Goal: Contribute content

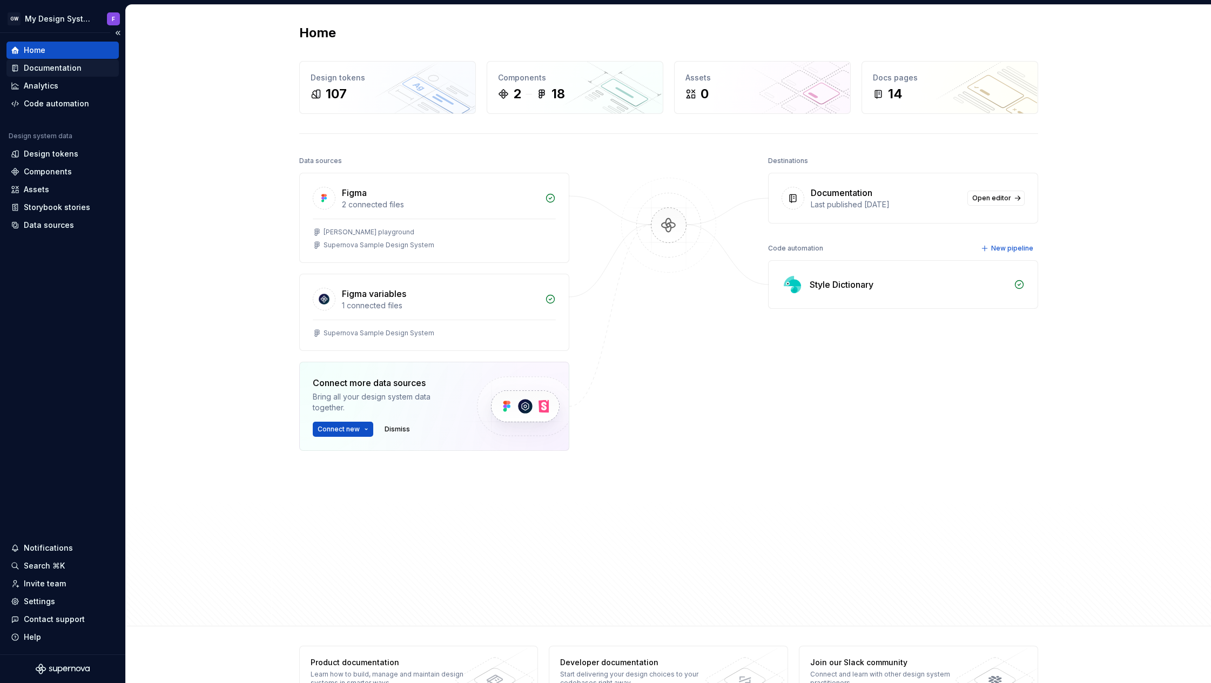
click at [56, 65] on div "Documentation" at bounding box center [53, 68] width 58 height 11
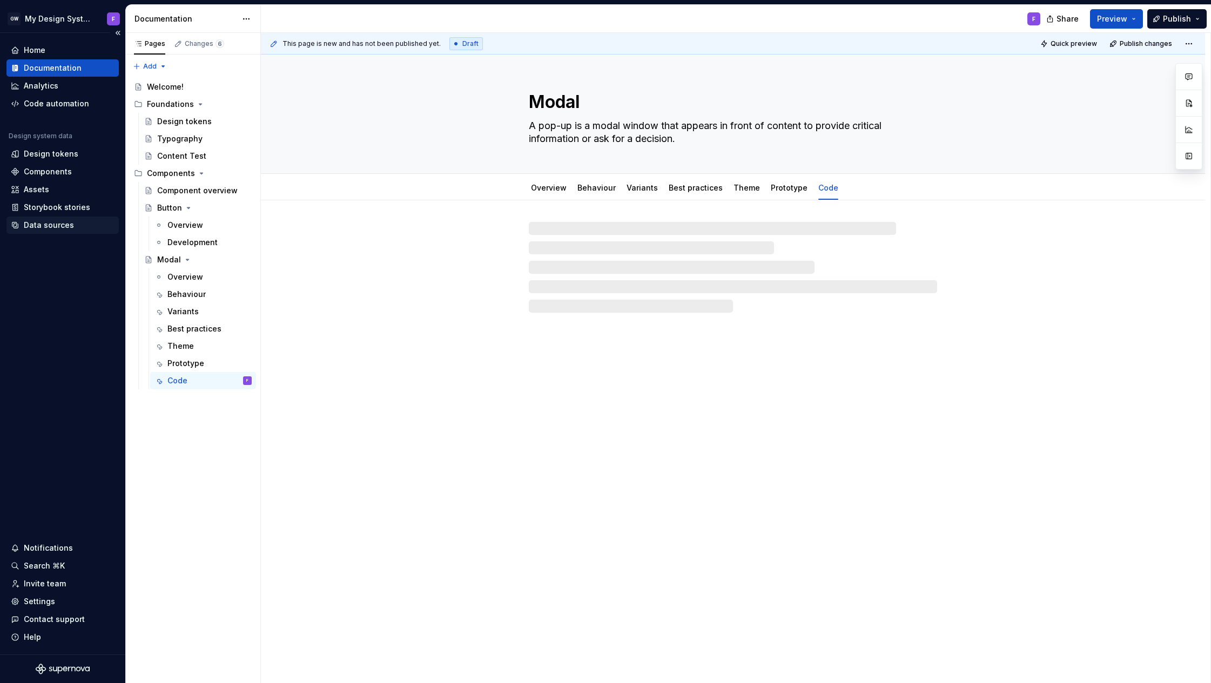
click at [53, 224] on div "Data sources" at bounding box center [49, 225] width 50 height 11
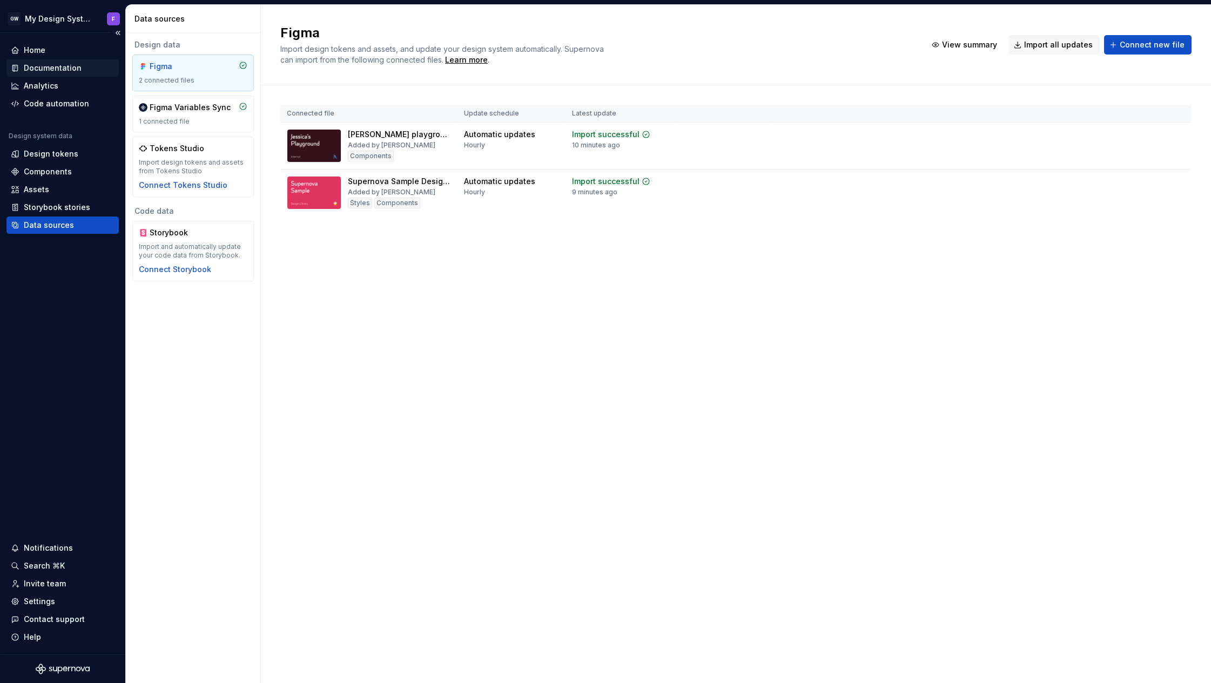
click at [50, 68] on div "Documentation" at bounding box center [53, 68] width 58 height 11
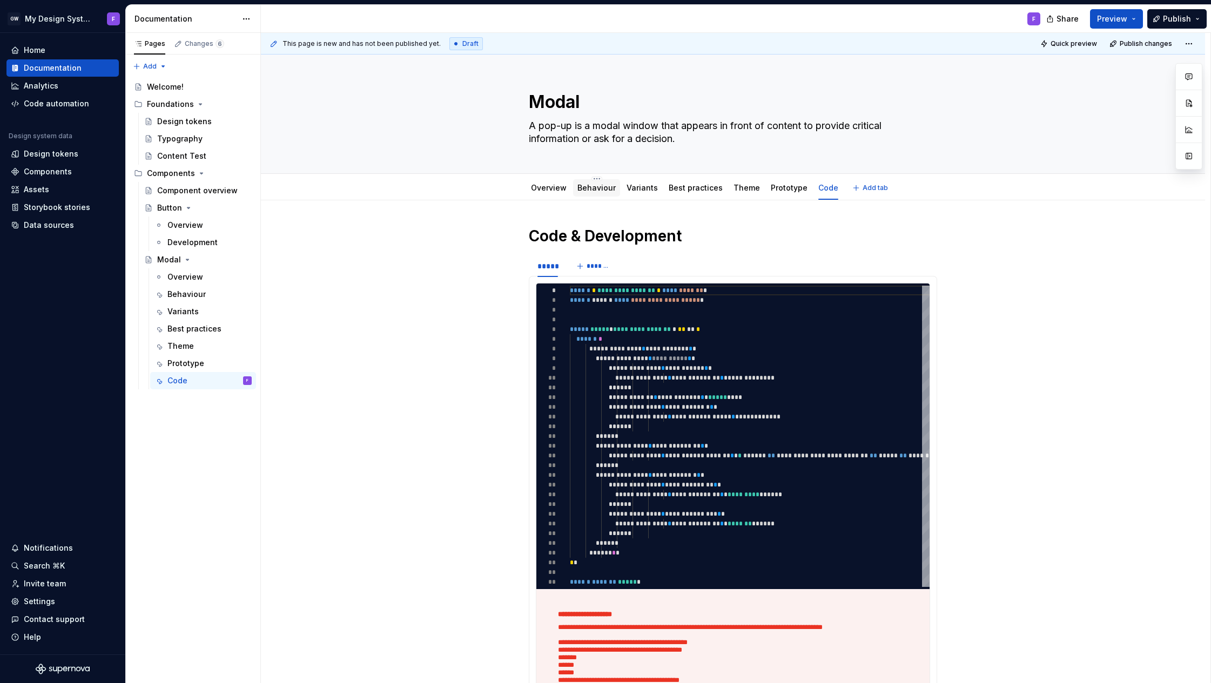
click at [595, 189] on link "Behaviour" at bounding box center [597, 187] width 38 height 9
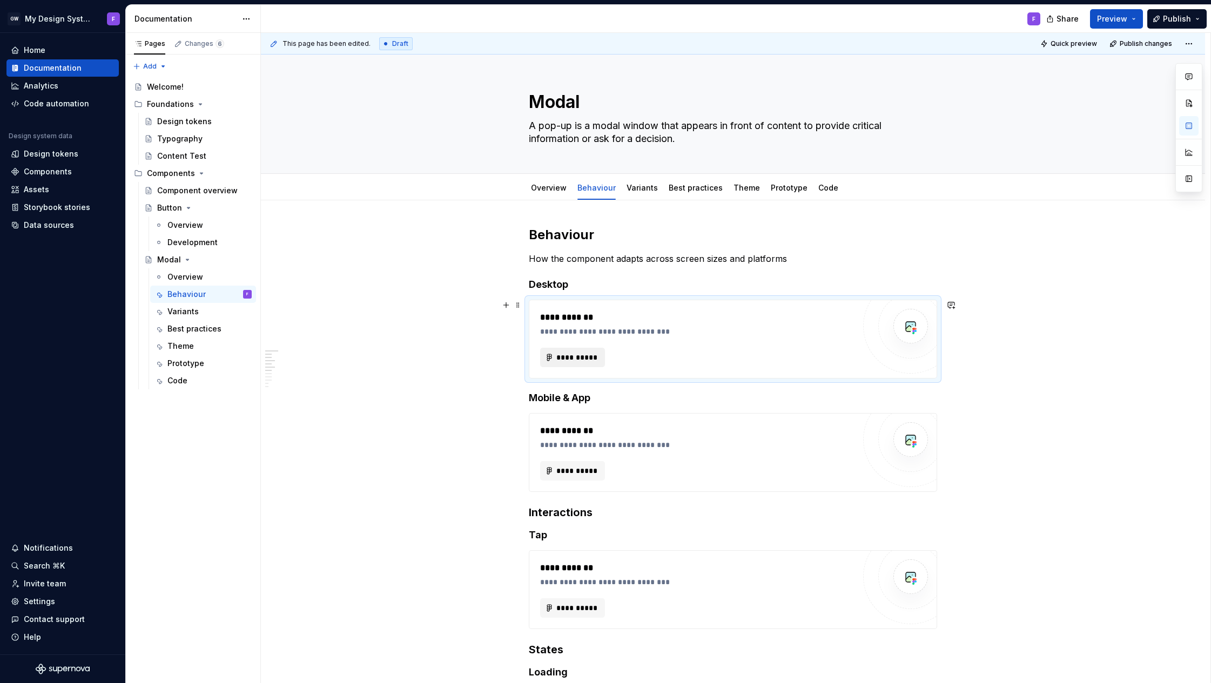
click at [574, 353] on span "**********" at bounding box center [577, 357] width 42 height 11
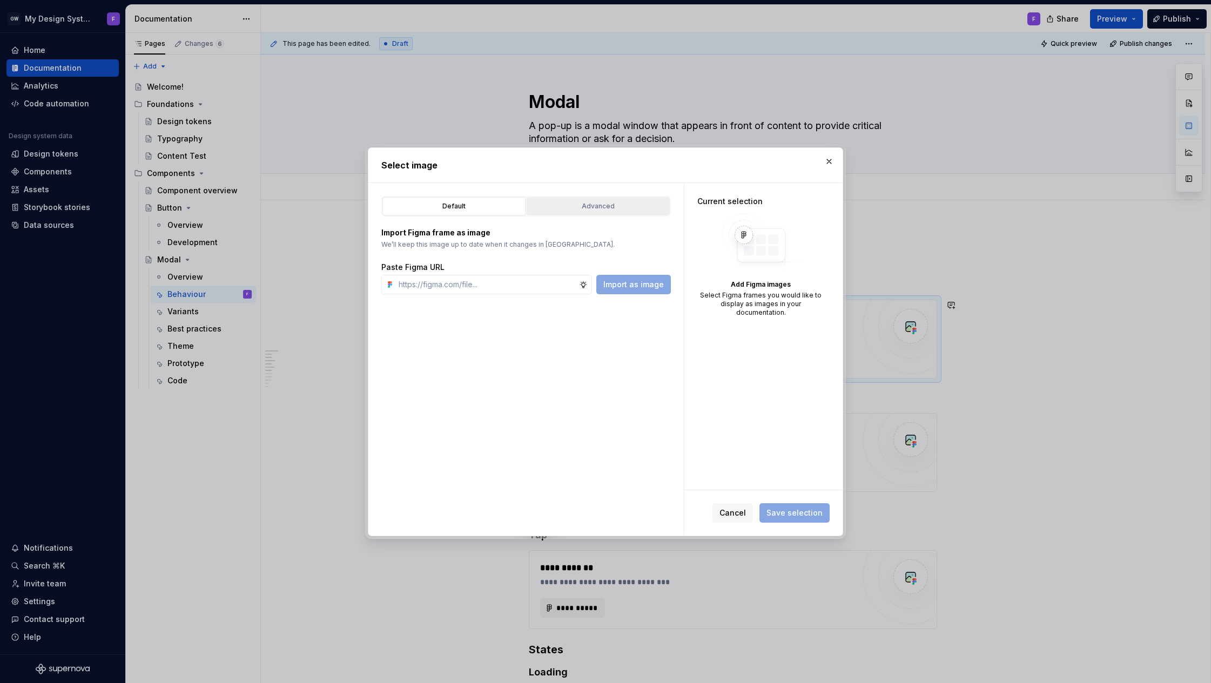
click at [580, 203] on div "Advanced" at bounding box center [599, 206] width 136 height 11
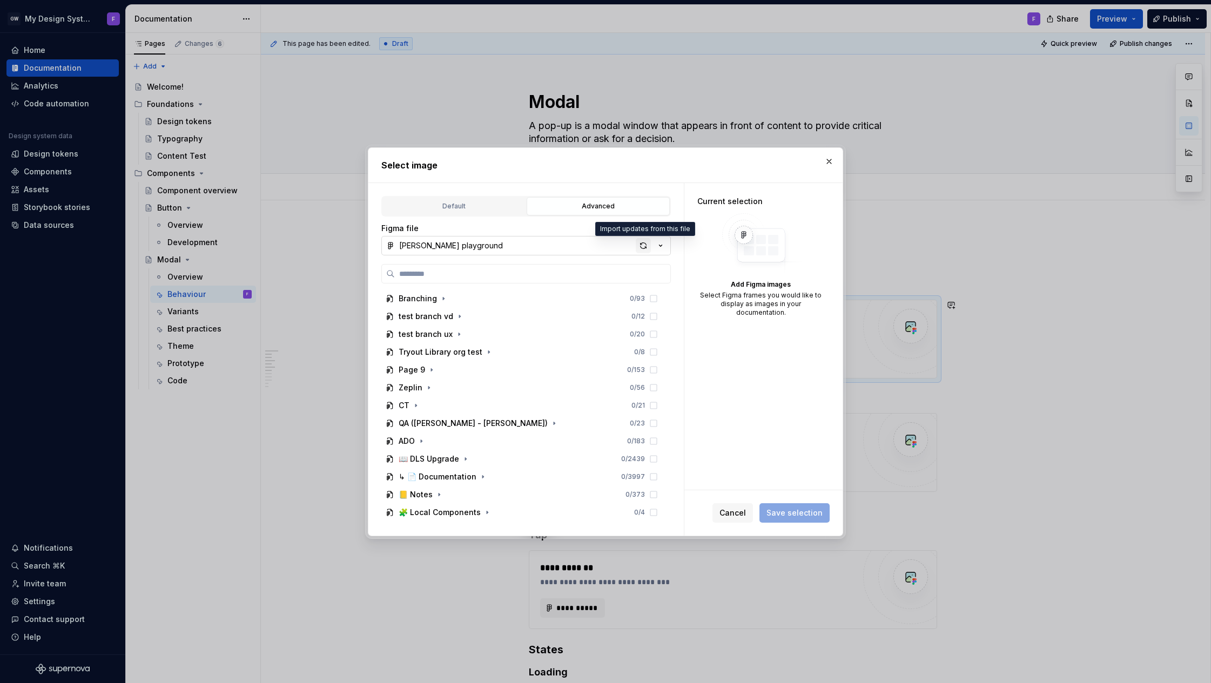
click at [643, 244] on div "button" at bounding box center [643, 245] width 15 height 15
type textarea "*"
click at [482, 477] on icon "button" at bounding box center [482, 476] width 1 height 3
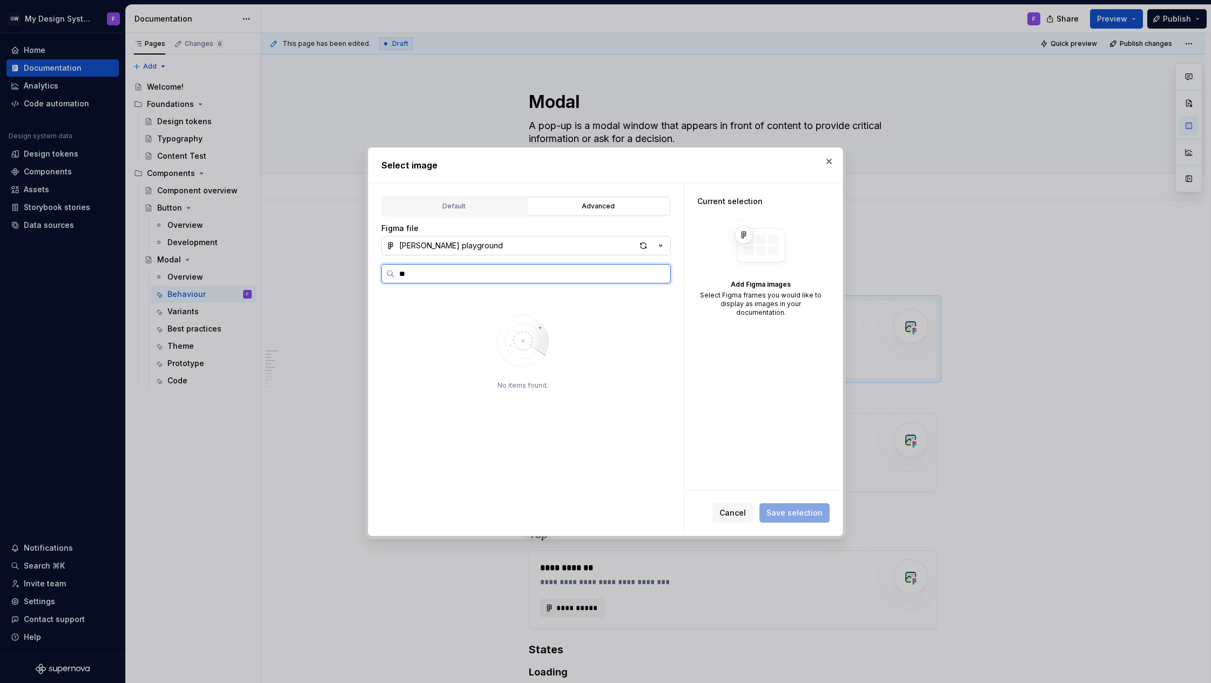
type input "*"
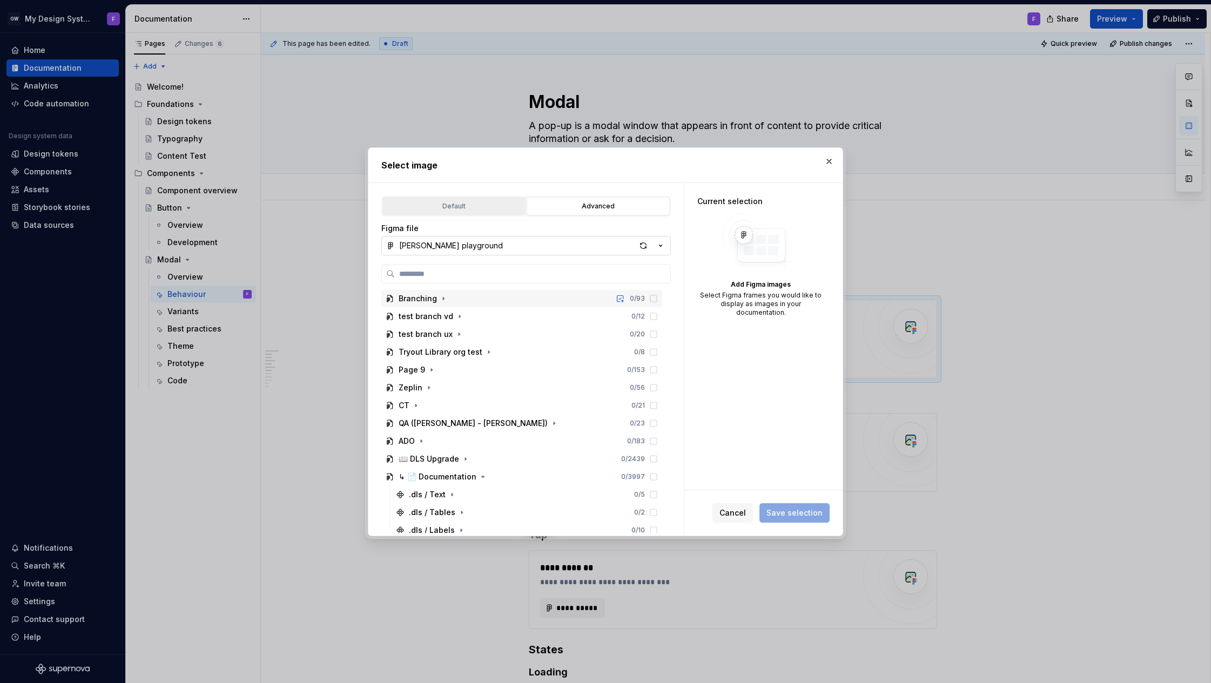
click at [453, 209] on div "Default" at bounding box center [454, 206] width 136 height 11
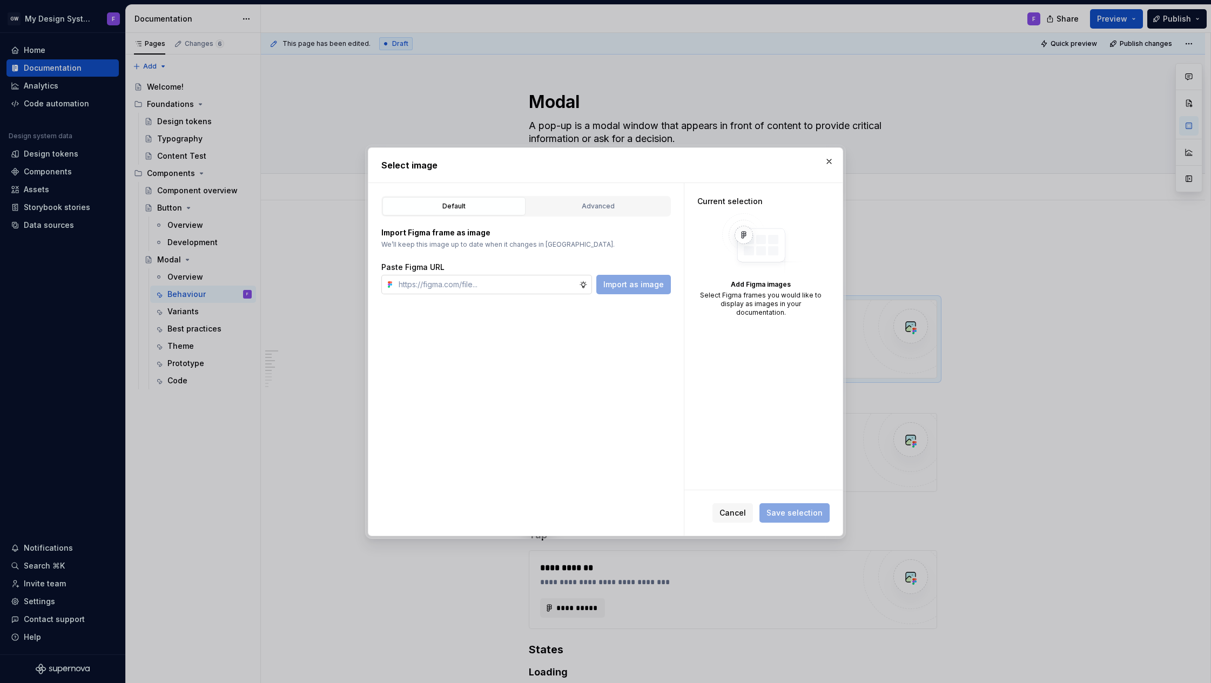
click at [491, 286] on input "text" at bounding box center [486, 284] width 185 height 19
paste input "[URL][DOMAIN_NAME][PERSON_NAME]"
type input "[URL][DOMAIN_NAME][PERSON_NAME]"
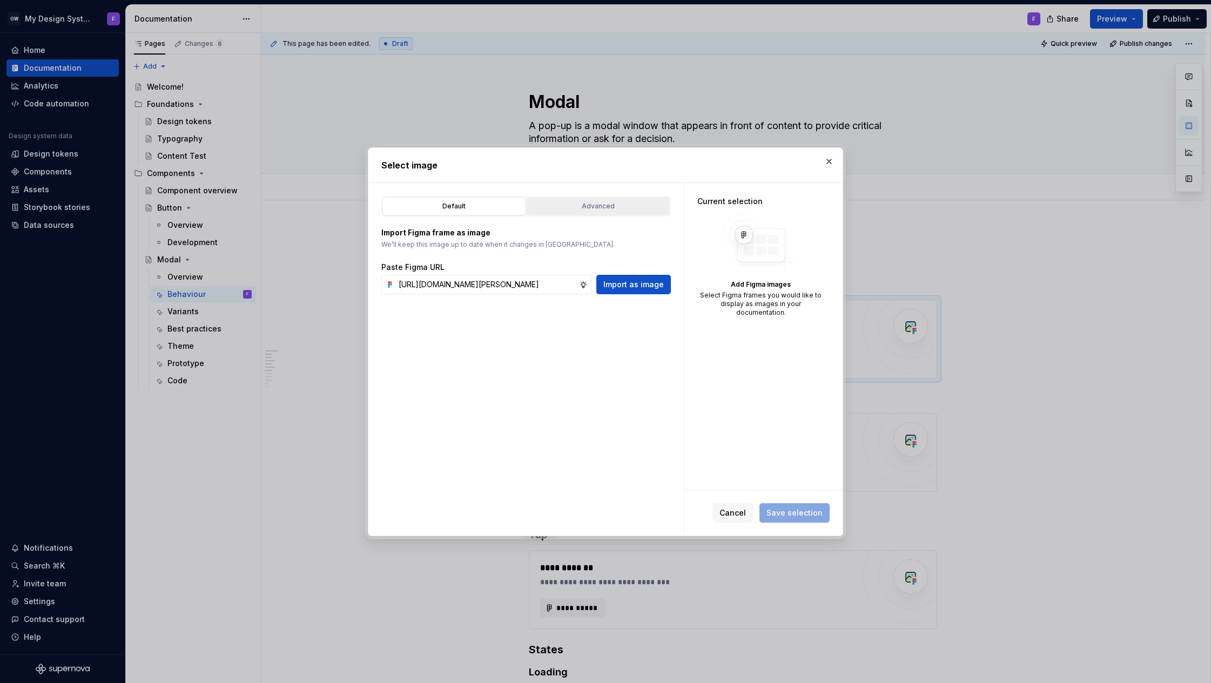
click at [610, 205] on div "Advanced" at bounding box center [599, 206] width 136 height 11
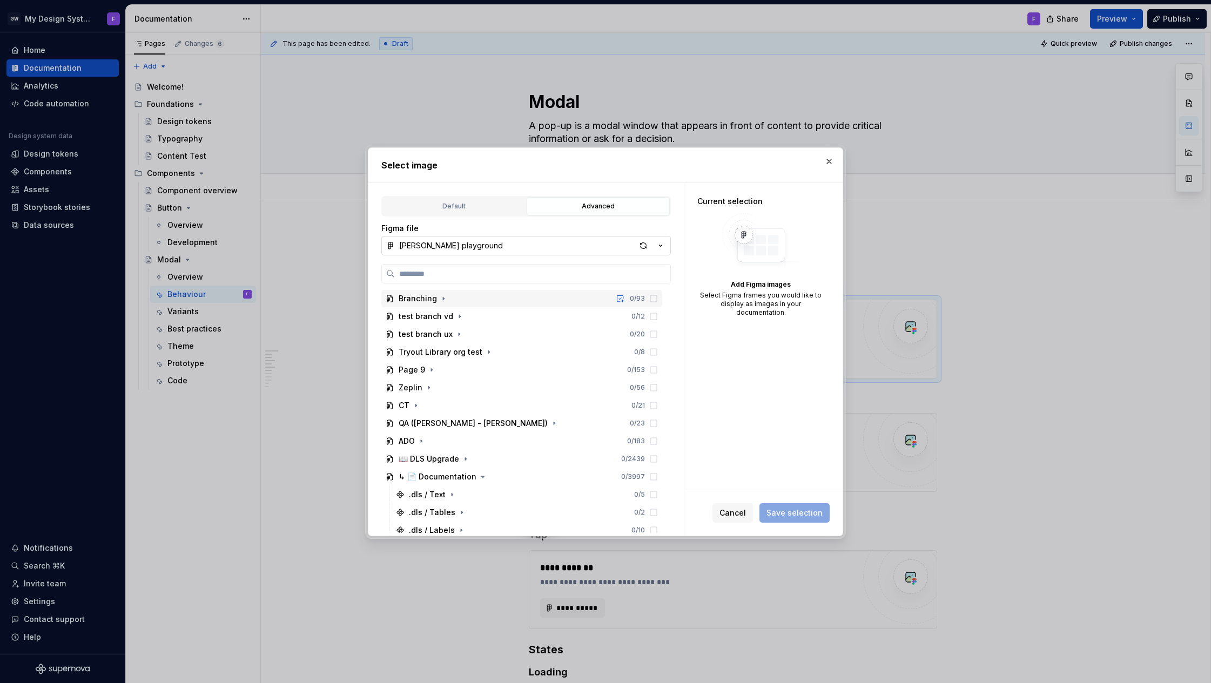
click at [662, 247] on icon "button" at bounding box center [660, 245] width 11 height 11
click at [442, 307] on div "Connect new file" at bounding box center [433, 309] width 65 height 11
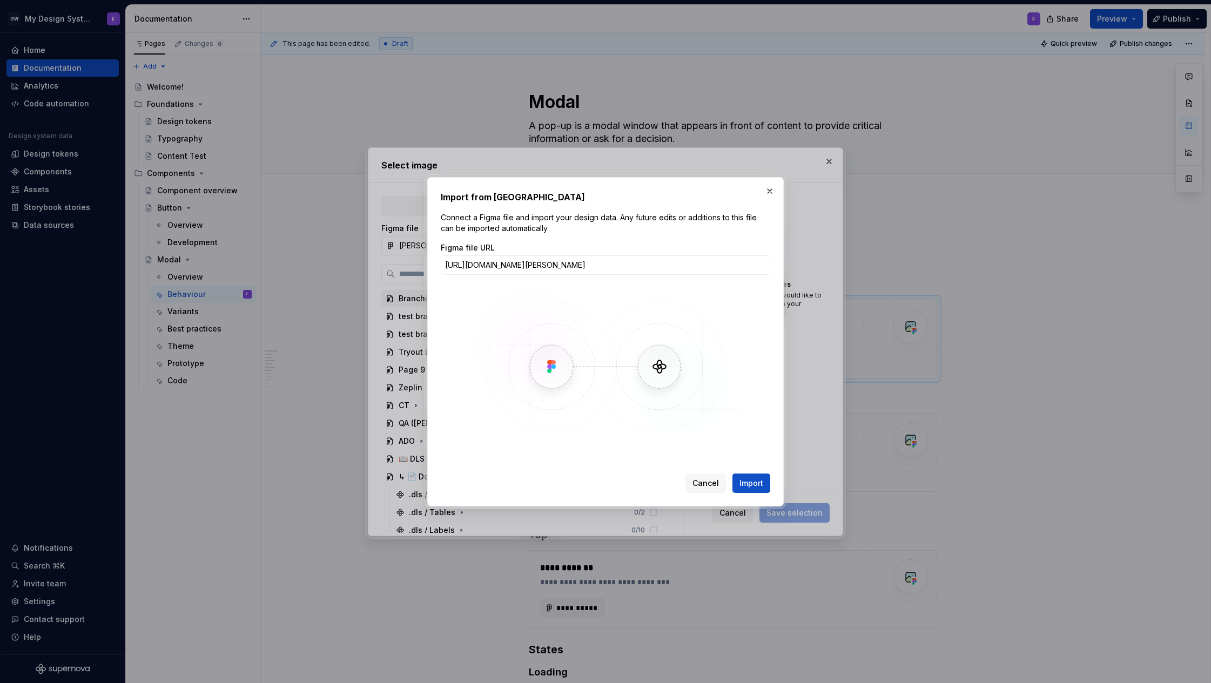
scroll to position [0, 73]
type input "[URL][DOMAIN_NAME][PERSON_NAME]"
click at [751, 485] on span "Import" at bounding box center [752, 483] width 24 height 11
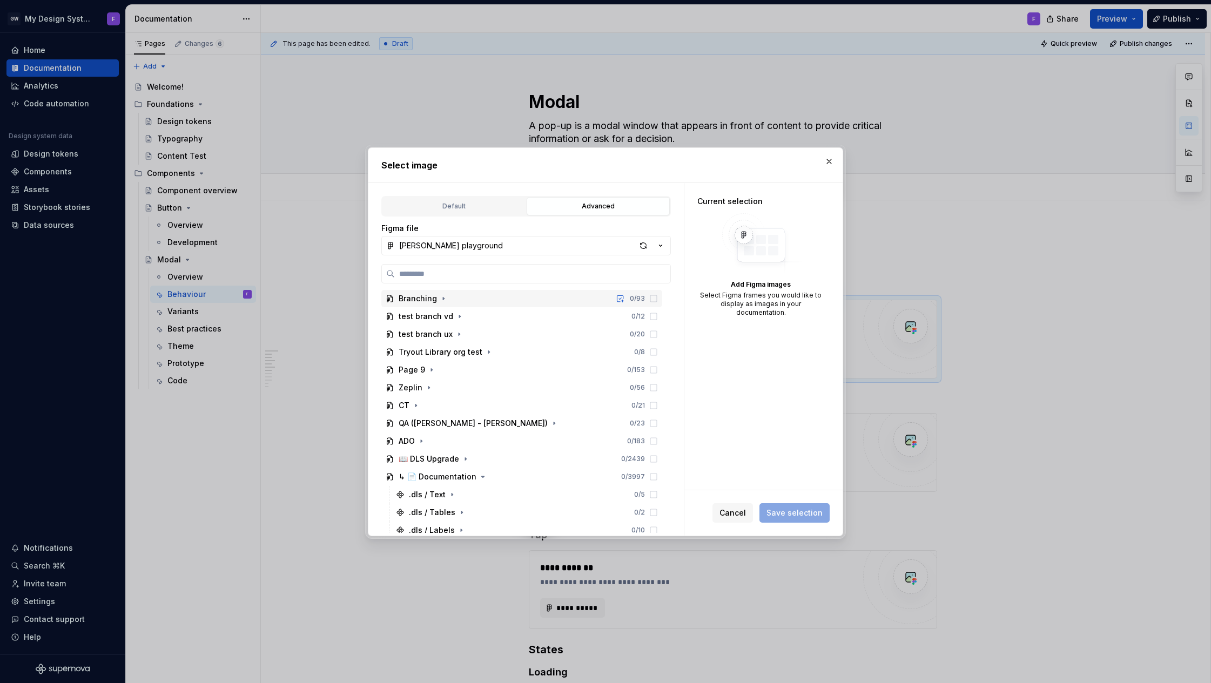
type textarea "*"
click at [478, 276] on input "search" at bounding box center [533, 273] width 276 height 11
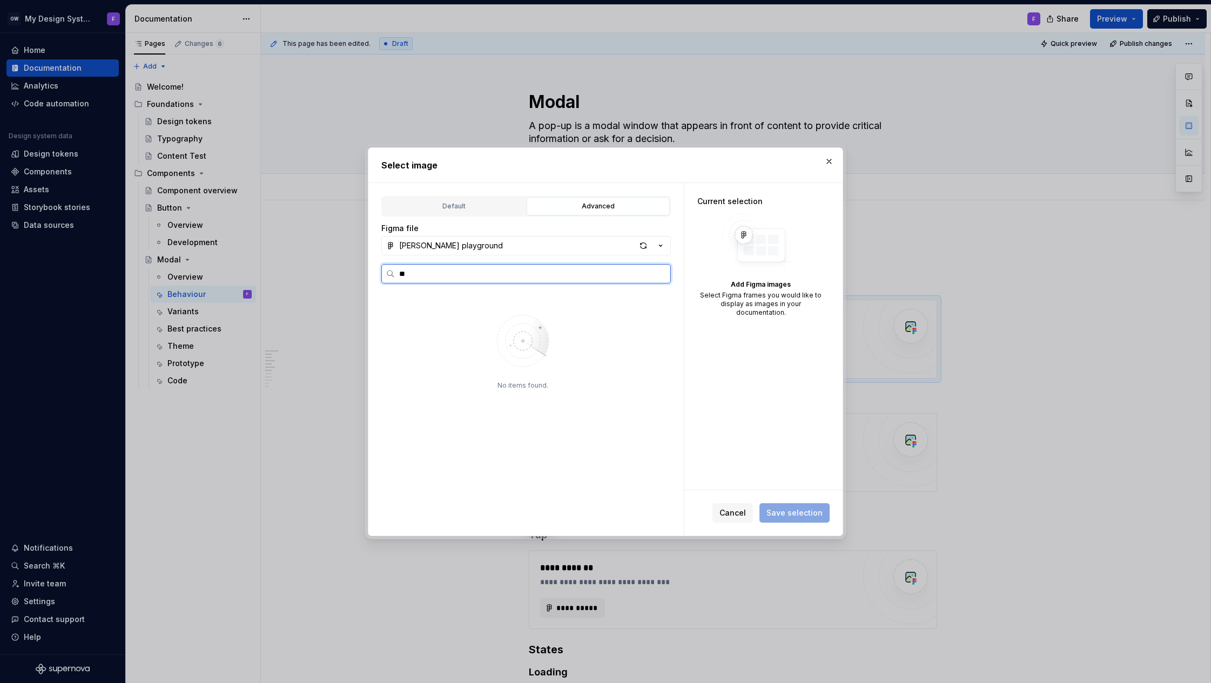
type input "*"
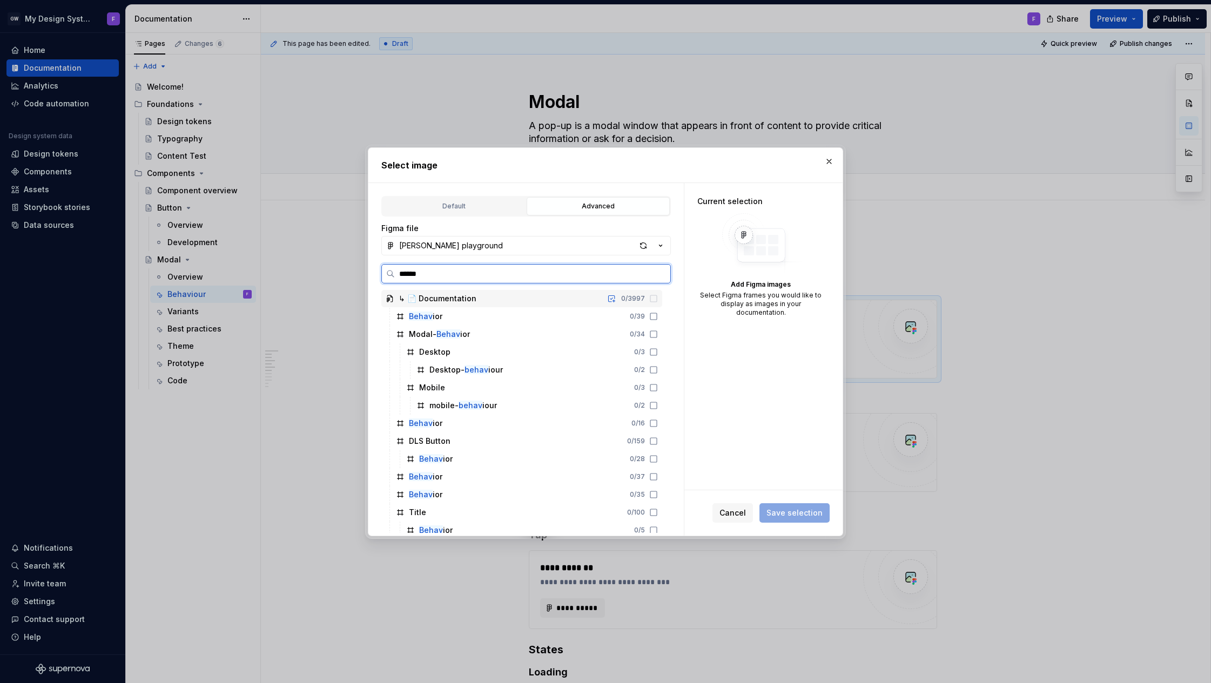
type input "*******"
click at [658, 370] on icon at bounding box center [653, 370] width 9 height 9
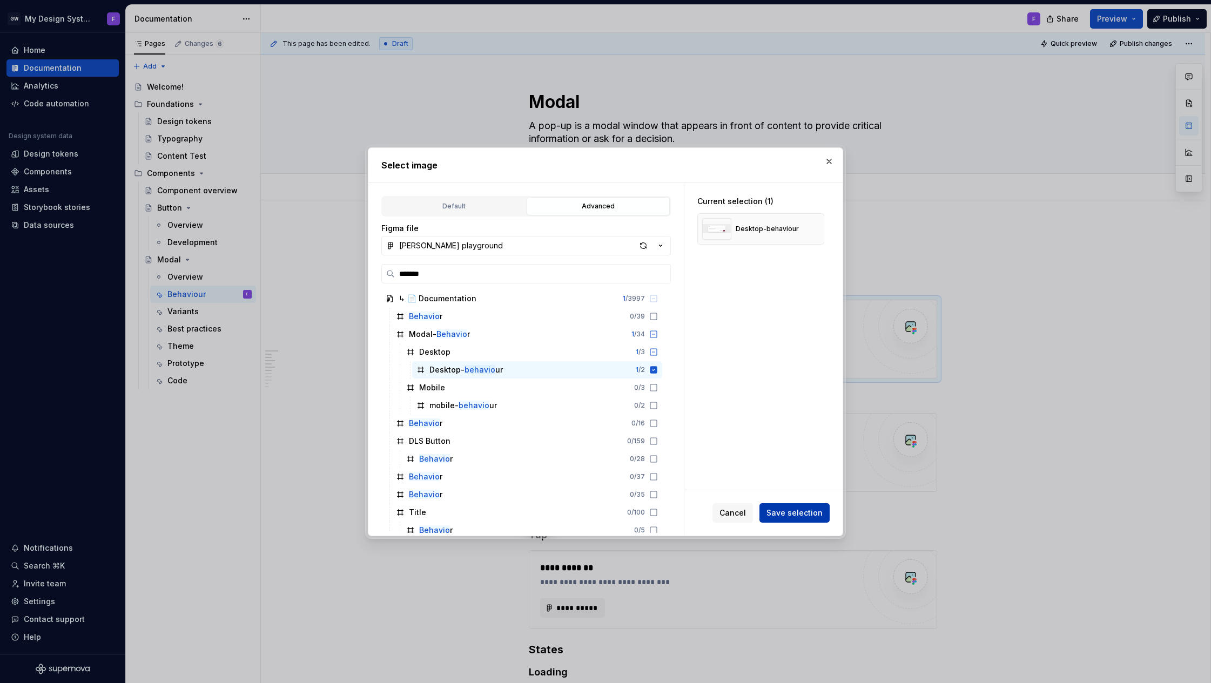
click at [797, 511] on span "Save selection" at bounding box center [795, 513] width 56 height 11
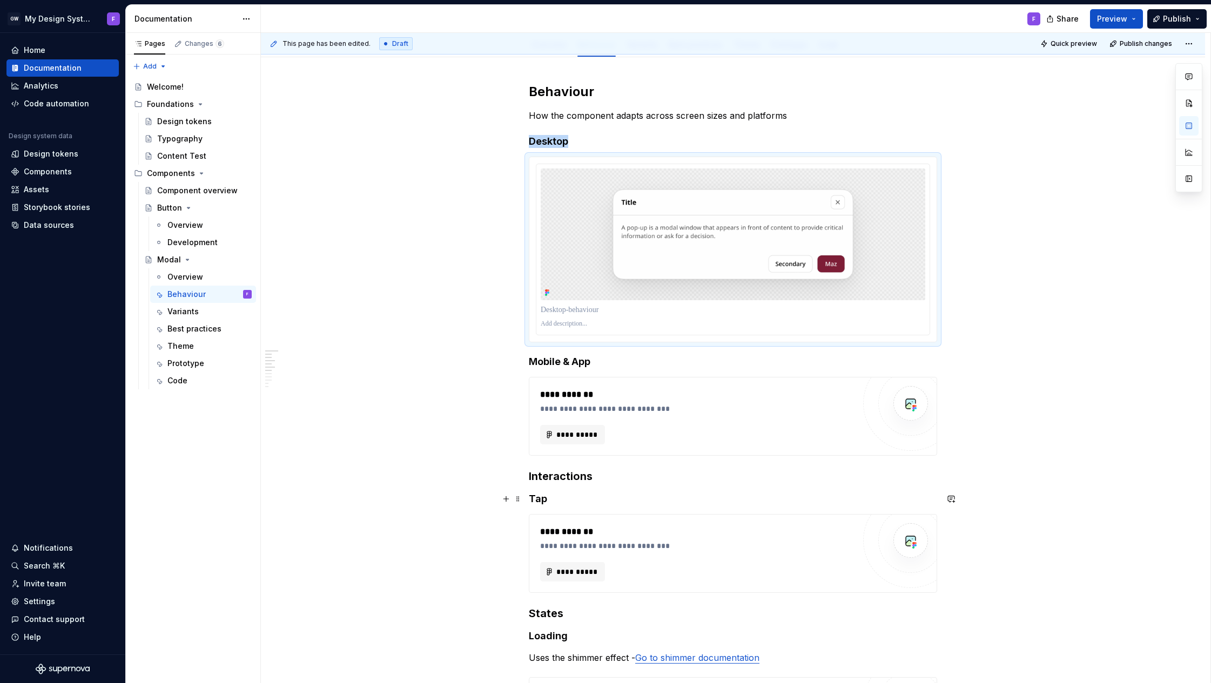
scroll to position [156, 0]
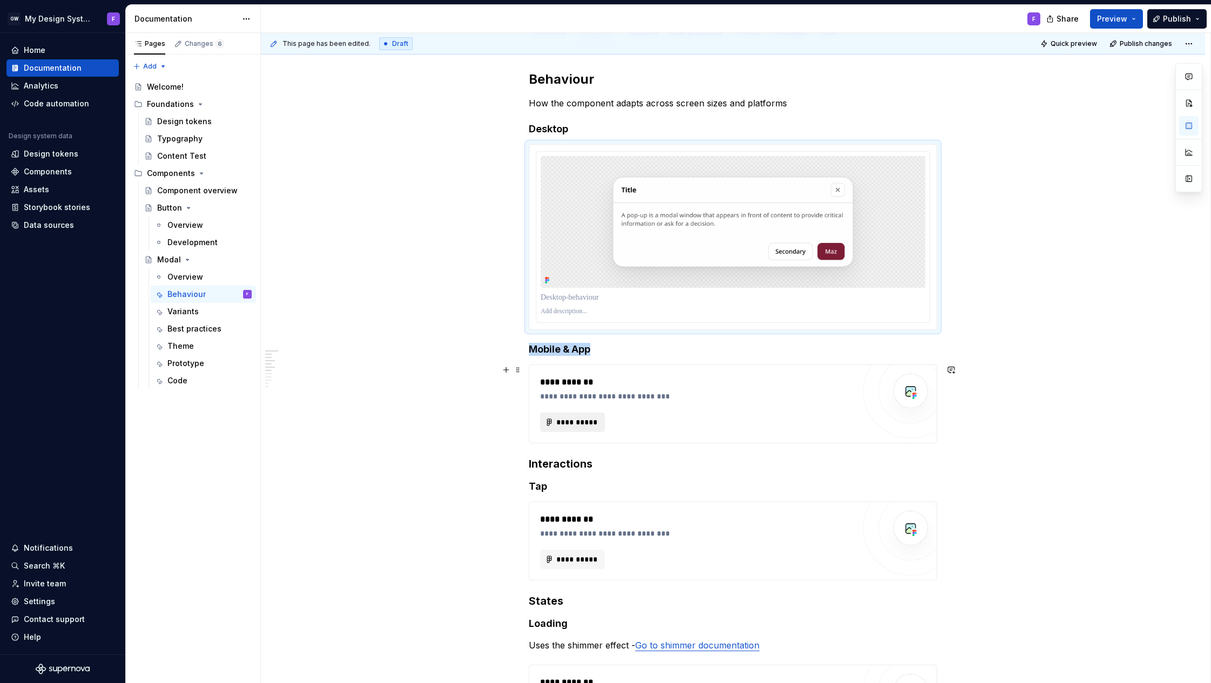
click at [585, 424] on span "**********" at bounding box center [577, 422] width 42 height 11
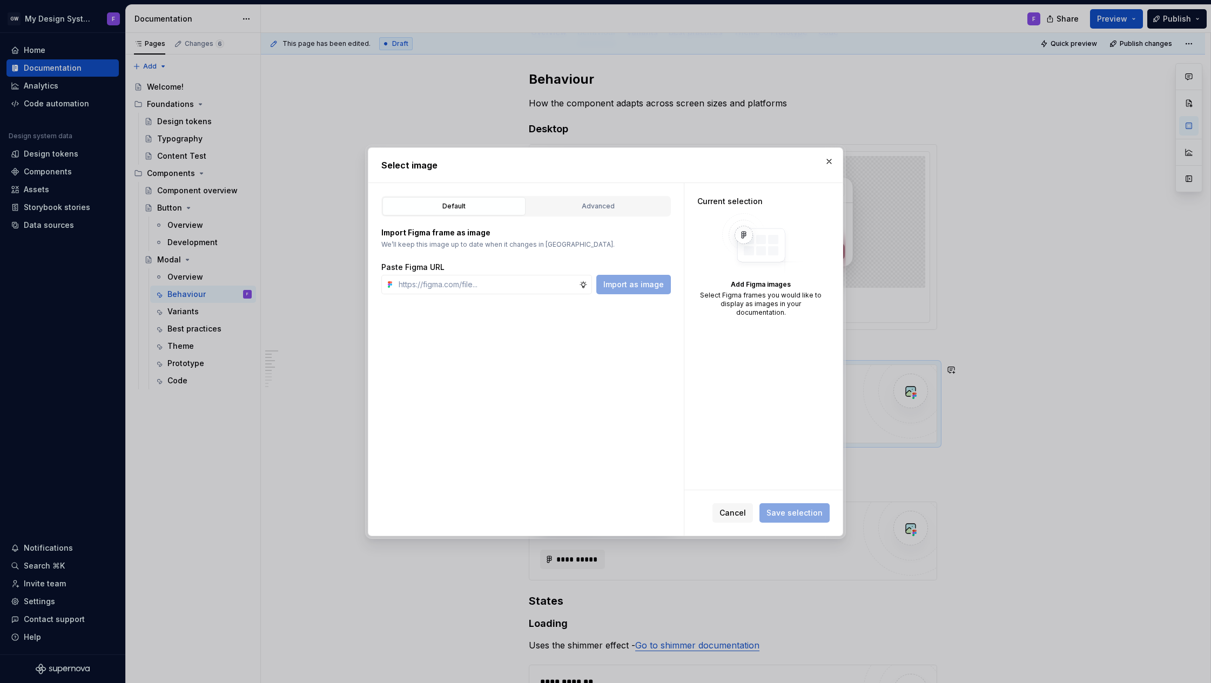
type textarea "*"
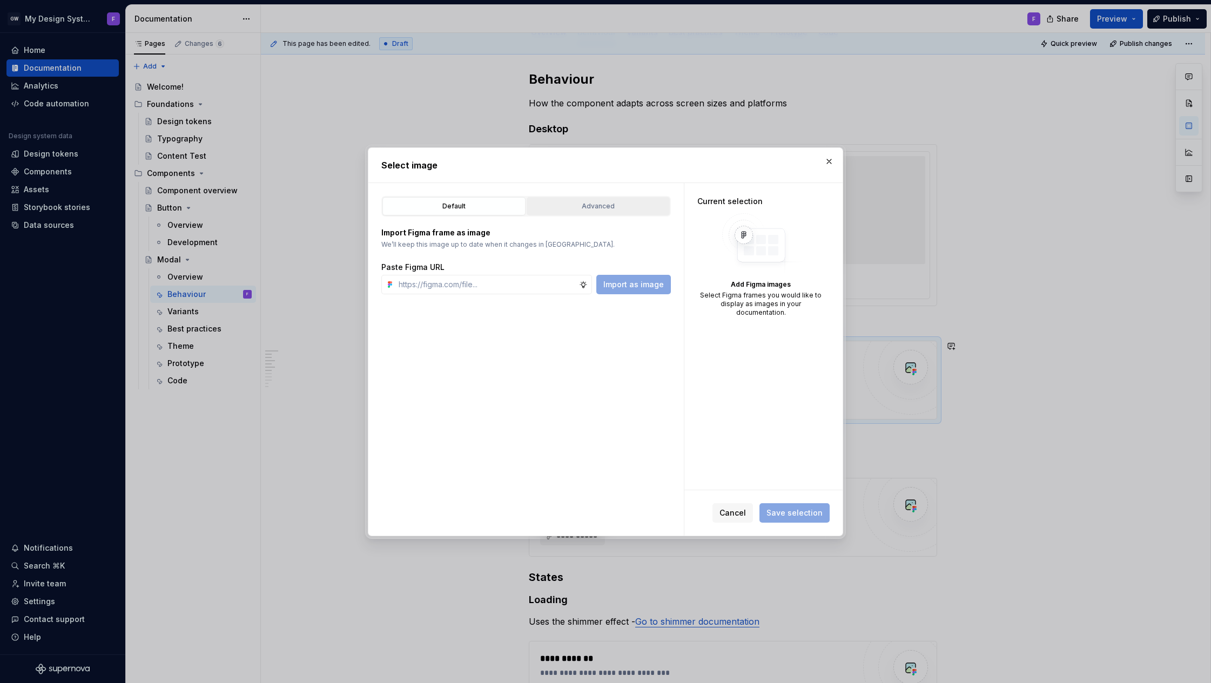
click at [586, 210] on div "Advanced" at bounding box center [599, 206] width 136 height 11
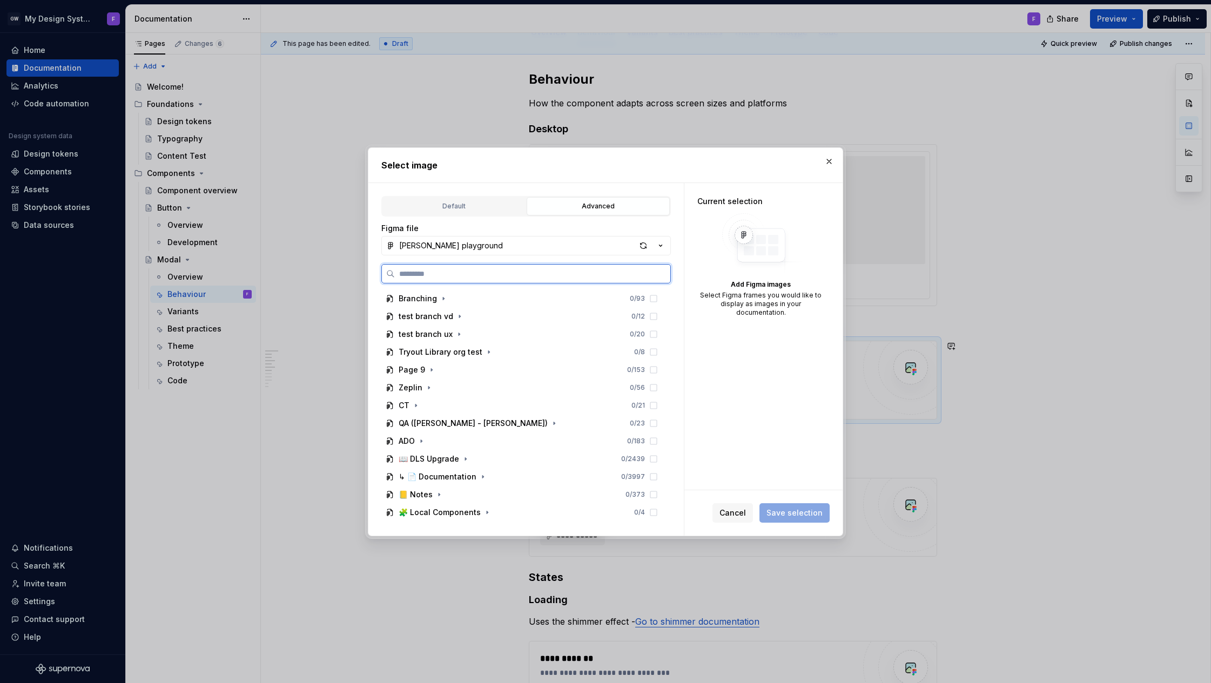
click at [464, 279] on input "search" at bounding box center [533, 273] width 276 height 11
type input "******"
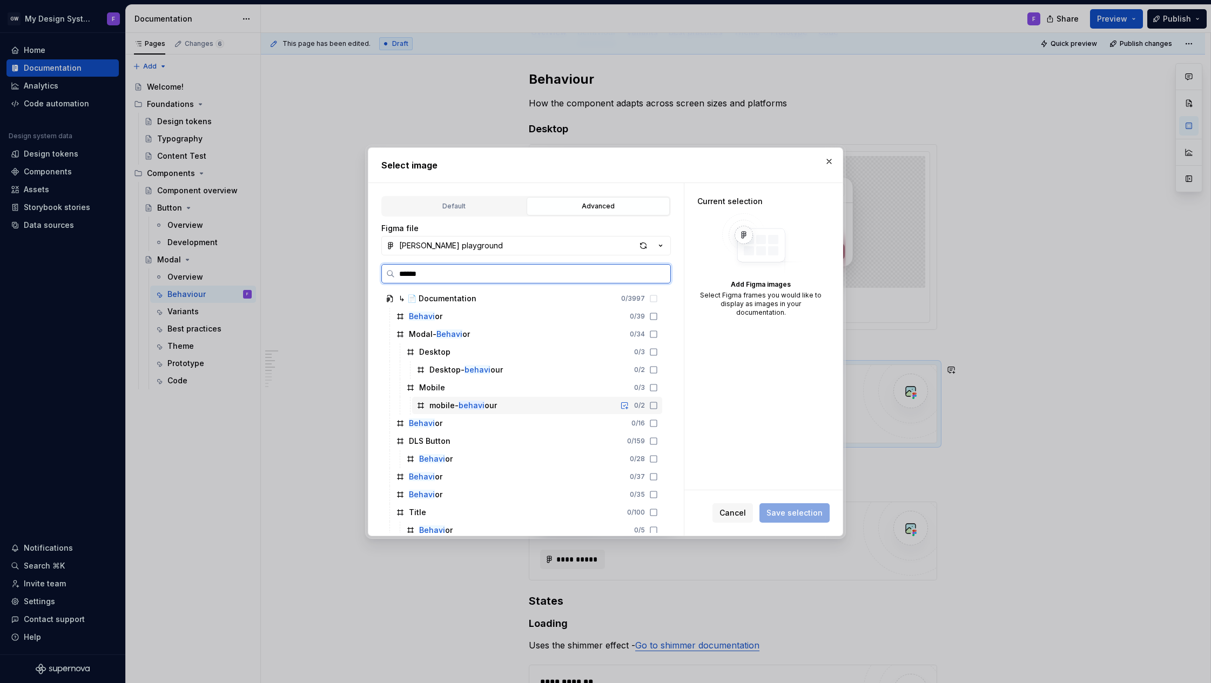
click at [658, 406] on icon at bounding box center [653, 405] width 9 height 9
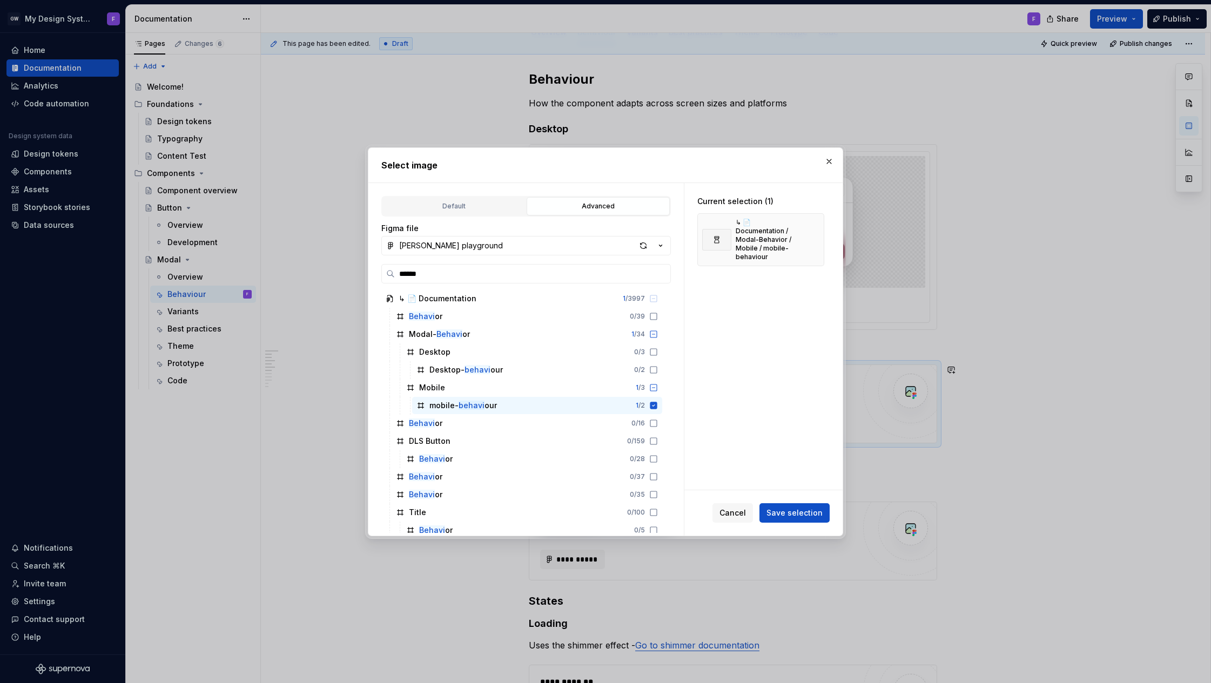
click at [800, 514] on span "Save selection" at bounding box center [795, 513] width 56 height 11
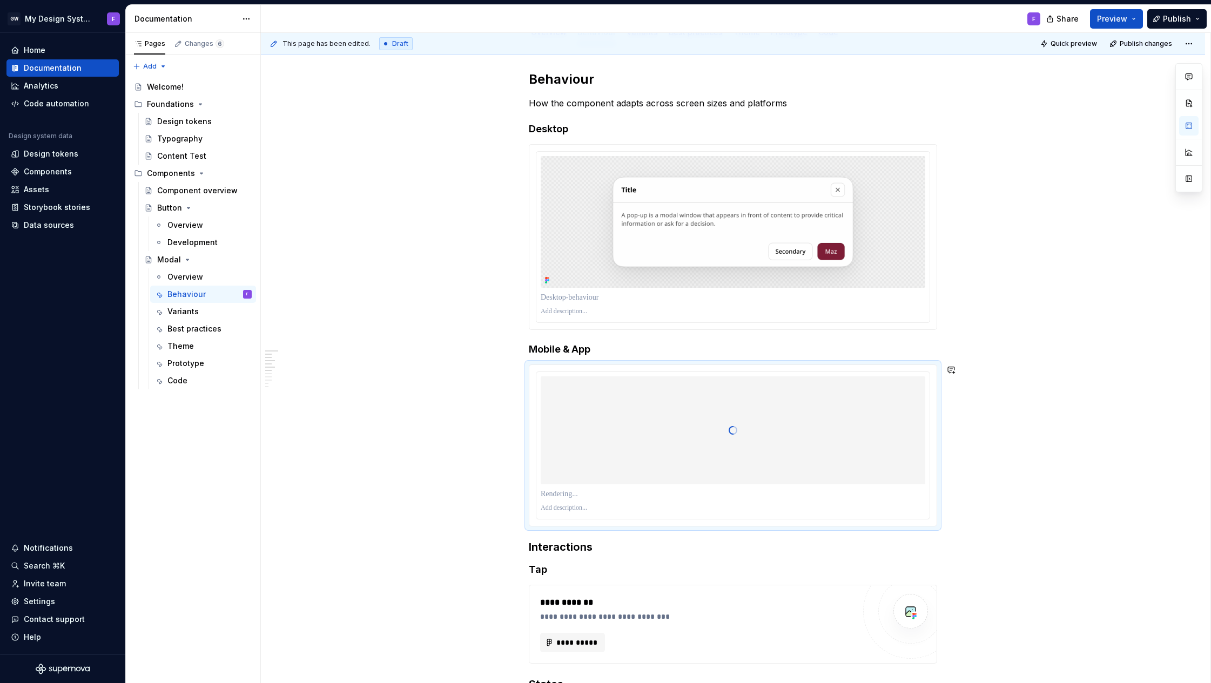
type textarea "*"
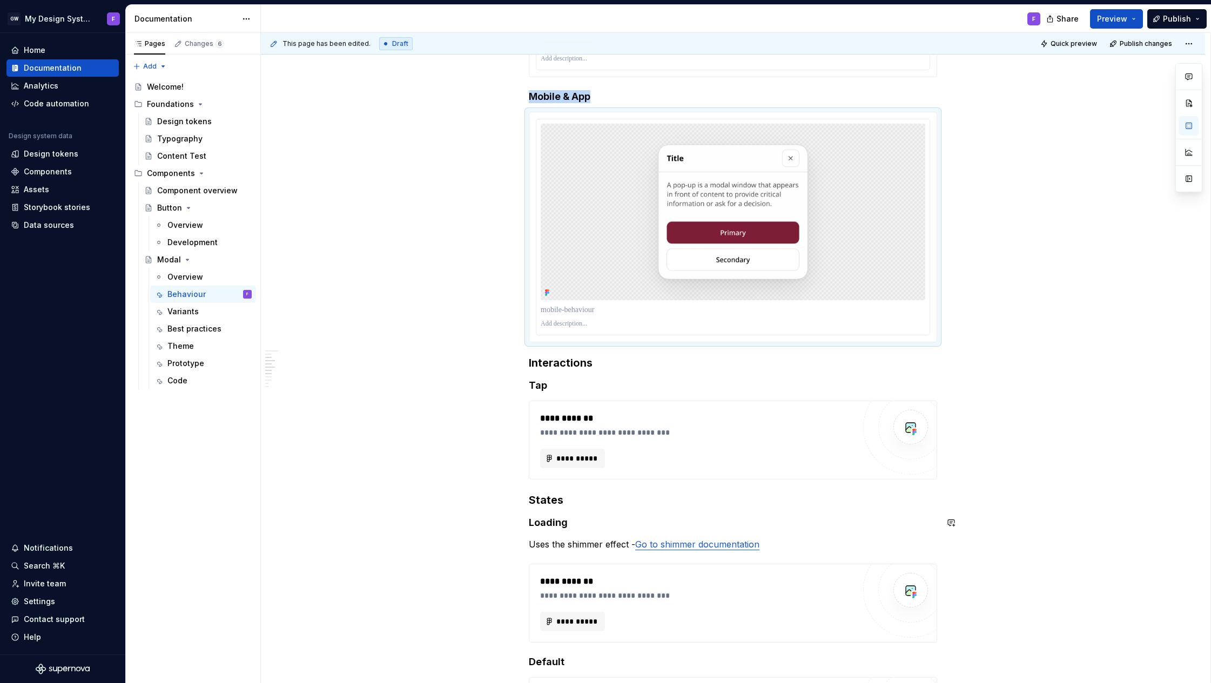
scroll to position [430, 0]
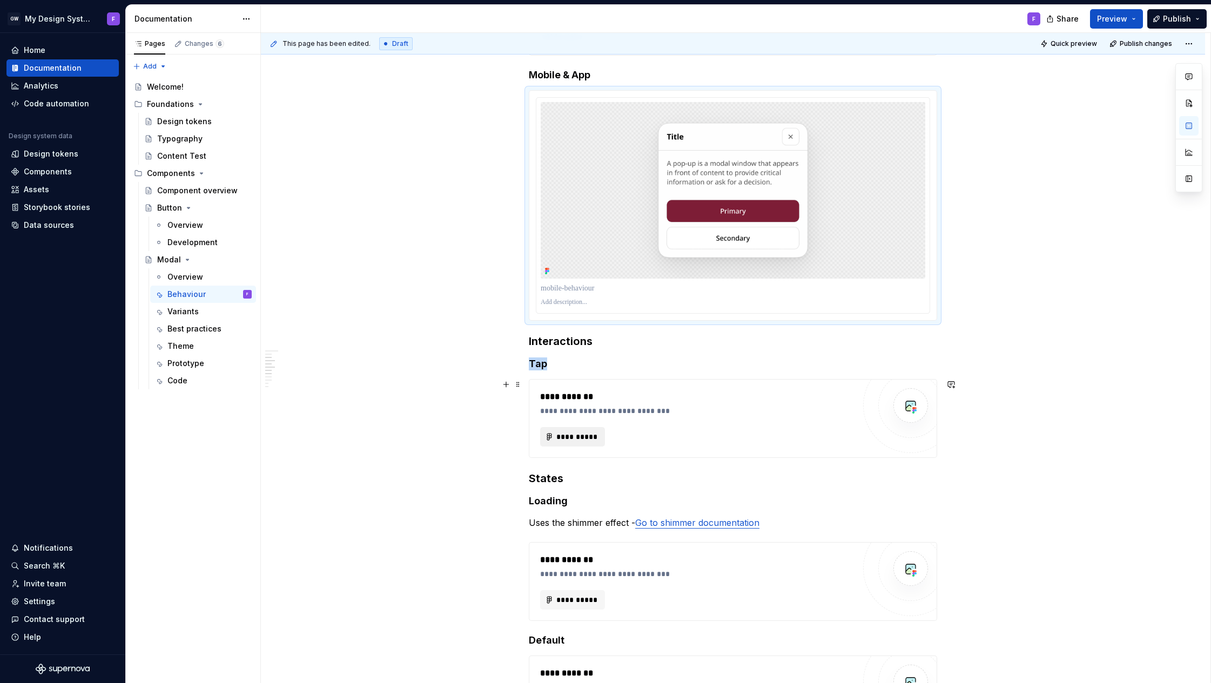
click at [582, 437] on span "**********" at bounding box center [577, 437] width 42 height 11
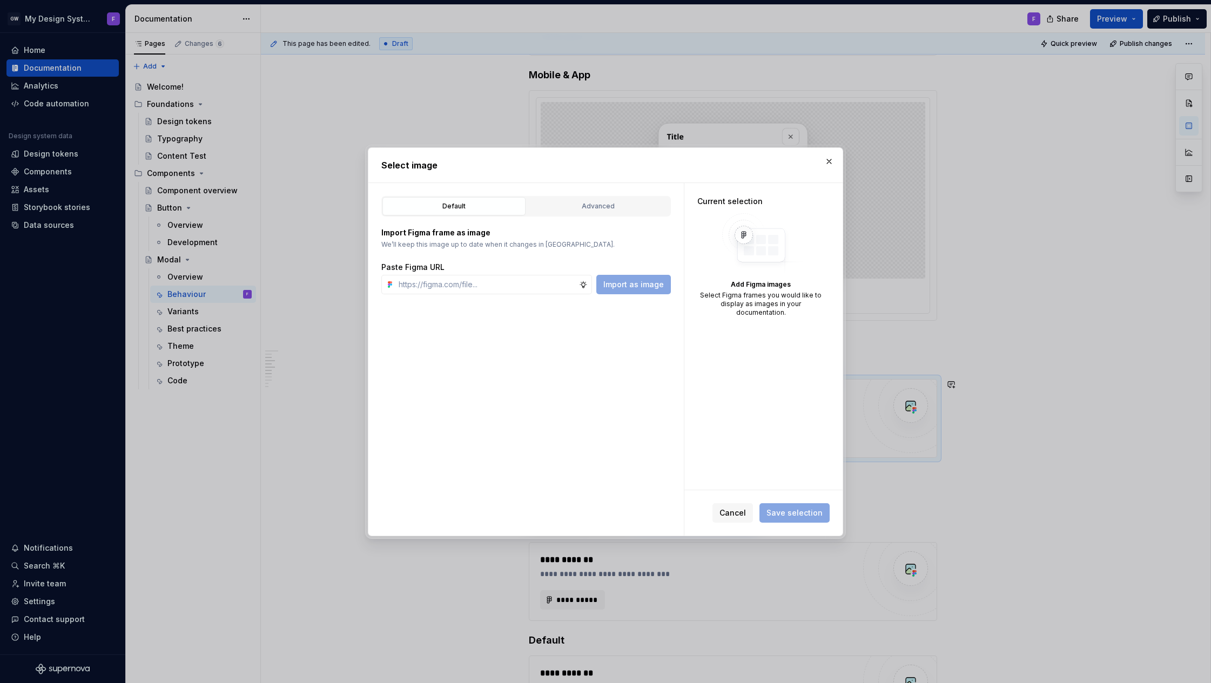
drag, startPoint x: 588, startPoint y: 203, endPoint x: 532, endPoint y: 238, distance: 67.0
click at [588, 203] on div "Advanced" at bounding box center [599, 206] width 136 height 11
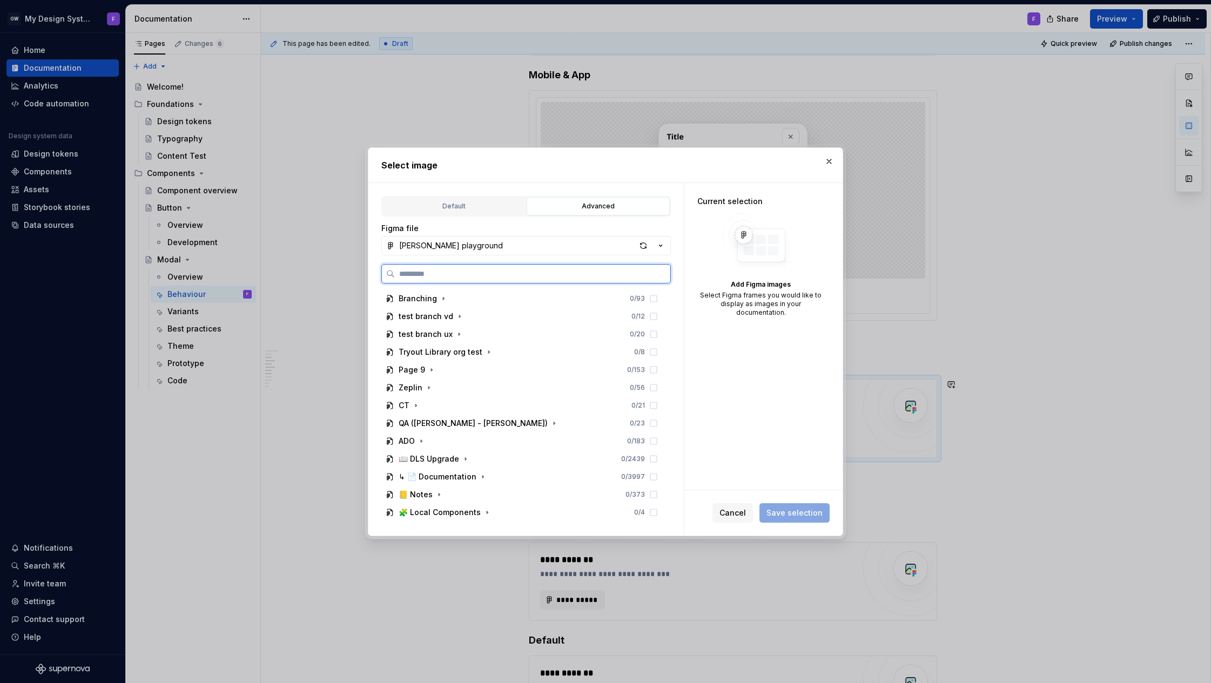
click at [486, 275] on input "search" at bounding box center [533, 273] width 276 height 11
type input "**********"
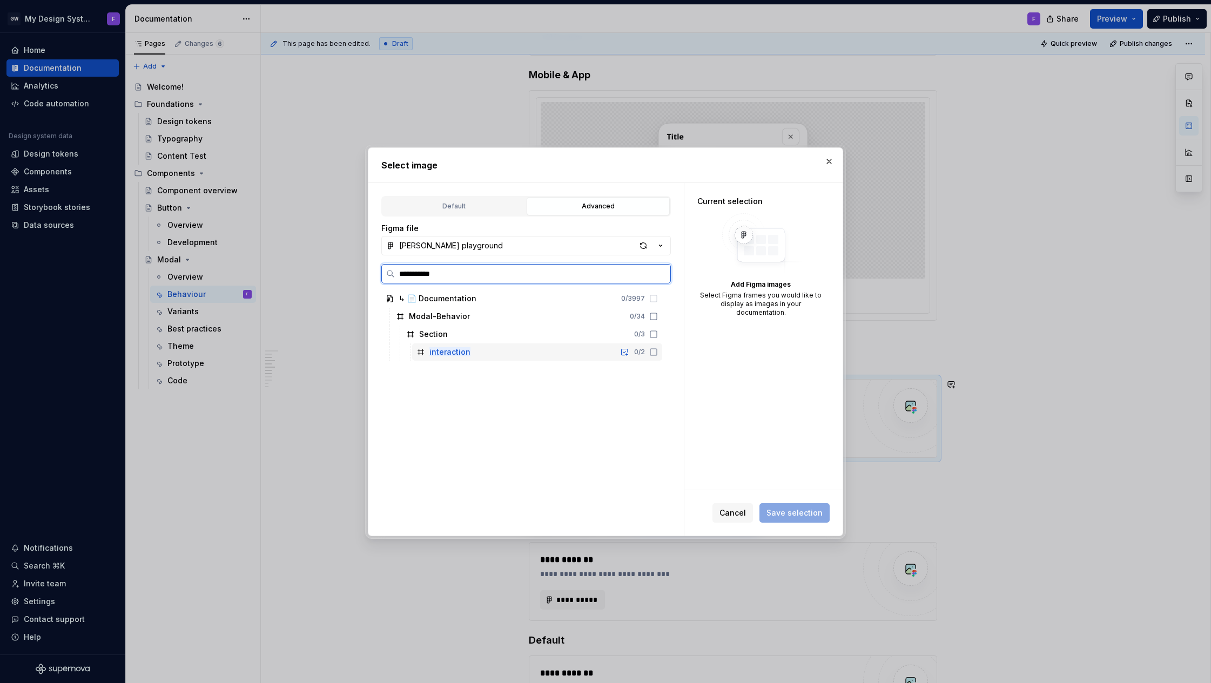
click at [658, 352] on icon at bounding box center [653, 352] width 9 height 9
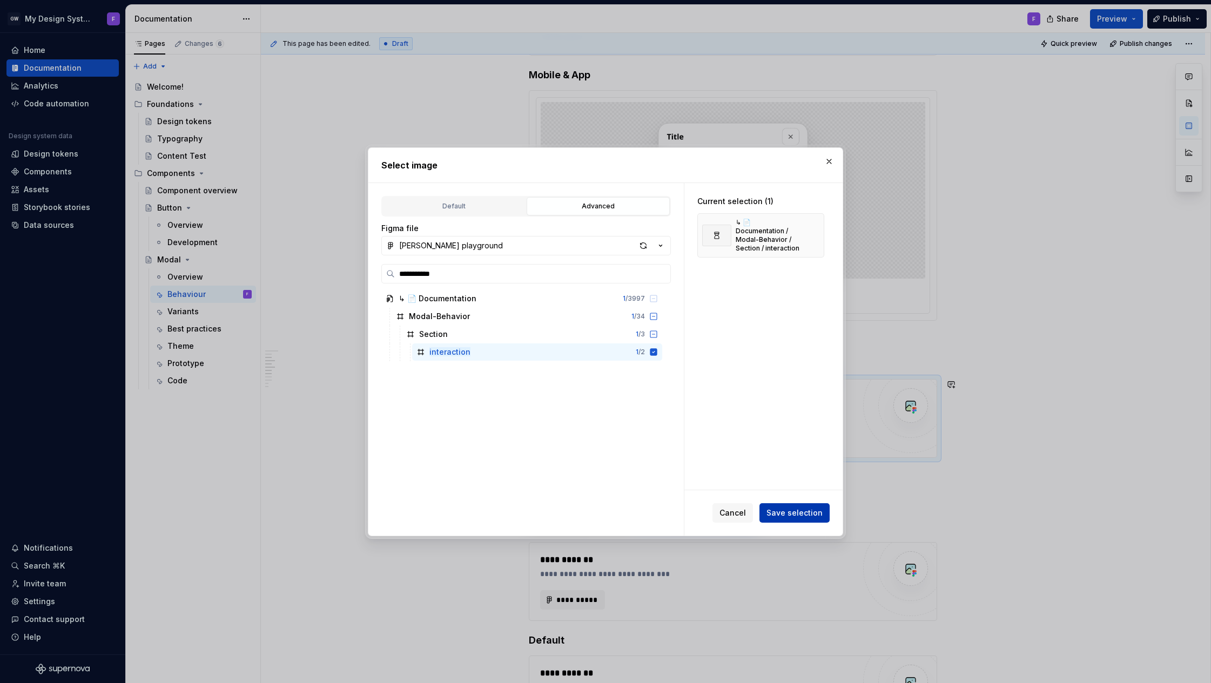
click at [807, 513] on span "Save selection" at bounding box center [795, 513] width 56 height 11
type textarea "*"
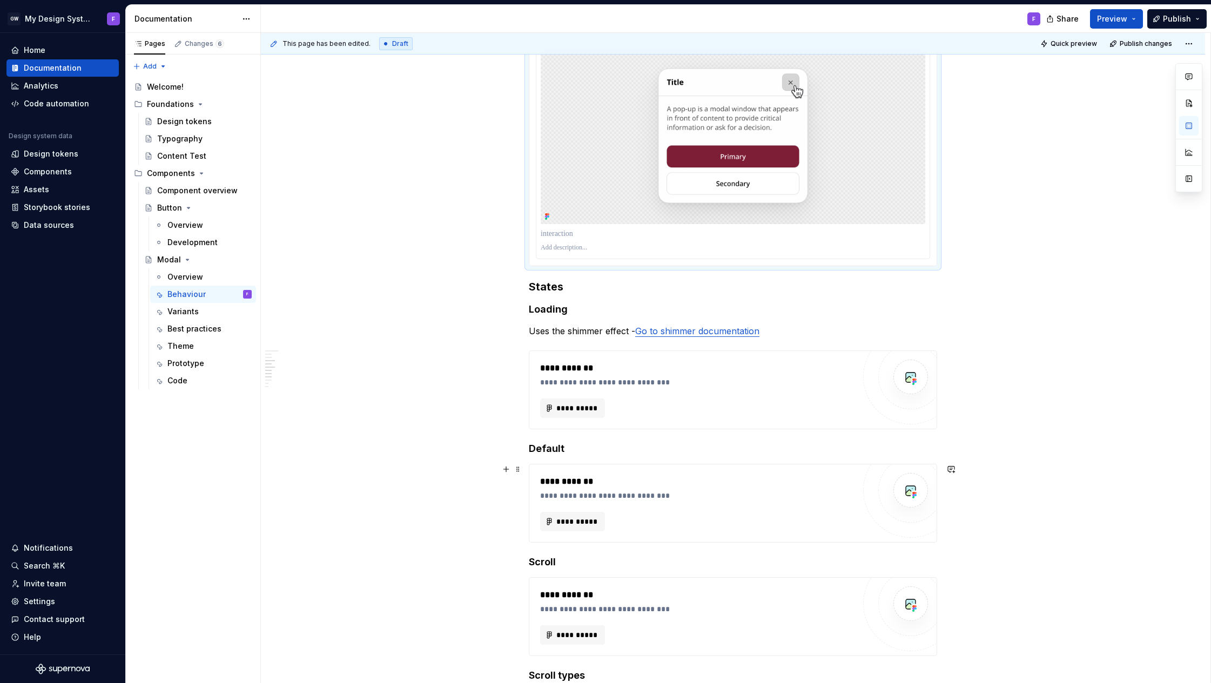
scroll to position [794, 0]
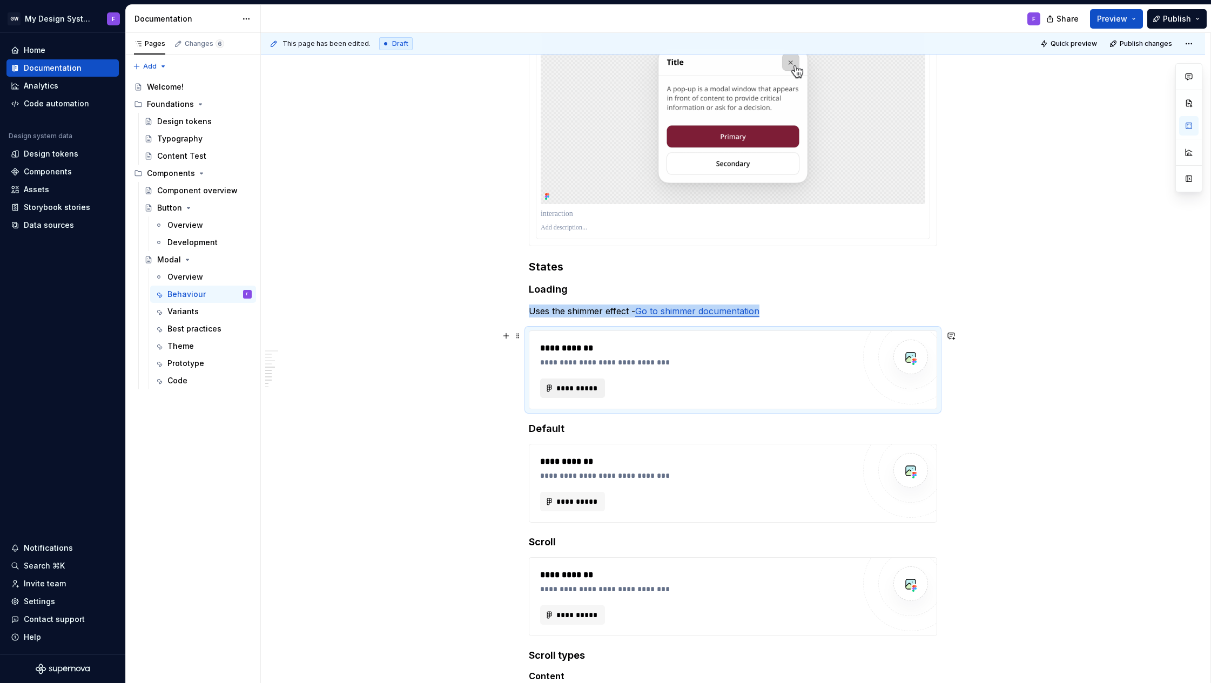
click at [578, 388] on span "**********" at bounding box center [577, 388] width 42 height 11
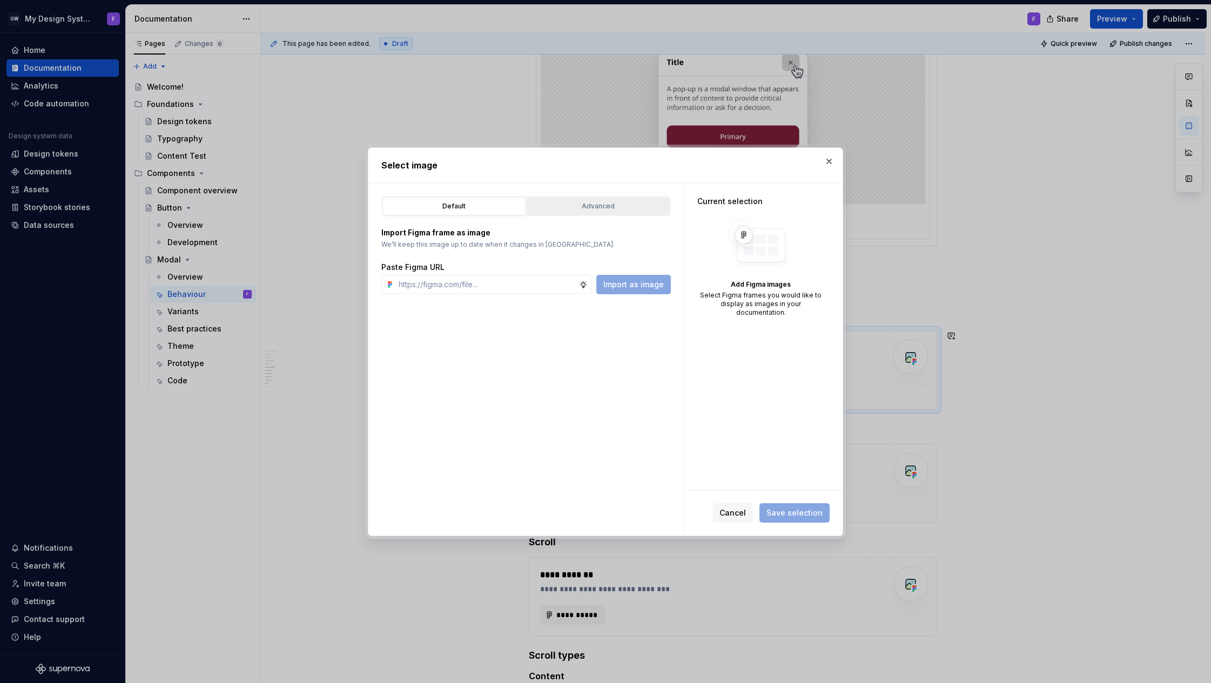
click at [576, 201] on div "Advanced" at bounding box center [599, 206] width 136 height 11
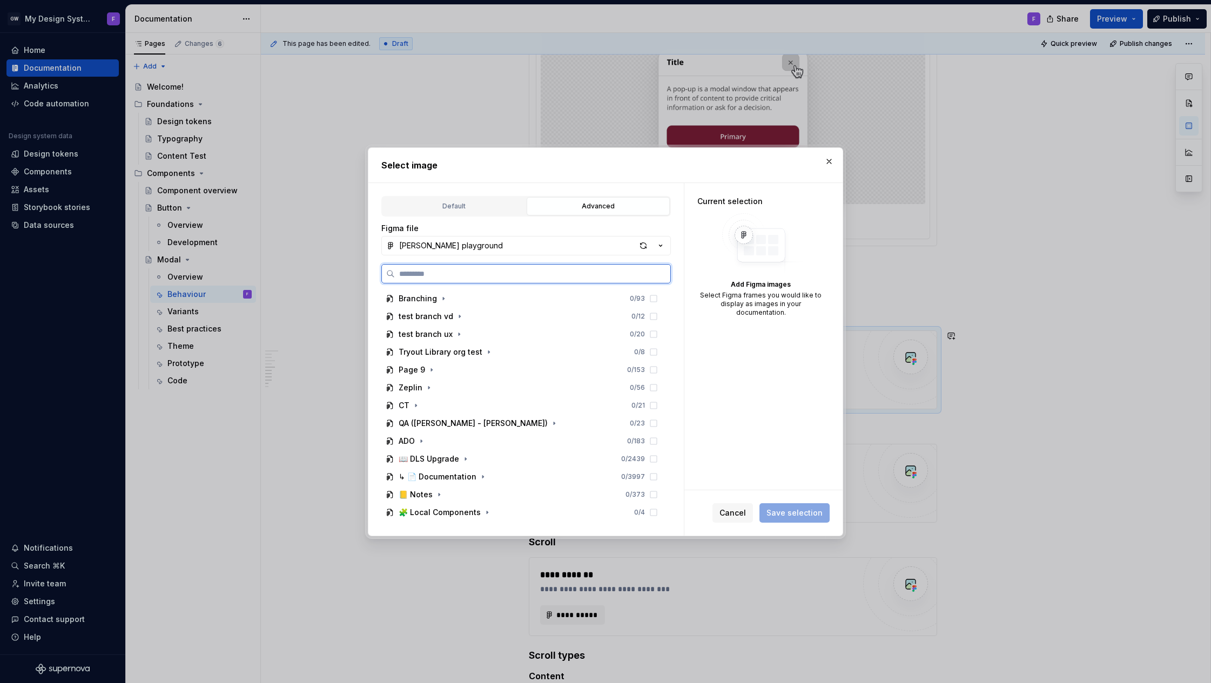
click at [476, 273] on input "search" at bounding box center [533, 273] width 276 height 11
type input "******"
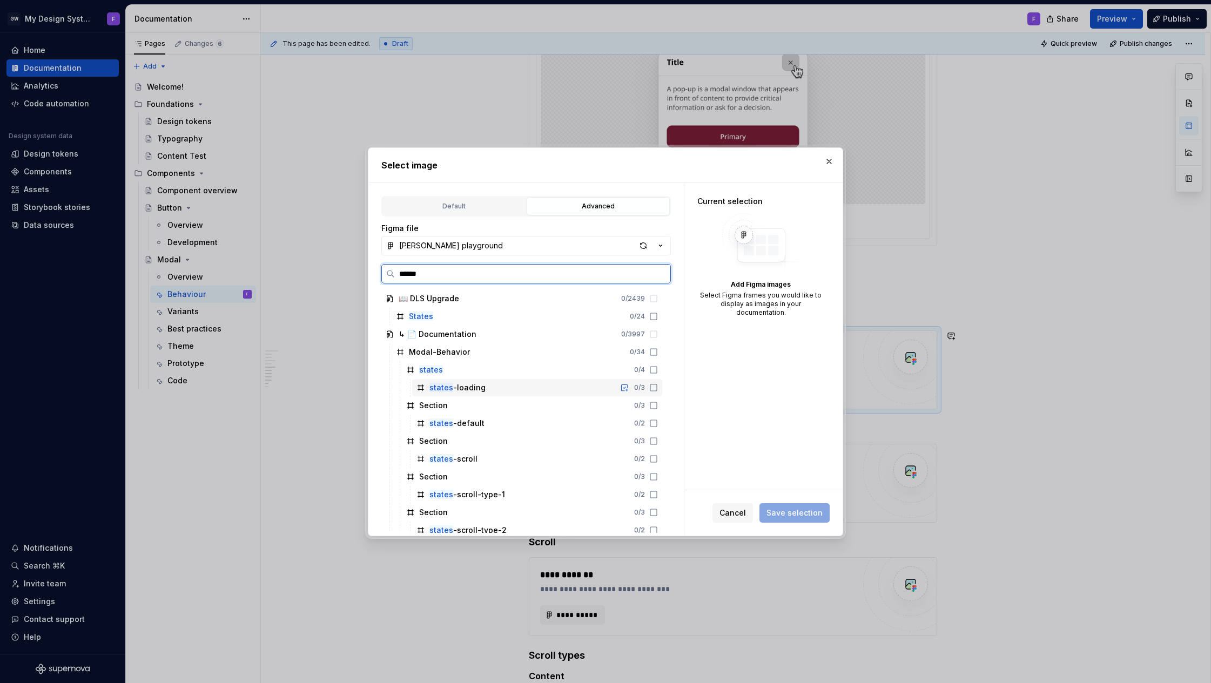
click at [658, 388] on icon at bounding box center [653, 388] width 9 height 9
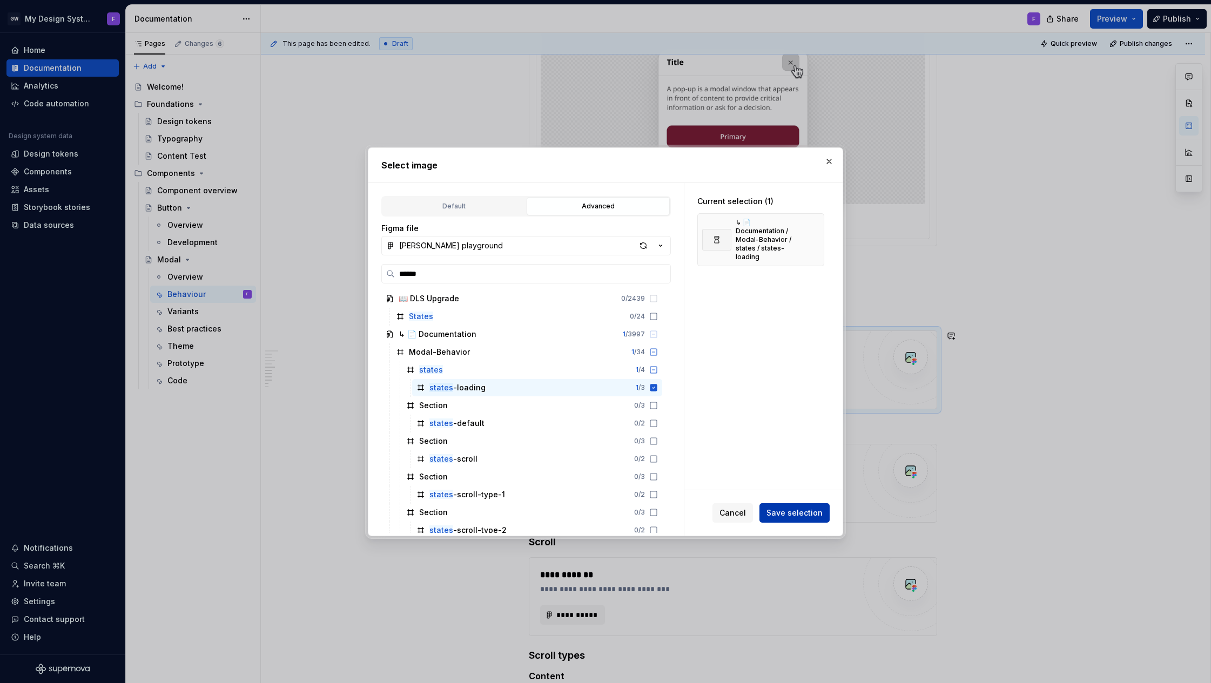
click at [816, 515] on span "Save selection" at bounding box center [795, 513] width 56 height 11
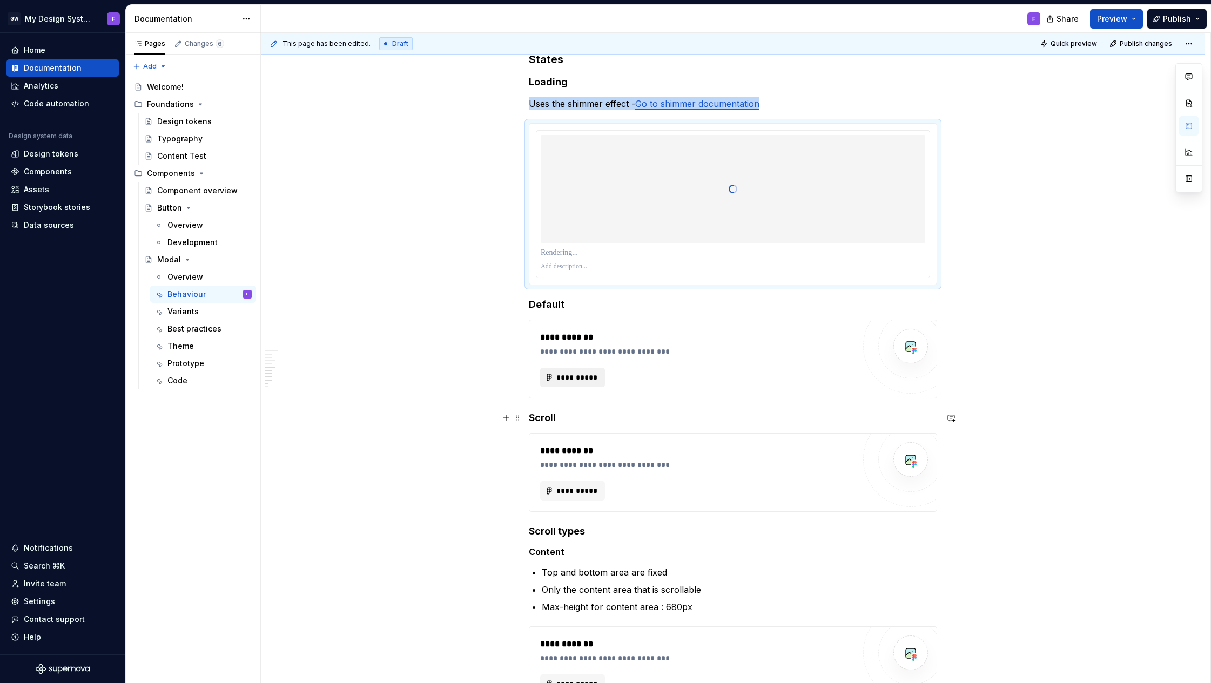
scroll to position [1003, 0]
click at [580, 375] on span "**********" at bounding box center [577, 376] width 42 height 11
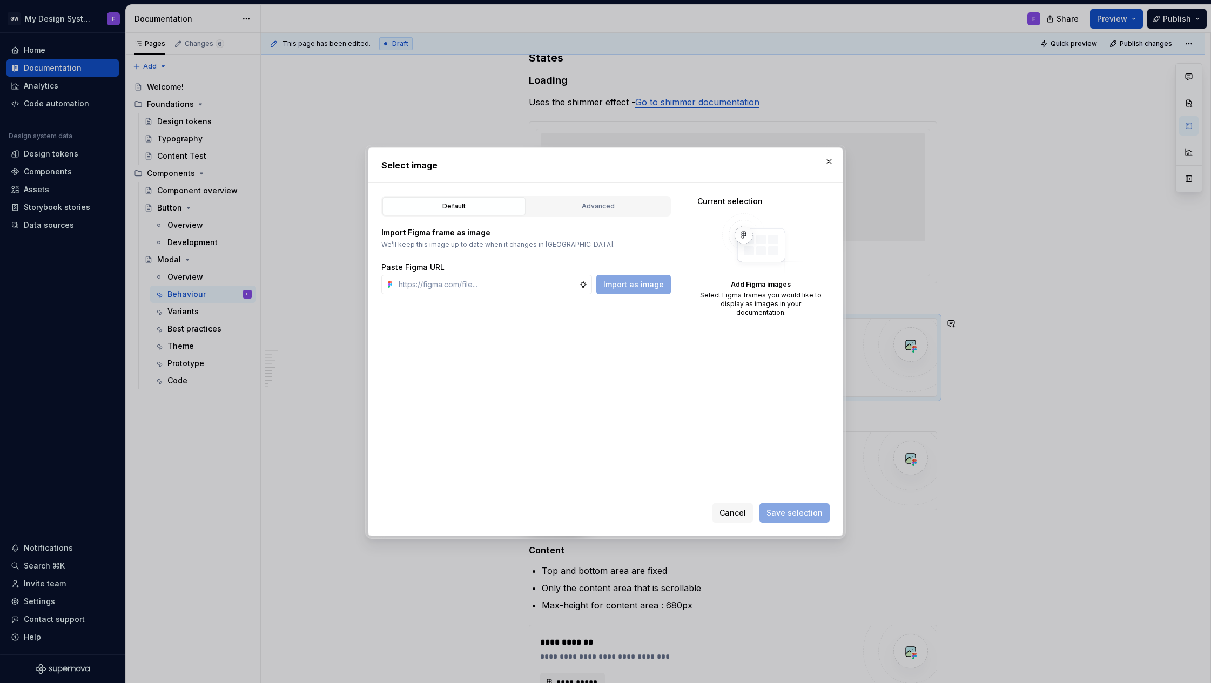
type textarea "*"
click at [596, 205] on div "Advanced" at bounding box center [599, 206] width 136 height 11
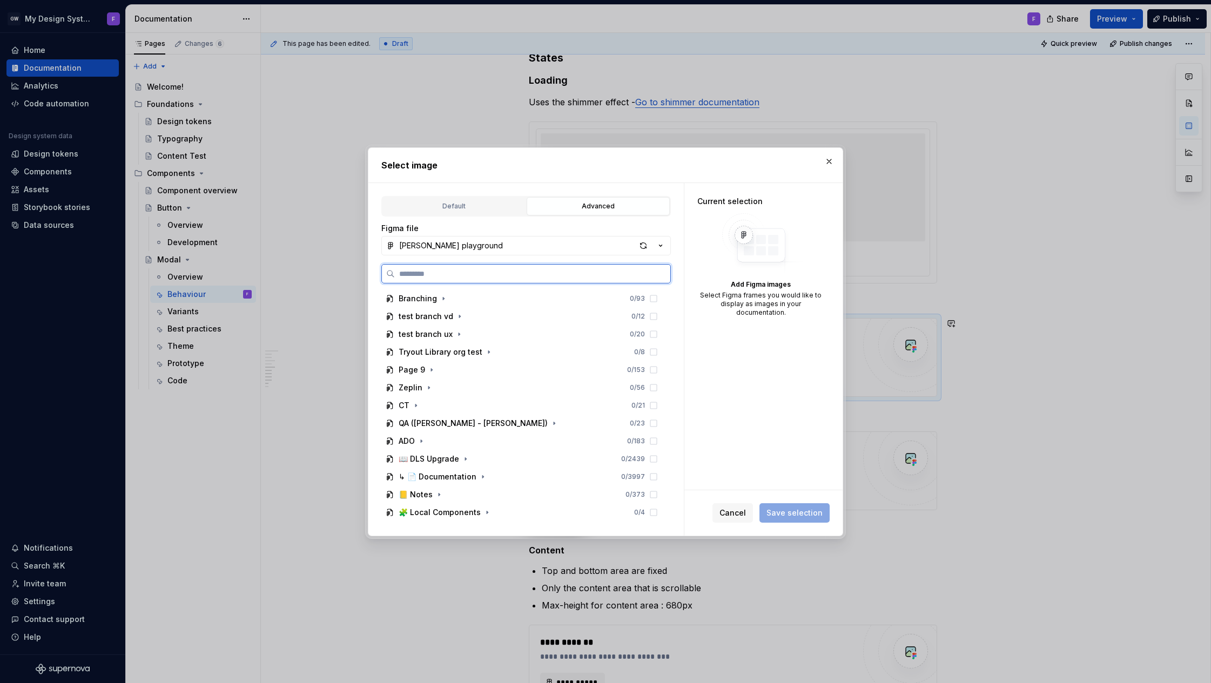
click at [467, 278] on input "search" at bounding box center [533, 273] width 276 height 11
type input "******"
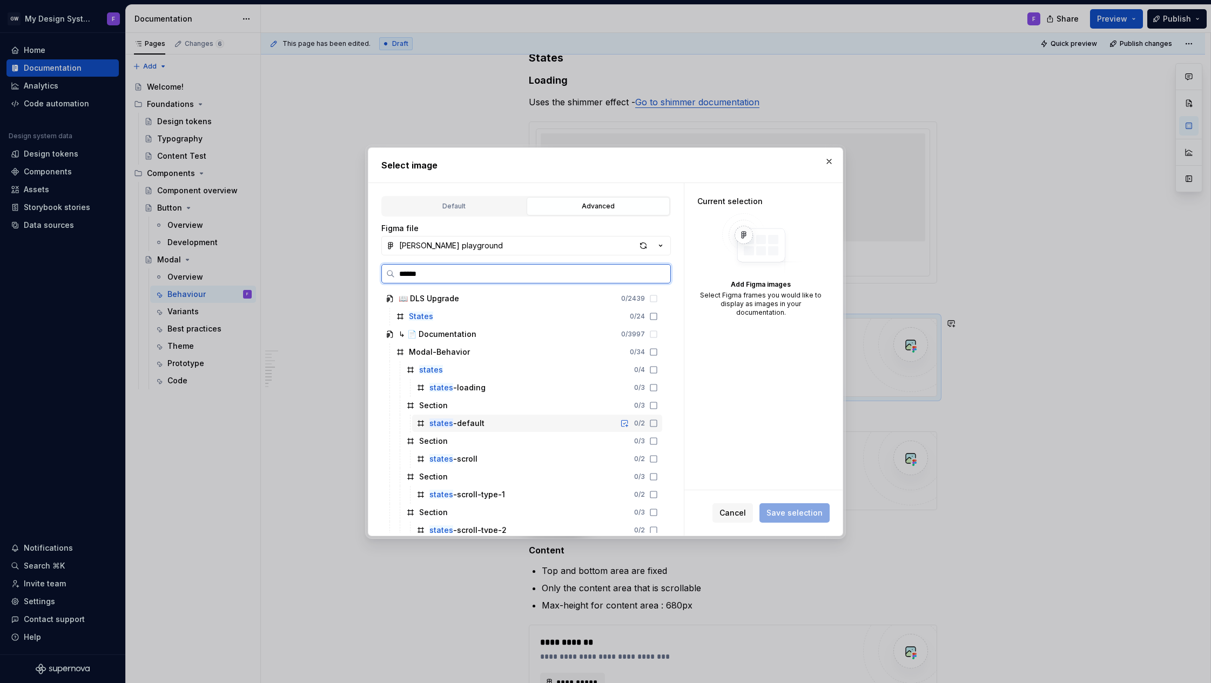
drag, startPoint x: 666, startPoint y: 424, endPoint x: 672, endPoint y: 427, distance: 6.8
click at [658, 424] on icon at bounding box center [653, 423] width 9 height 9
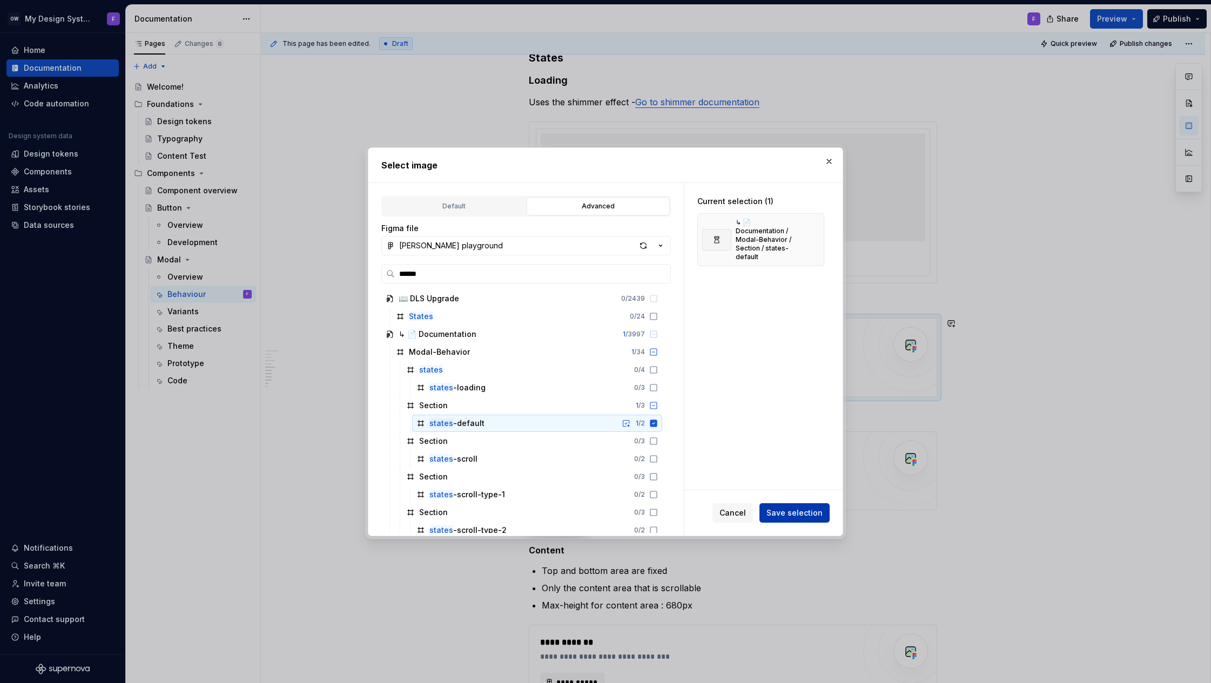
click at [799, 512] on span "Save selection" at bounding box center [795, 513] width 56 height 11
type textarea "*"
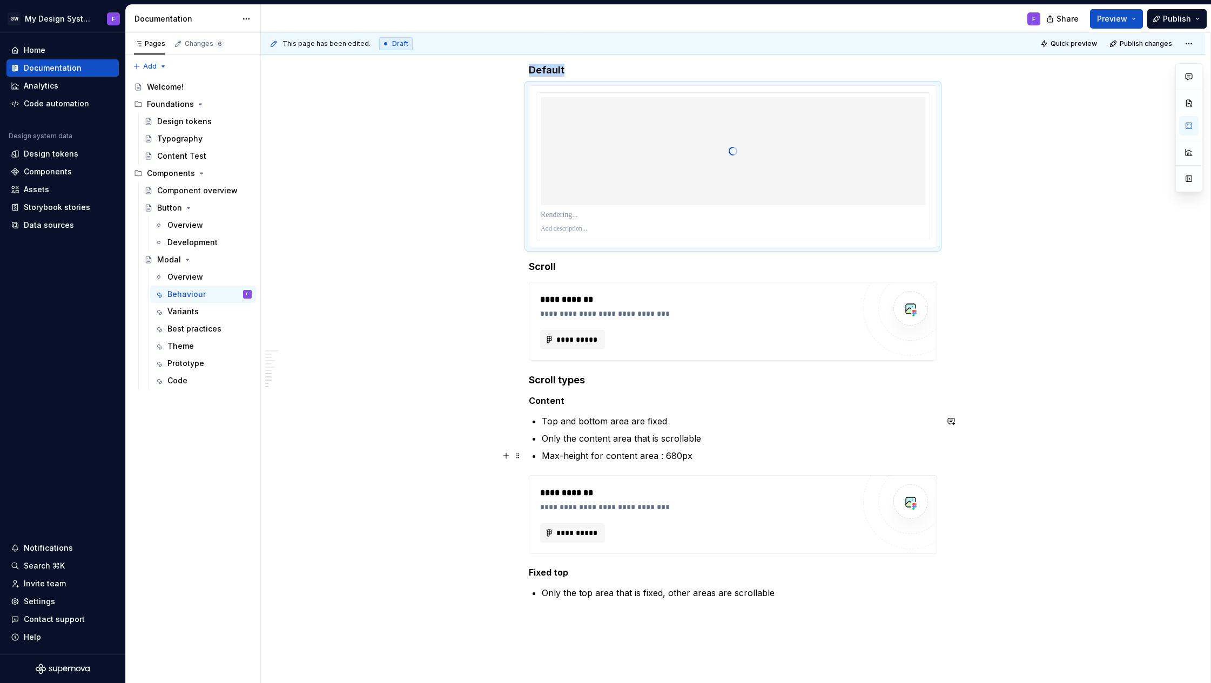
scroll to position [1263, 0]
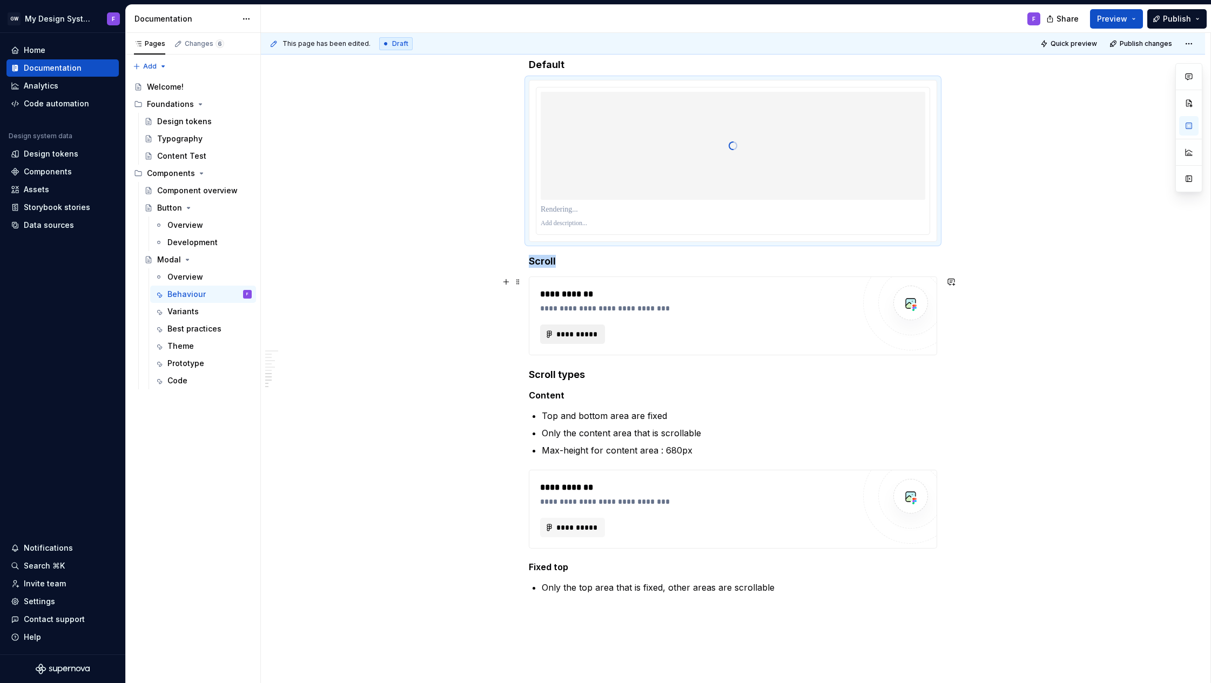
click at [583, 333] on span "**********" at bounding box center [577, 334] width 42 height 11
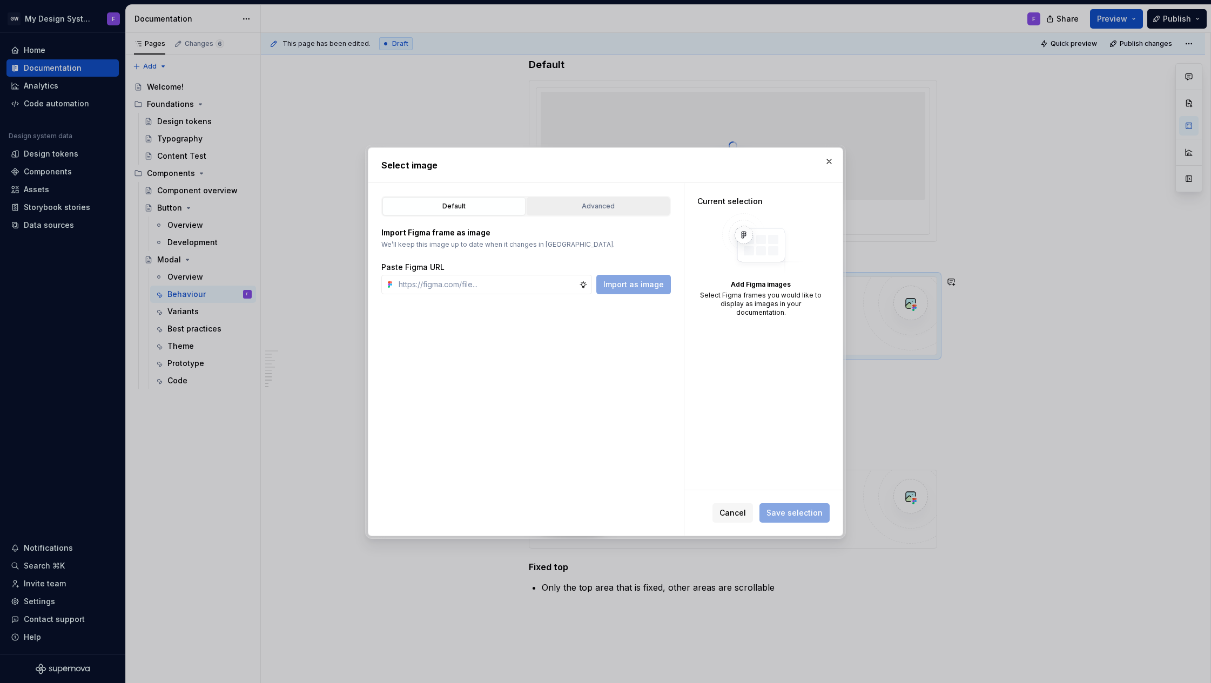
click at [582, 208] on div "Advanced" at bounding box center [599, 206] width 136 height 11
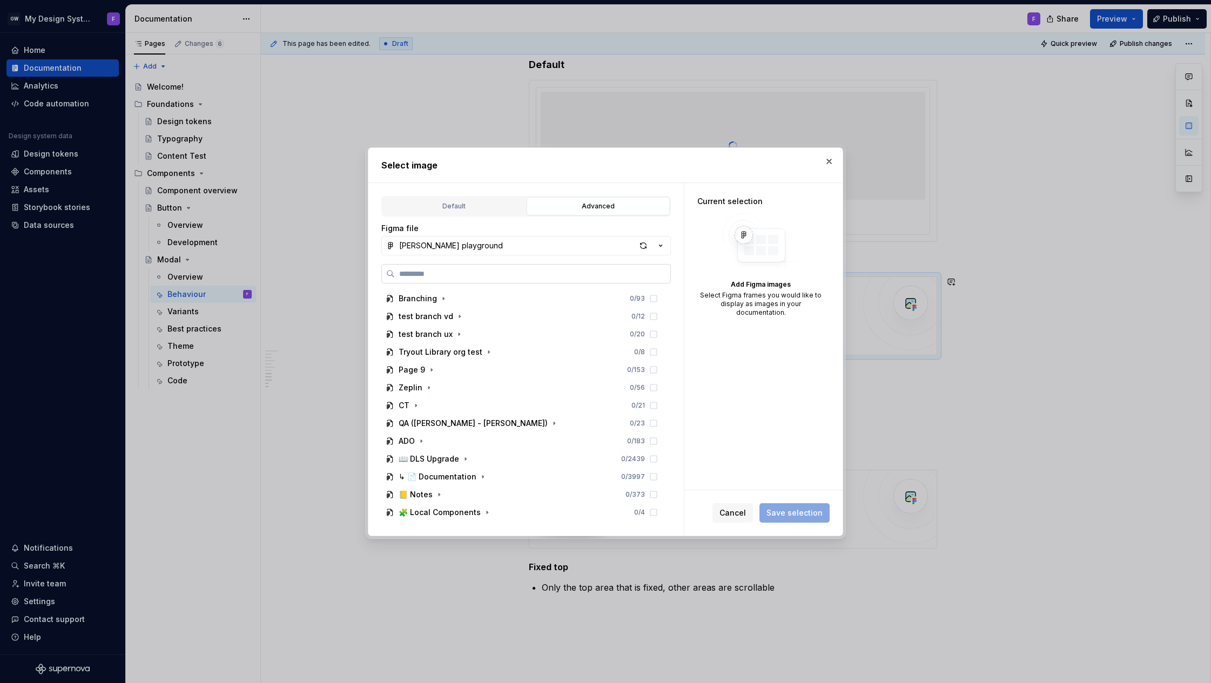
click at [500, 280] on label at bounding box center [526, 273] width 290 height 19
click at [500, 279] on input "search" at bounding box center [533, 273] width 276 height 11
type input "******"
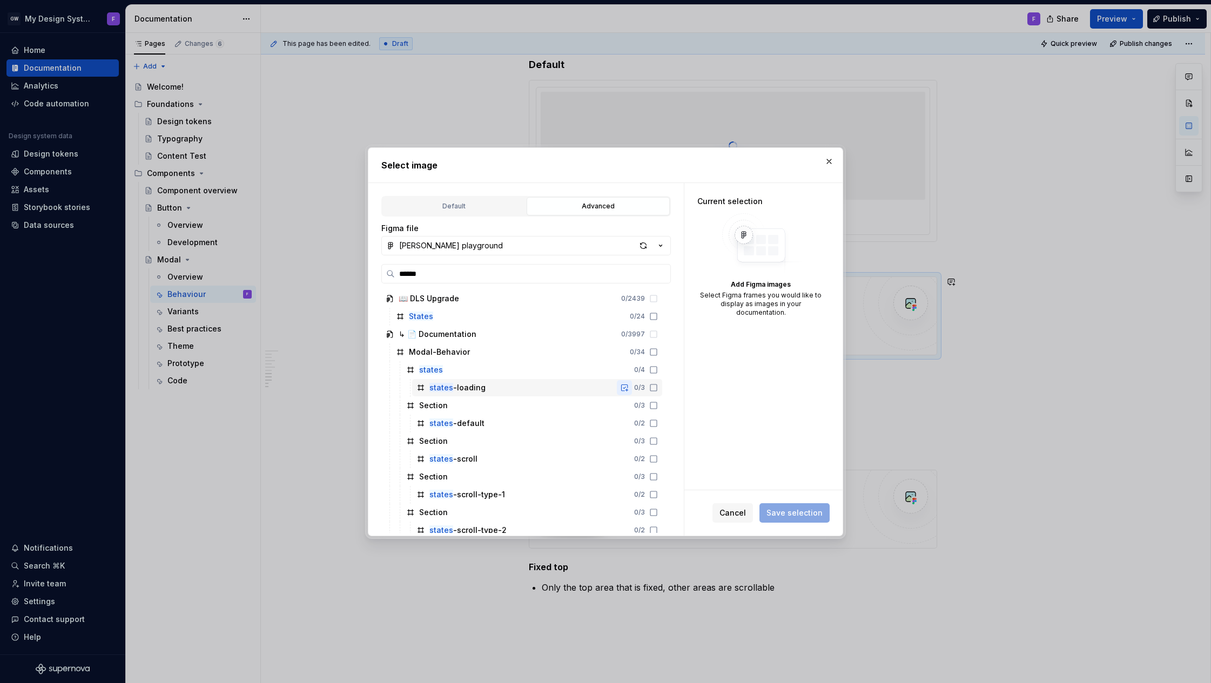
scroll to position [6, 0]
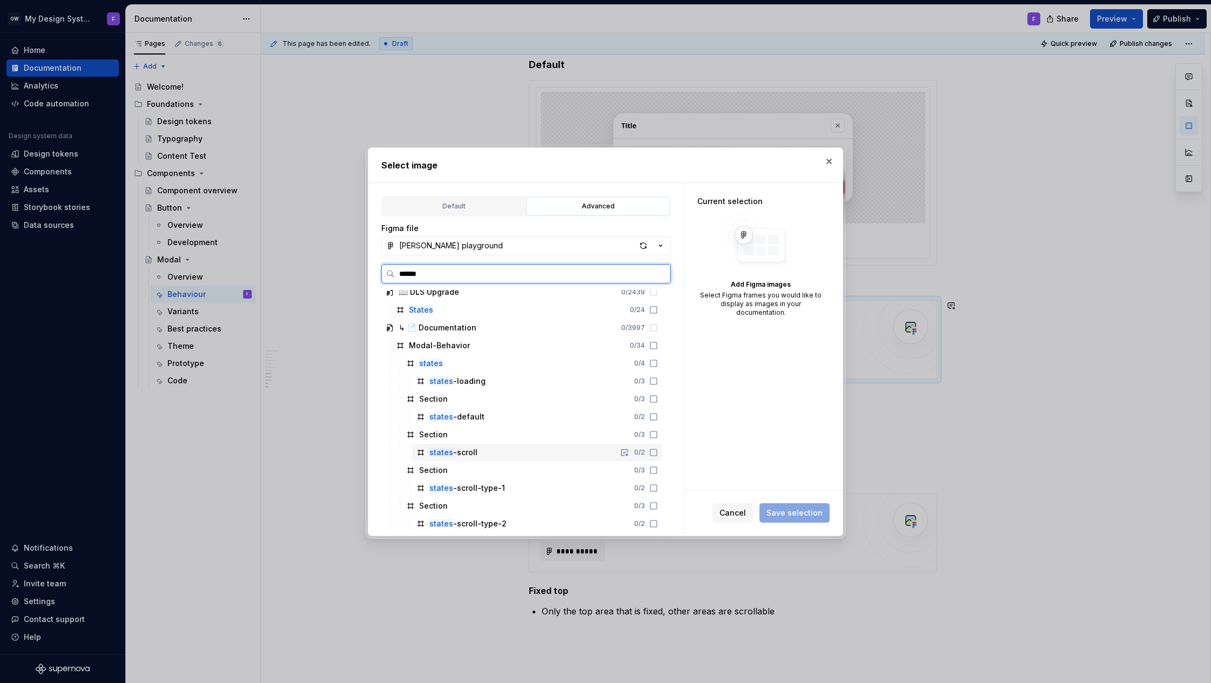
click at [658, 453] on icon at bounding box center [653, 452] width 9 height 9
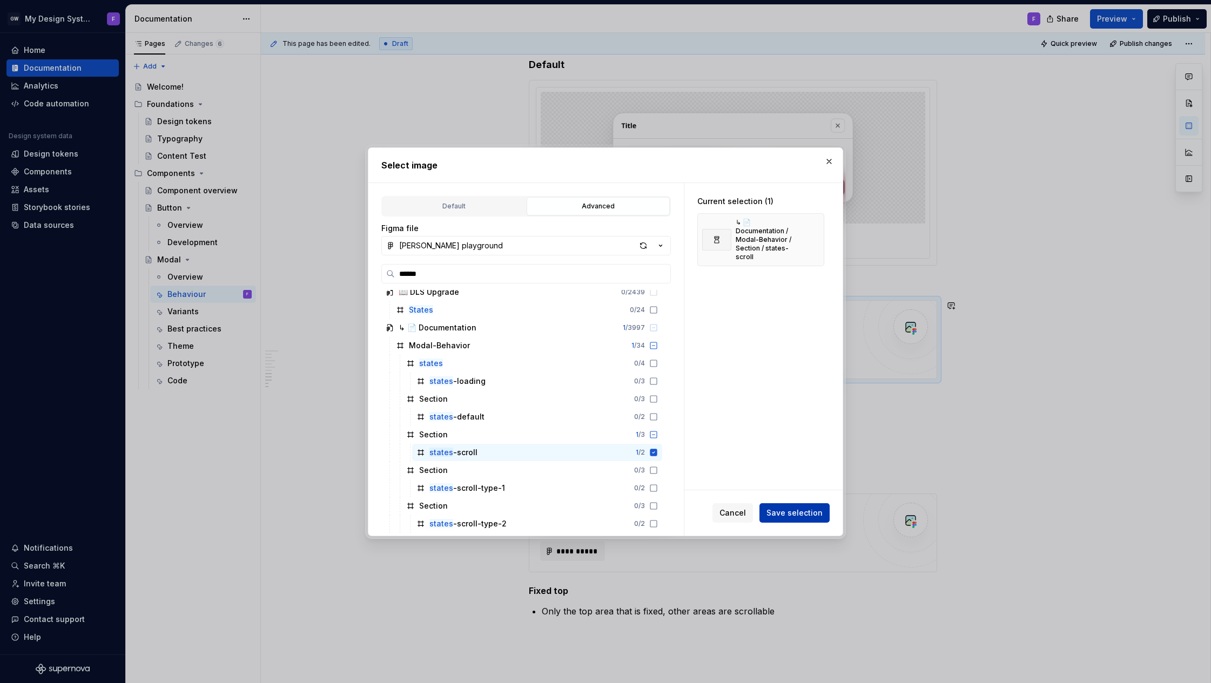
click at [817, 513] on span "Save selection" at bounding box center [795, 513] width 56 height 11
type textarea "*"
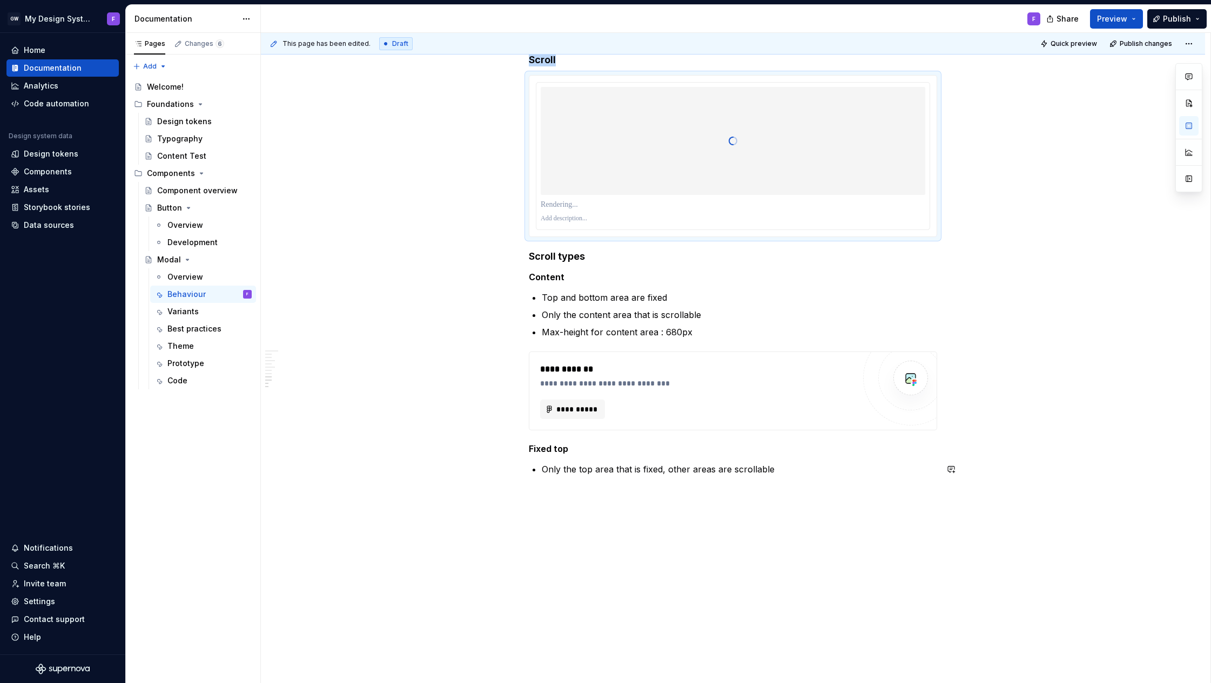
scroll to position [1499, 0]
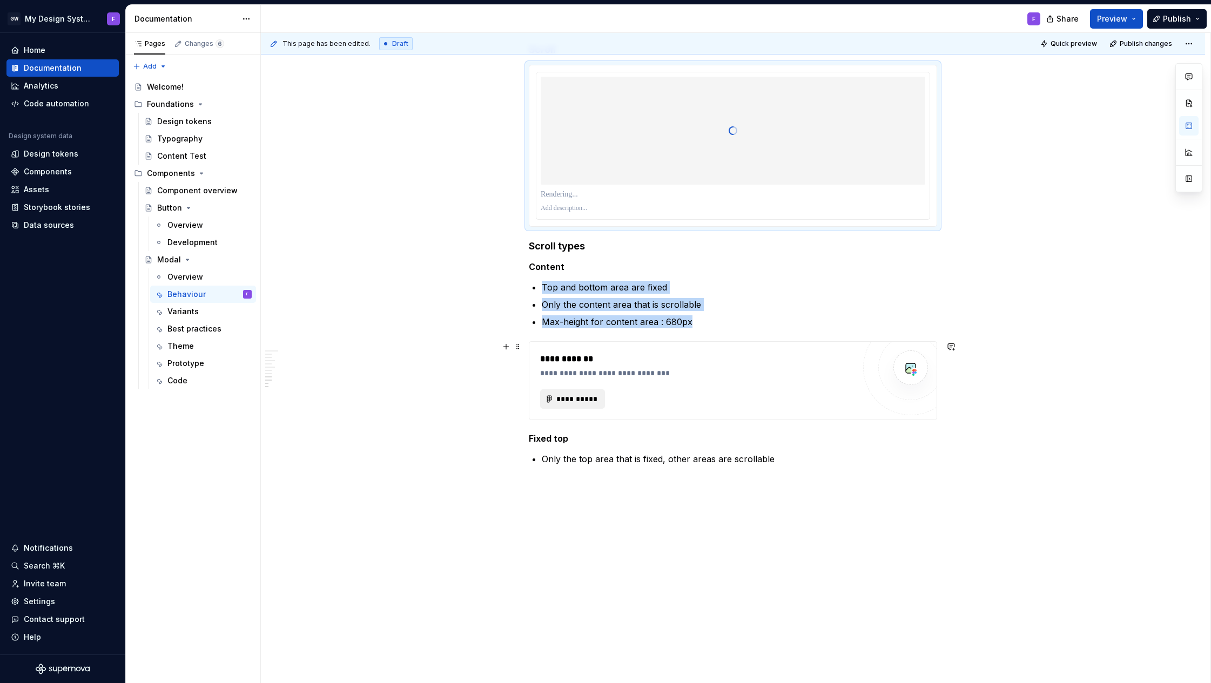
click at [574, 401] on span "**********" at bounding box center [577, 399] width 42 height 11
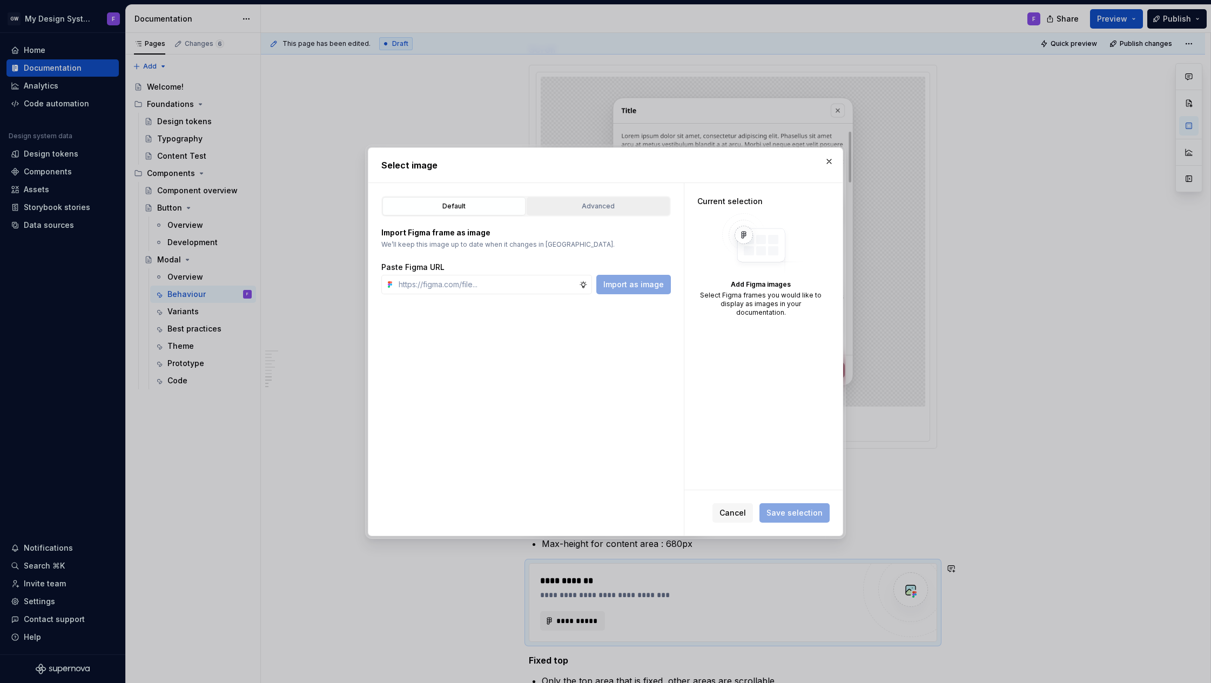
click at [615, 207] on div "Advanced" at bounding box center [599, 206] width 136 height 11
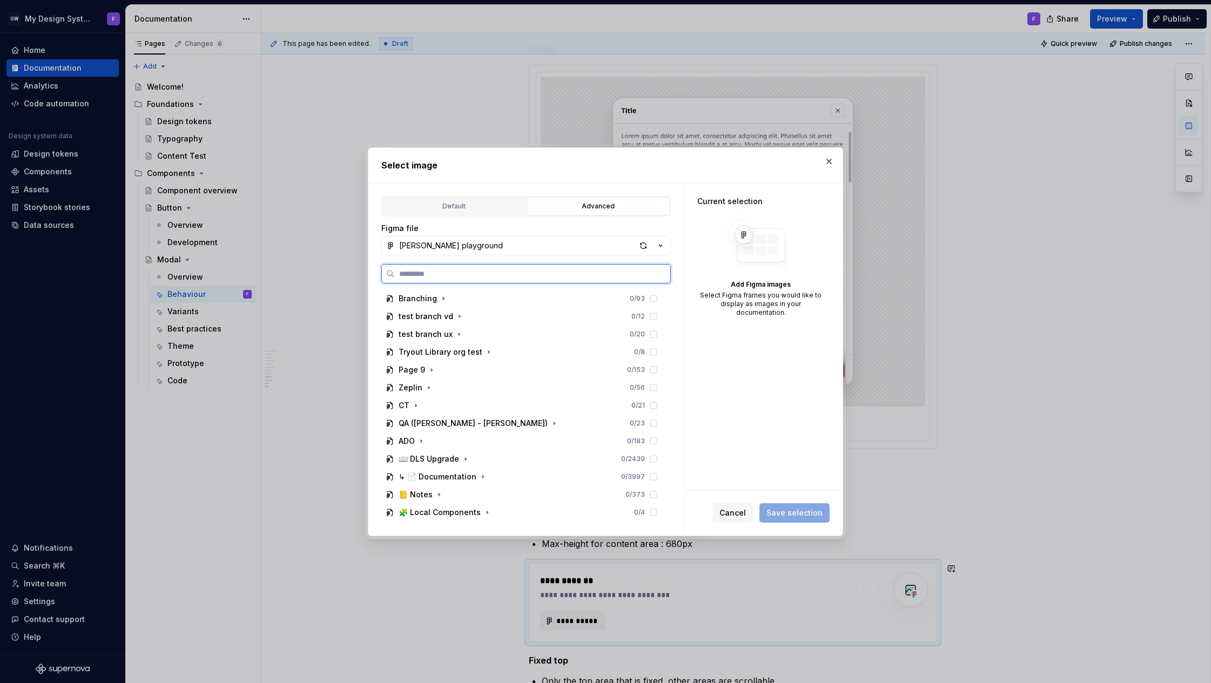
click at [474, 273] on input "search" at bounding box center [533, 273] width 276 height 11
type input "******"
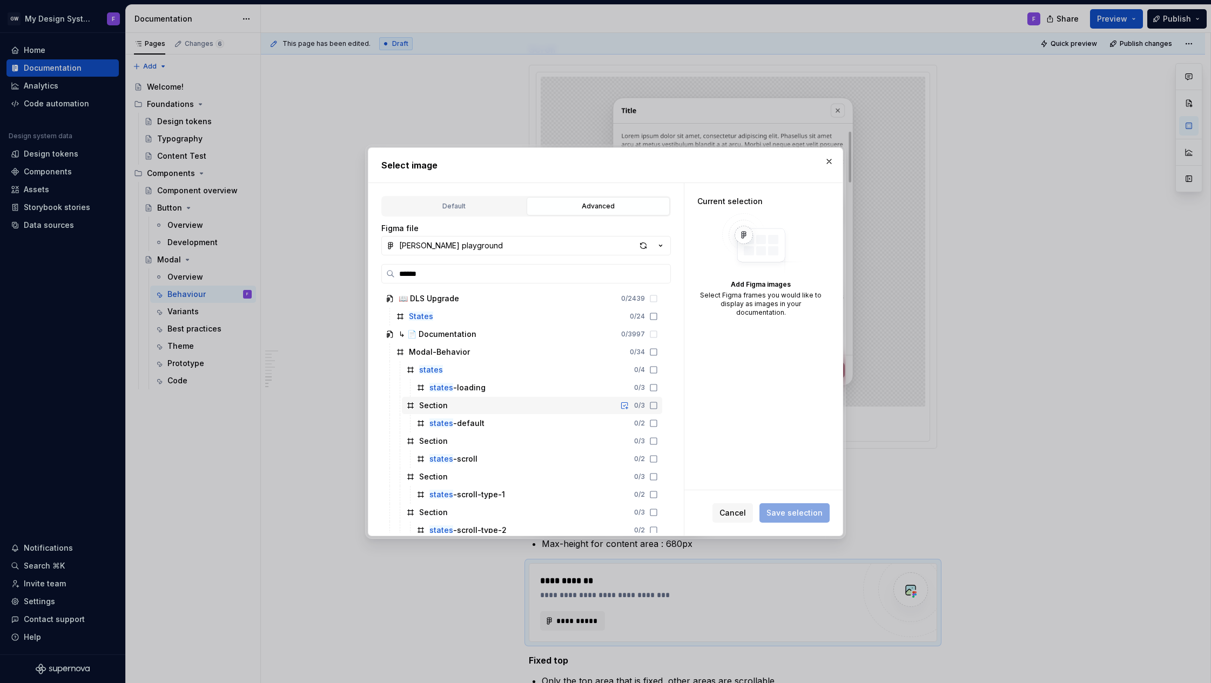
scroll to position [6, 0]
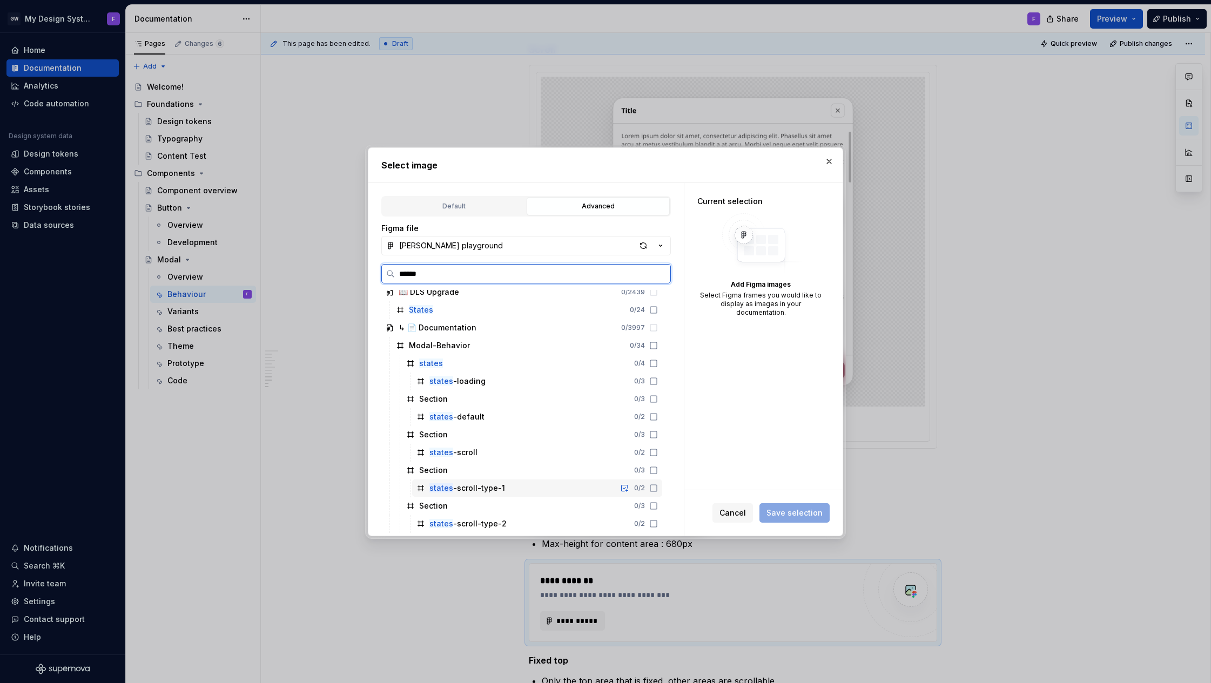
click at [658, 491] on icon at bounding box center [653, 488] width 9 height 9
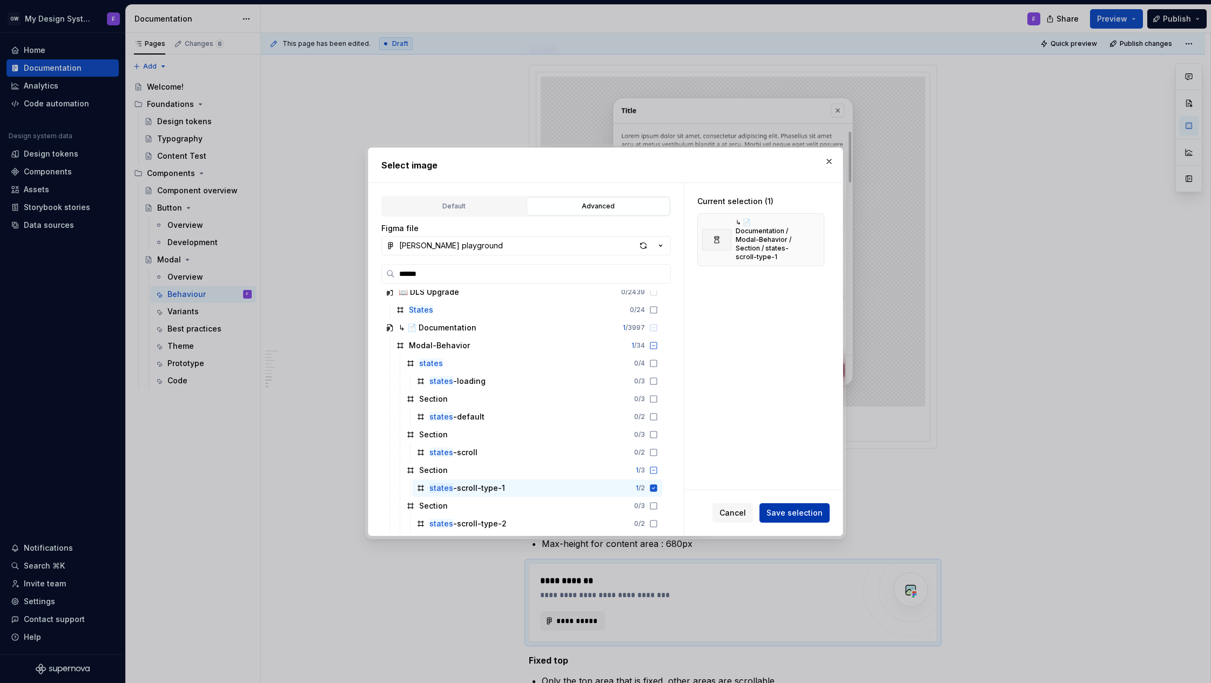
click at [792, 515] on span "Save selection" at bounding box center [795, 513] width 56 height 11
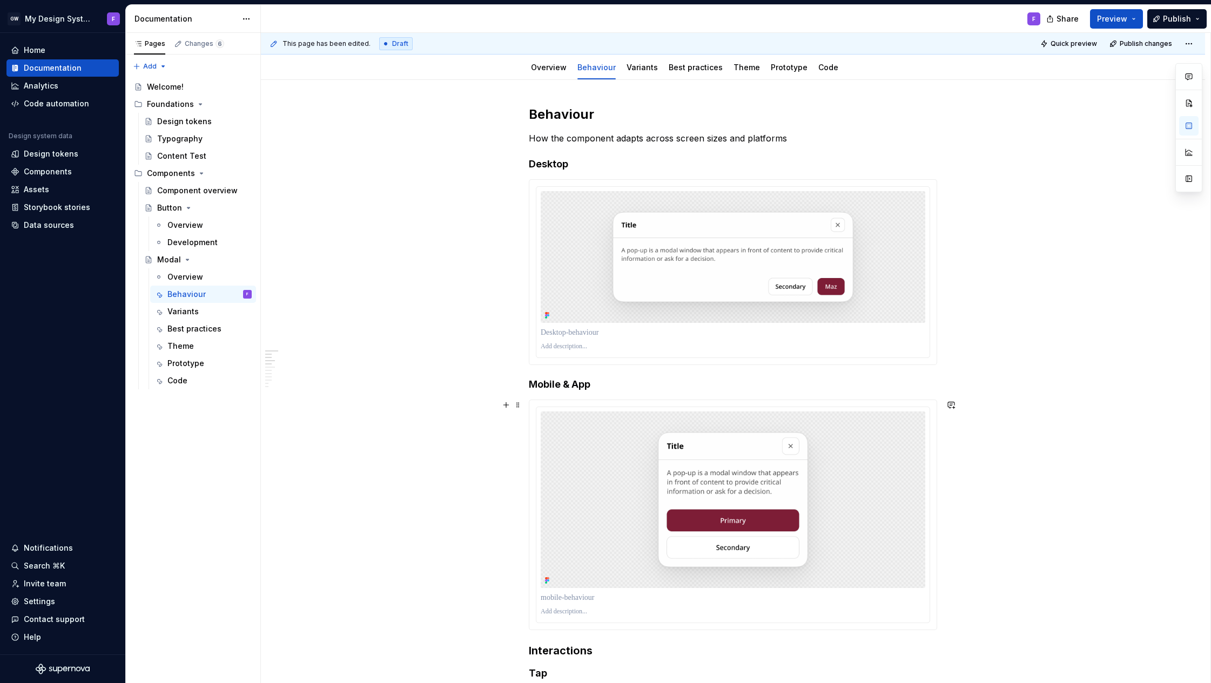
scroll to position [0, 0]
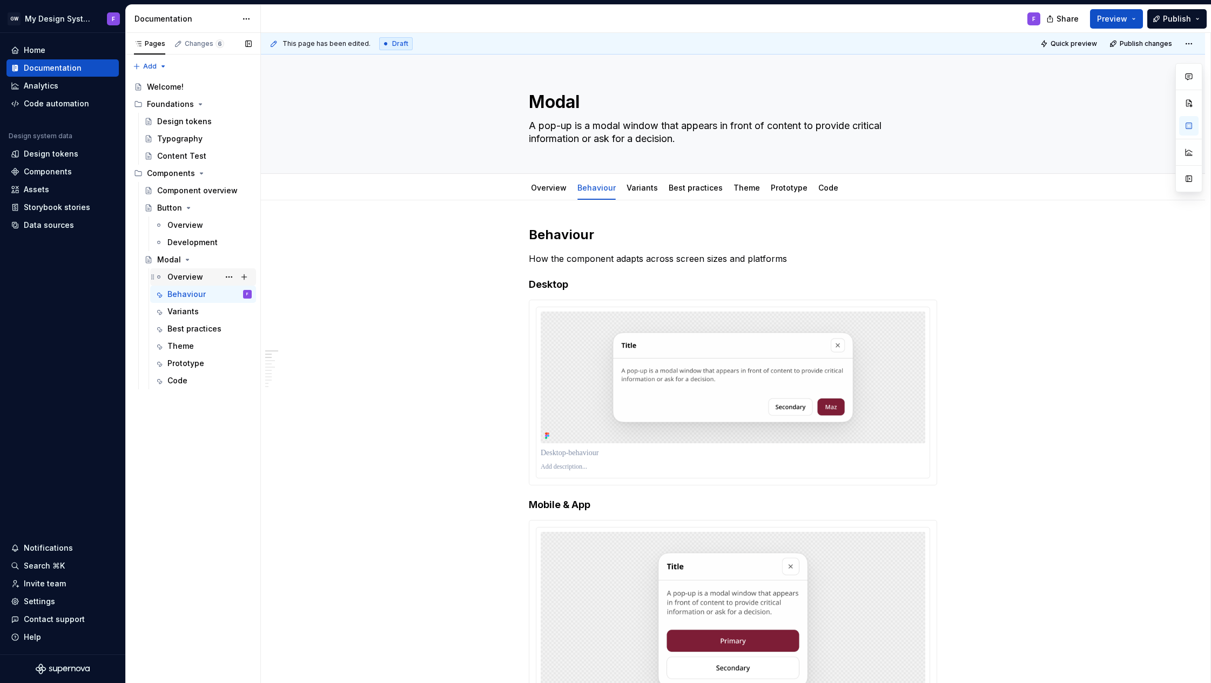
click at [183, 275] on div "Overview" at bounding box center [185, 277] width 36 height 11
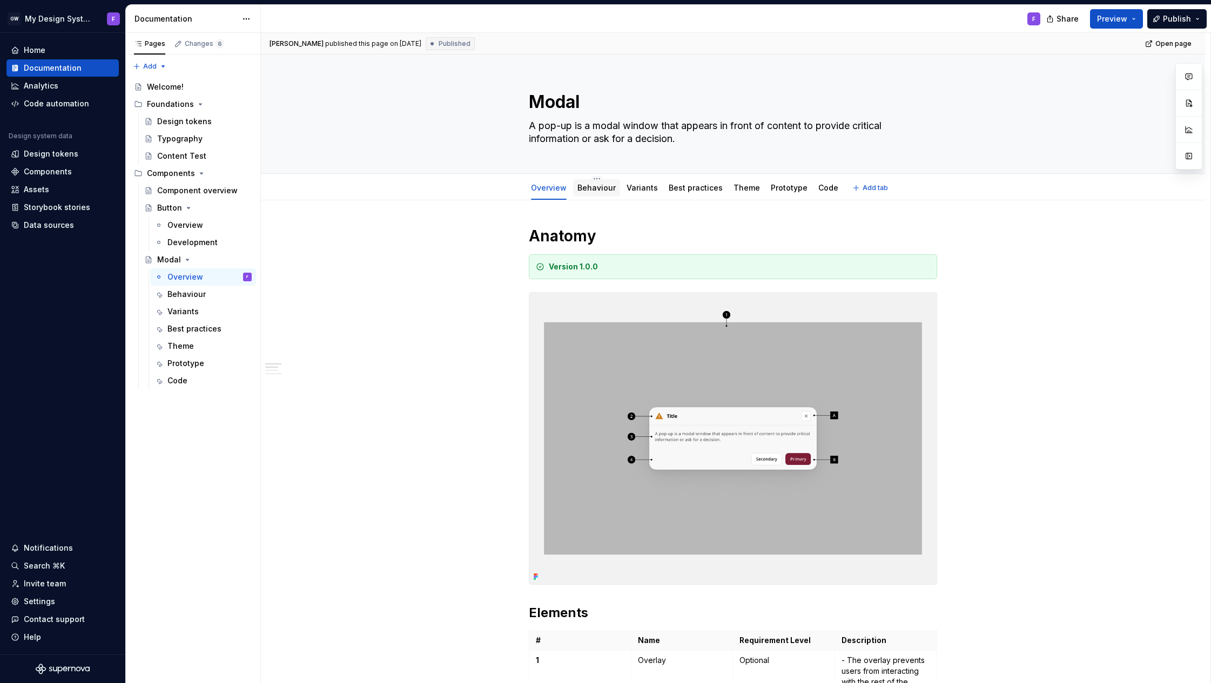
click at [594, 189] on link "Behaviour" at bounding box center [597, 187] width 38 height 9
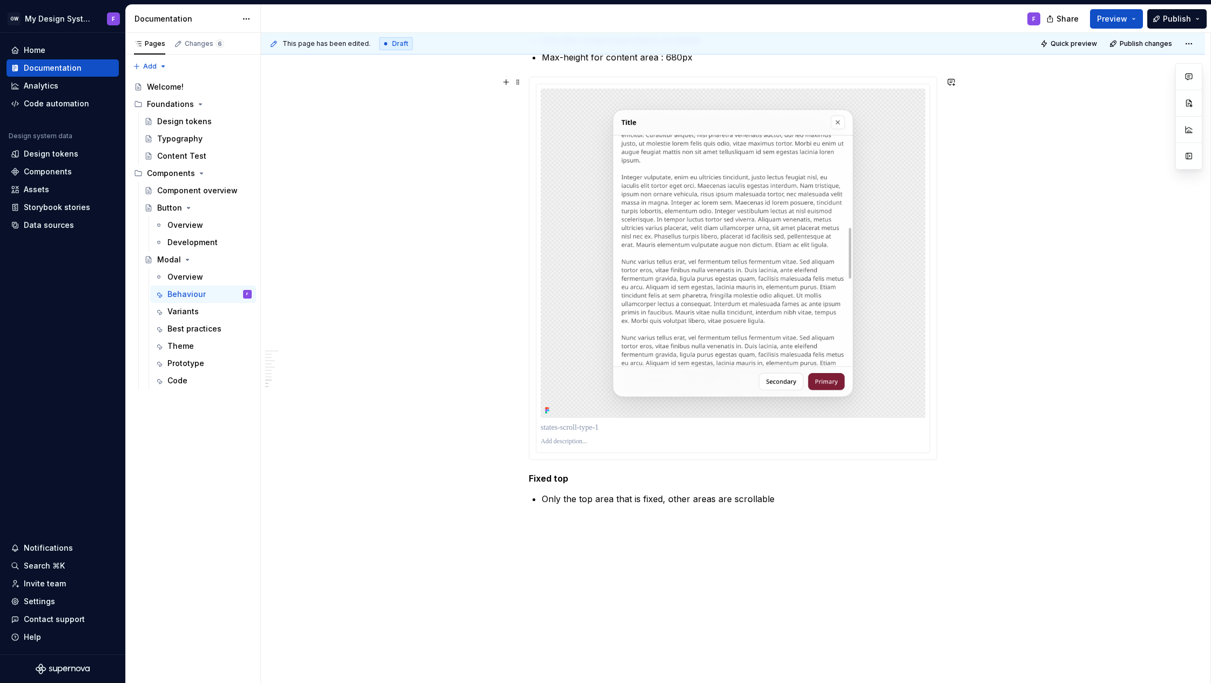
scroll to position [2025, 0]
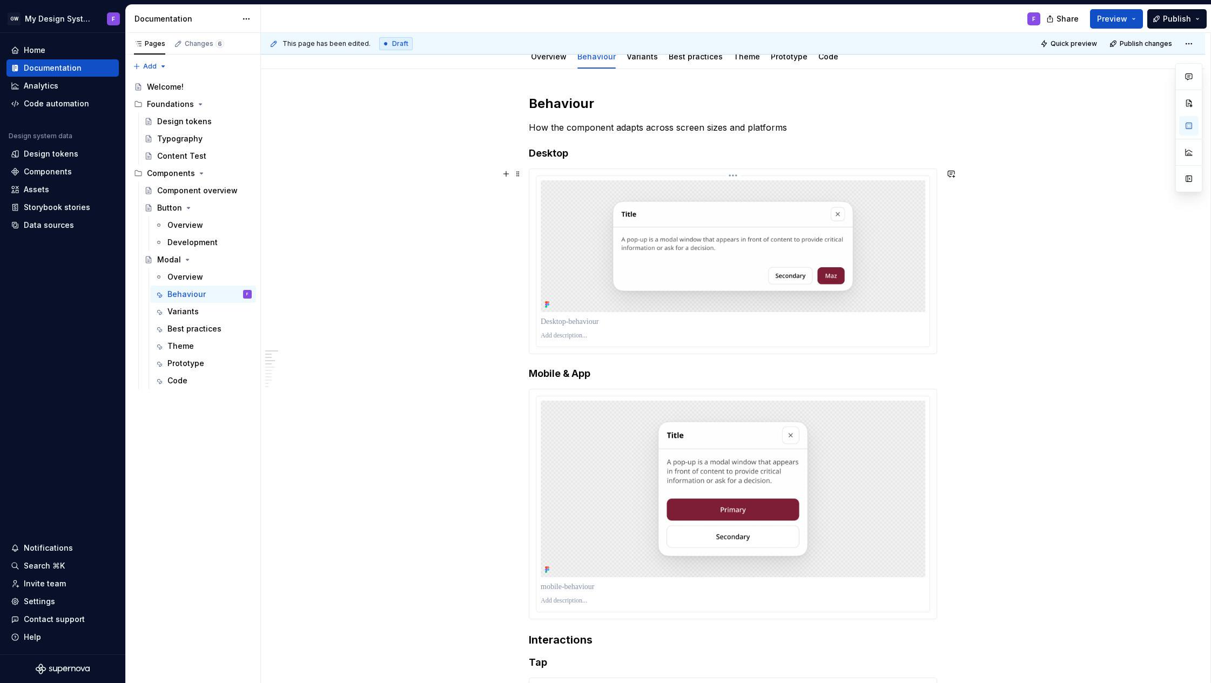
scroll to position [0, 0]
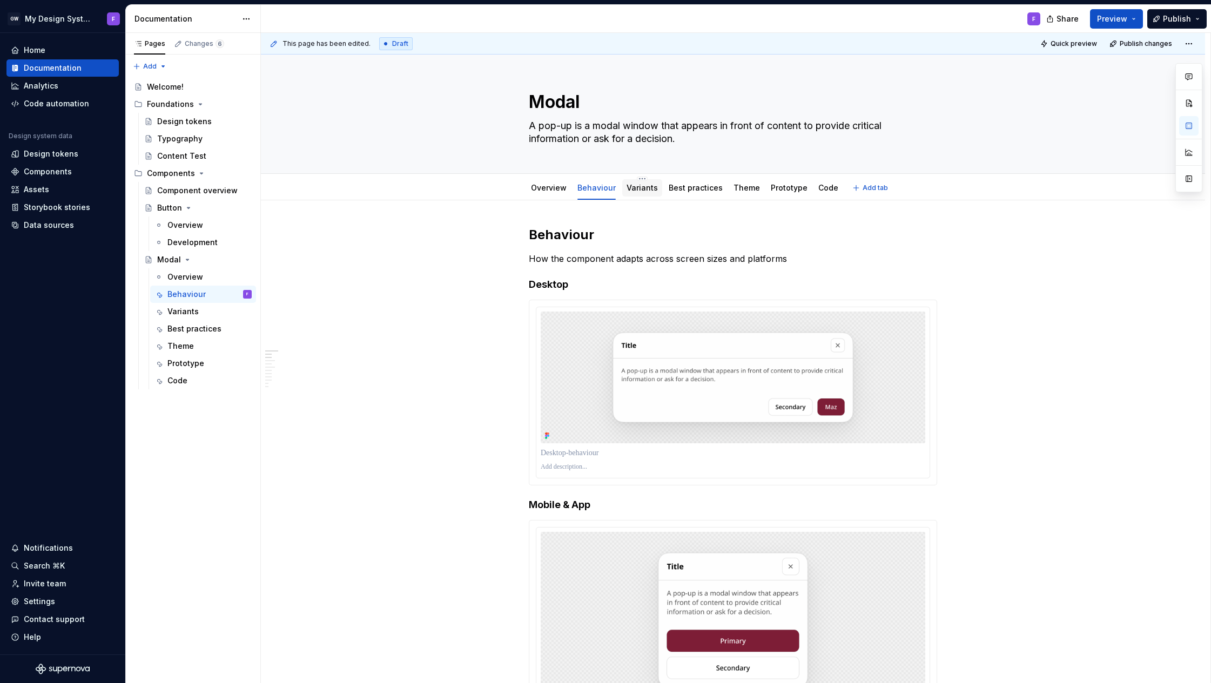
click at [648, 191] on link "Variants" at bounding box center [642, 187] width 31 height 9
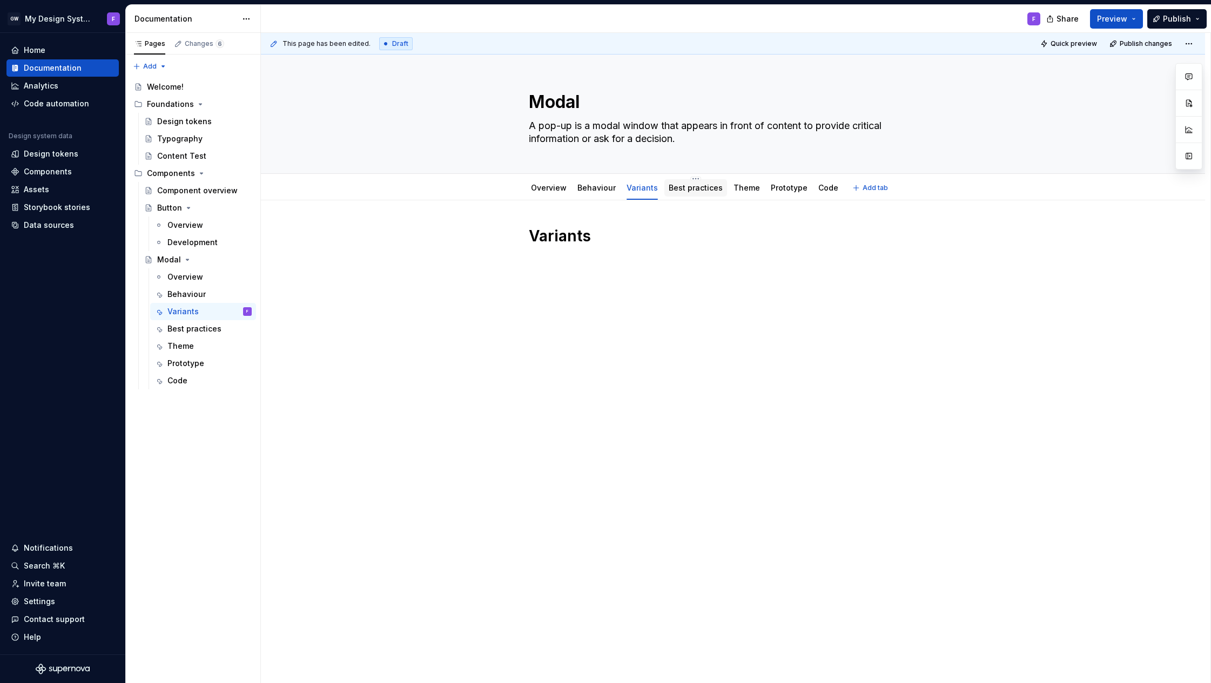
click at [686, 190] on link "Best practices" at bounding box center [696, 187] width 54 height 9
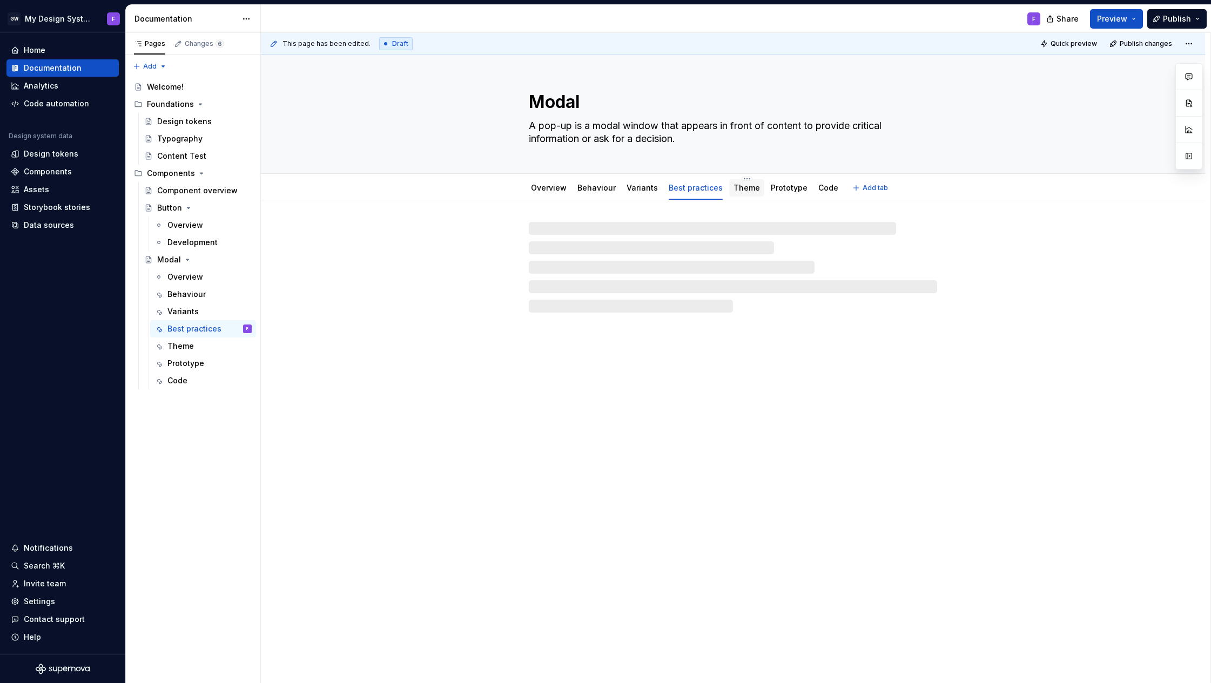
click at [741, 191] on link "Theme" at bounding box center [747, 187] width 26 height 9
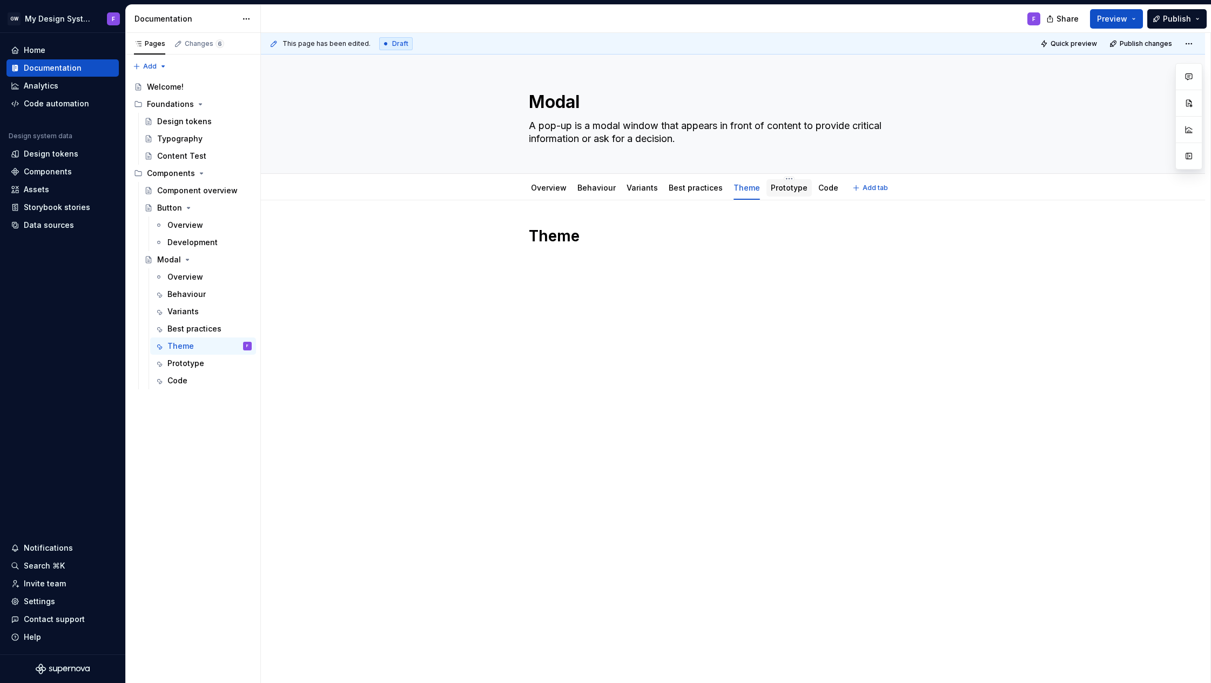
click at [778, 190] on link "Prototype" at bounding box center [789, 187] width 37 height 9
click at [824, 190] on link "Code" at bounding box center [828, 187] width 20 height 9
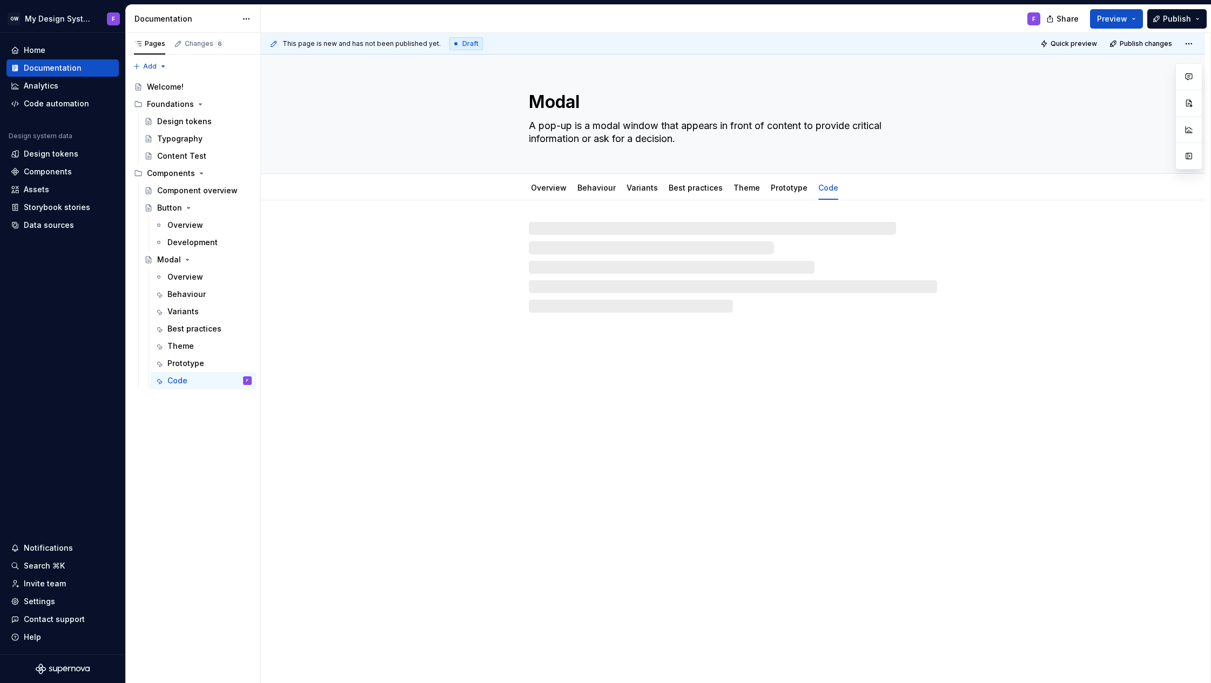
type textarea "*"
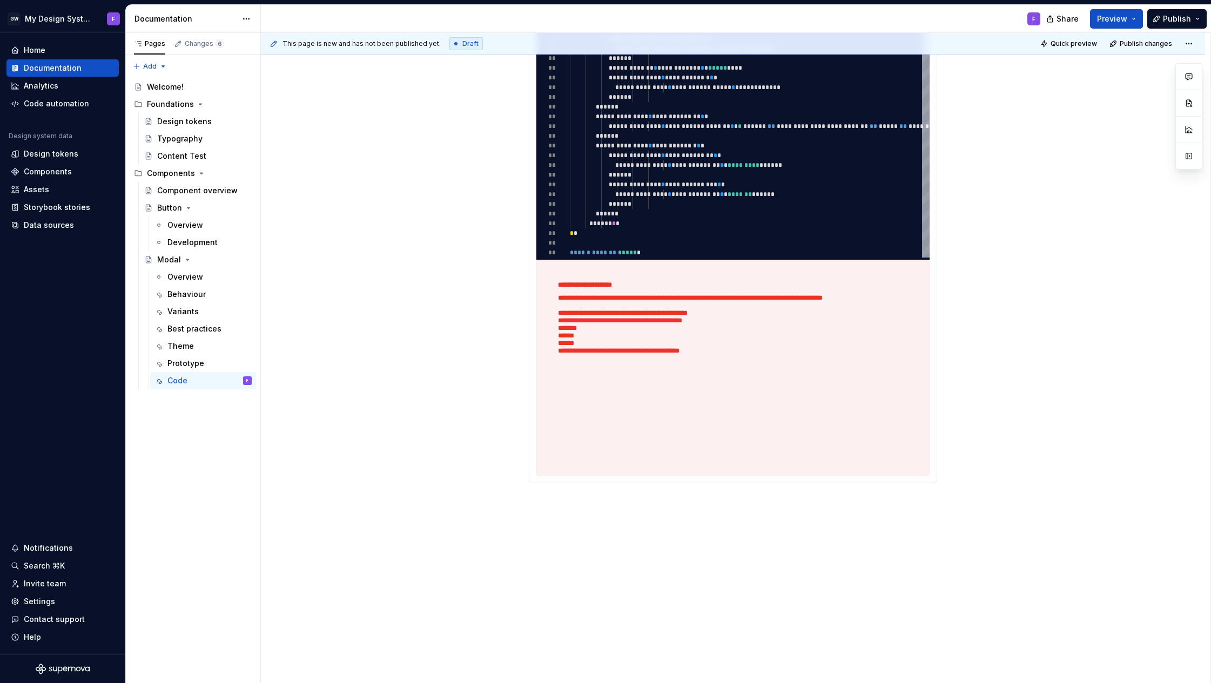
scroll to position [356, 0]
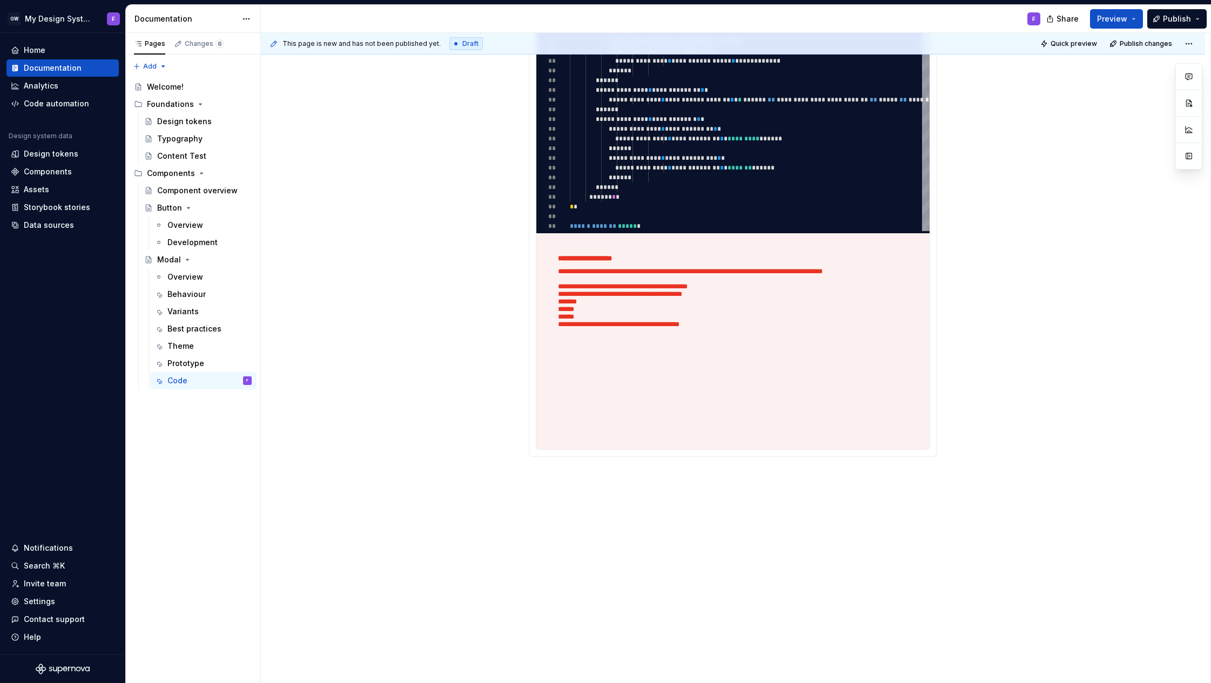
click at [540, 476] on div "**********" at bounding box center [733, 174] width 408 height 608
click at [537, 480] on div "**********" at bounding box center [733, 264] width 944 height 840
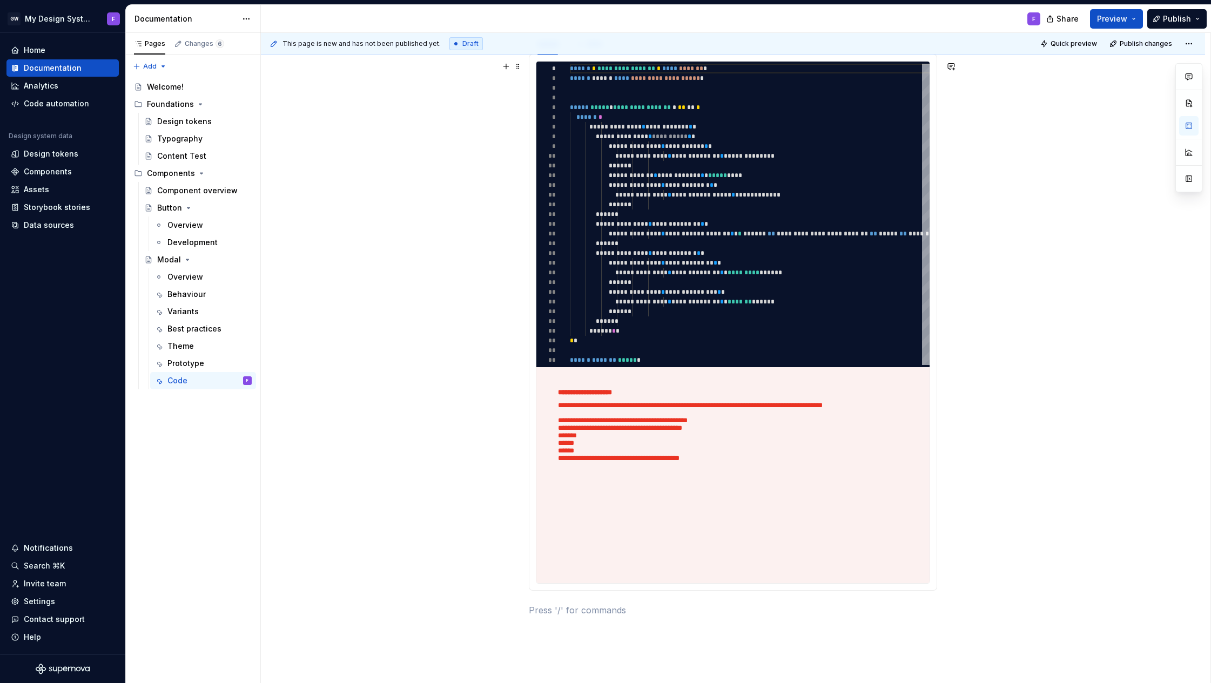
scroll to position [373, 0]
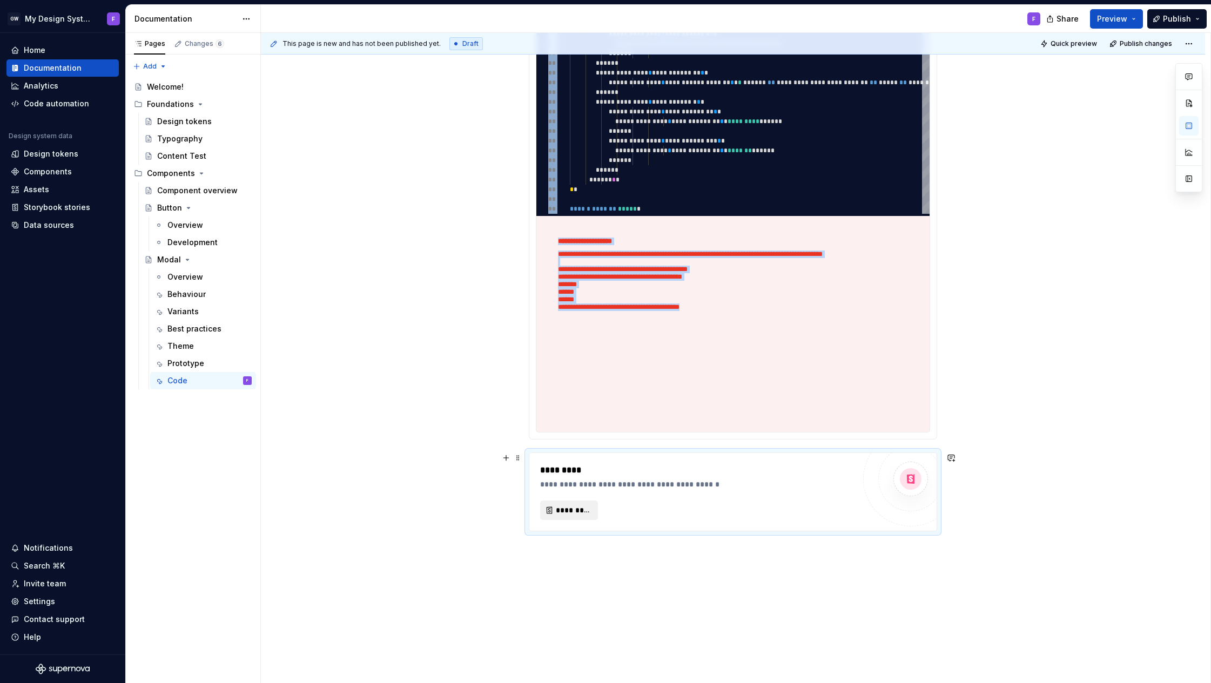
click at [578, 507] on span "*********" at bounding box center [573, 510] width 35 height 11
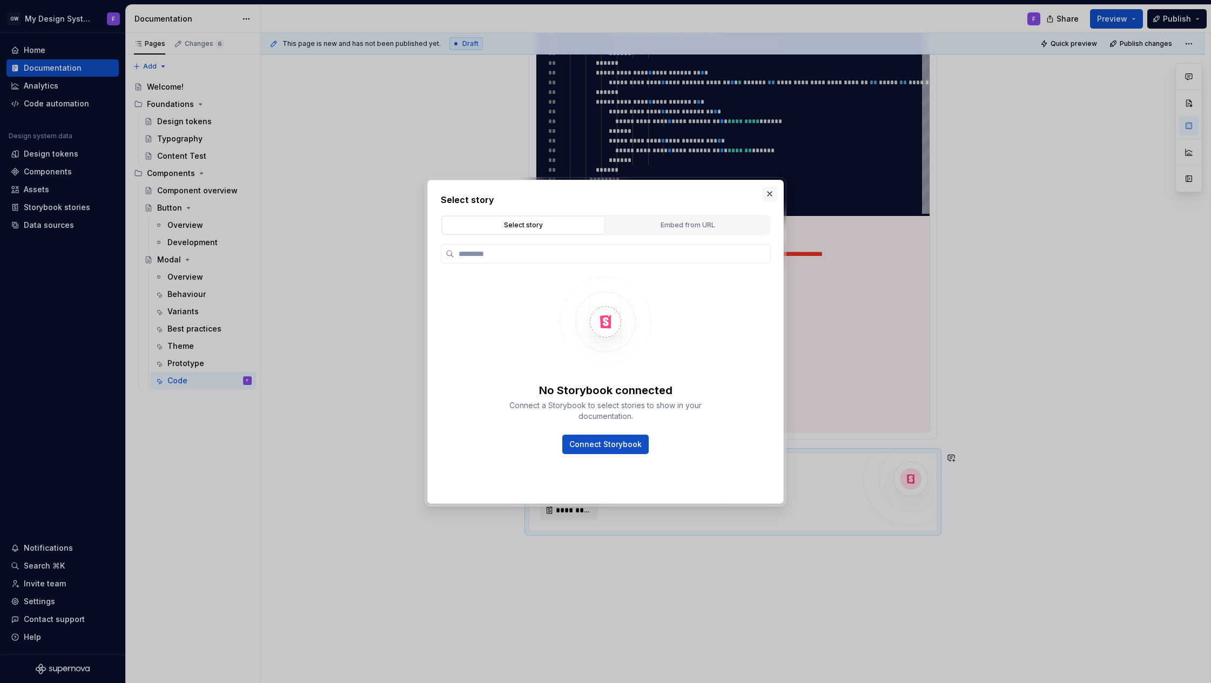
click at [769, 193] on button "button" at bounding box center [769, 193] width 15 height 15
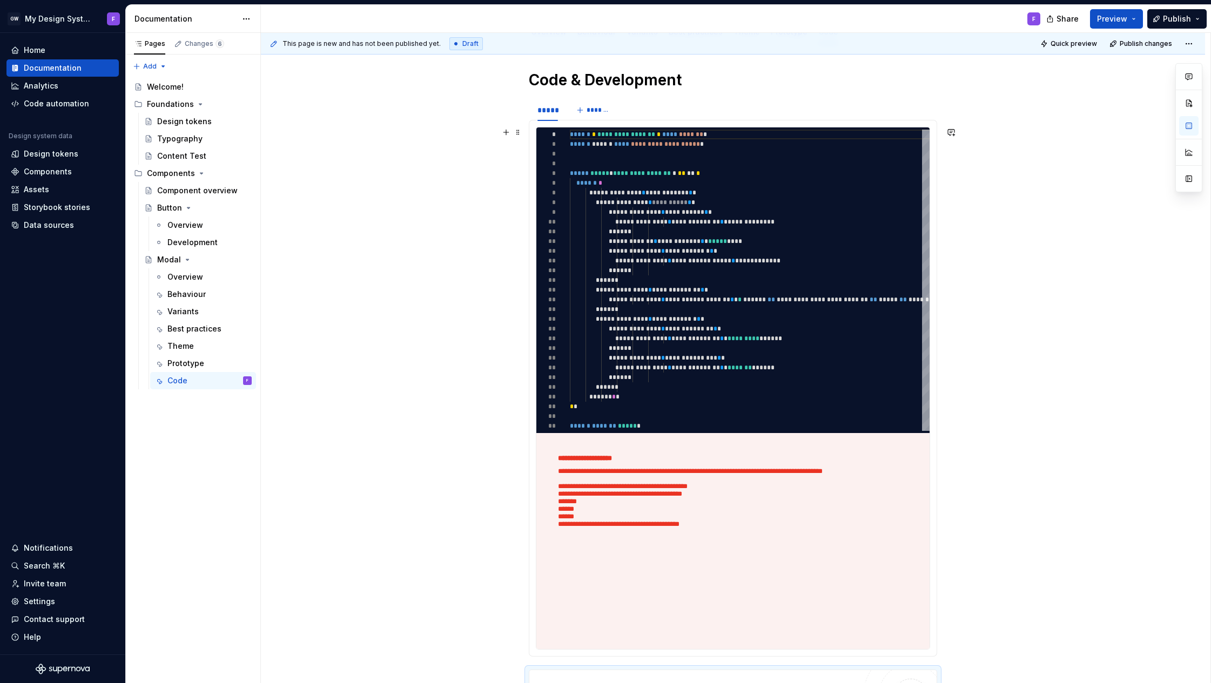
scroll to position [159, 0]
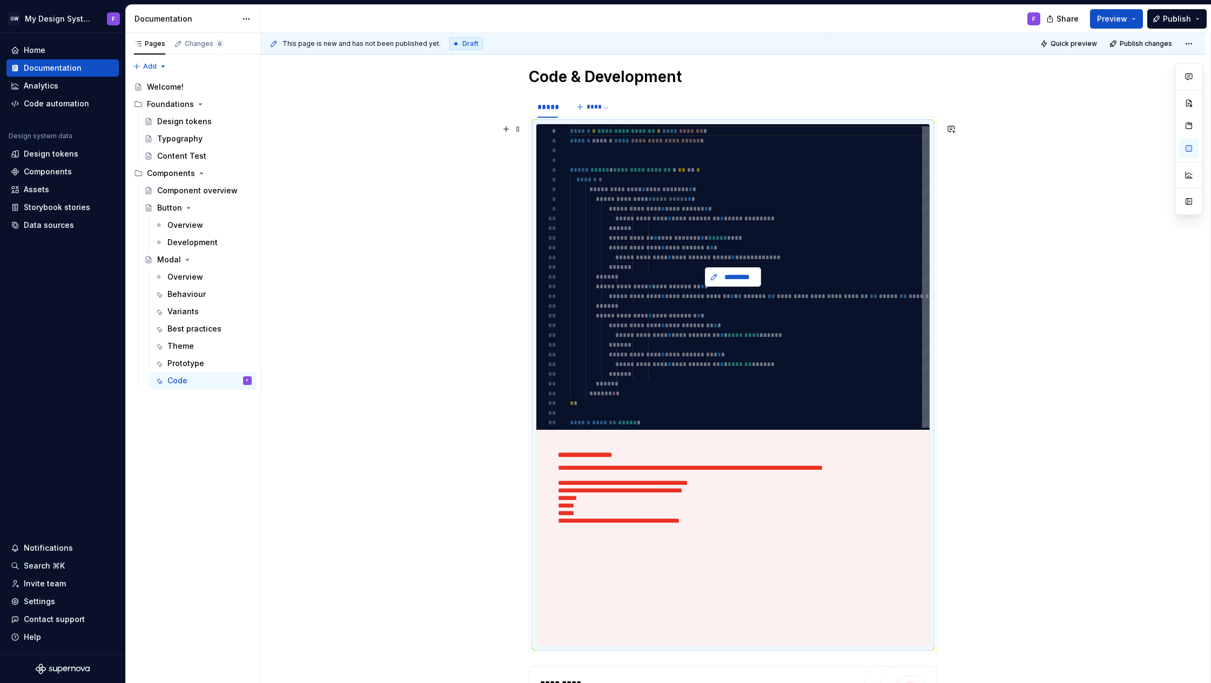
click at [747, 276] on span "*********" at bounding box center [737, 277] width 33 height 11
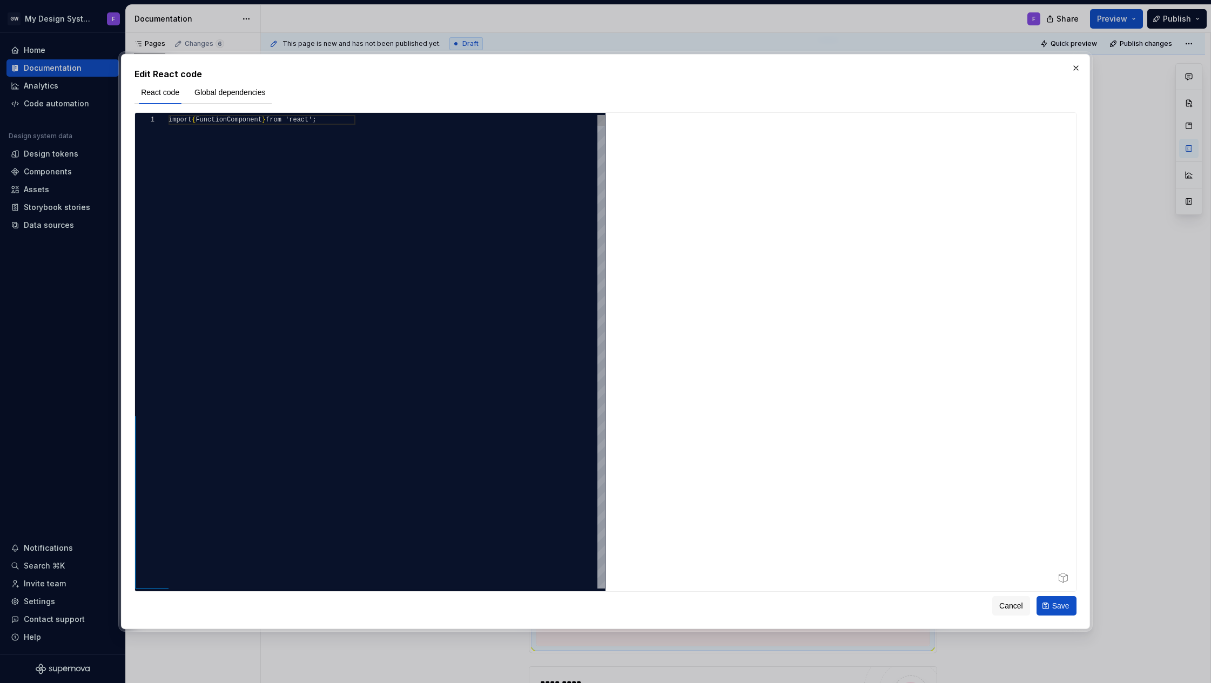
type textarea "*"
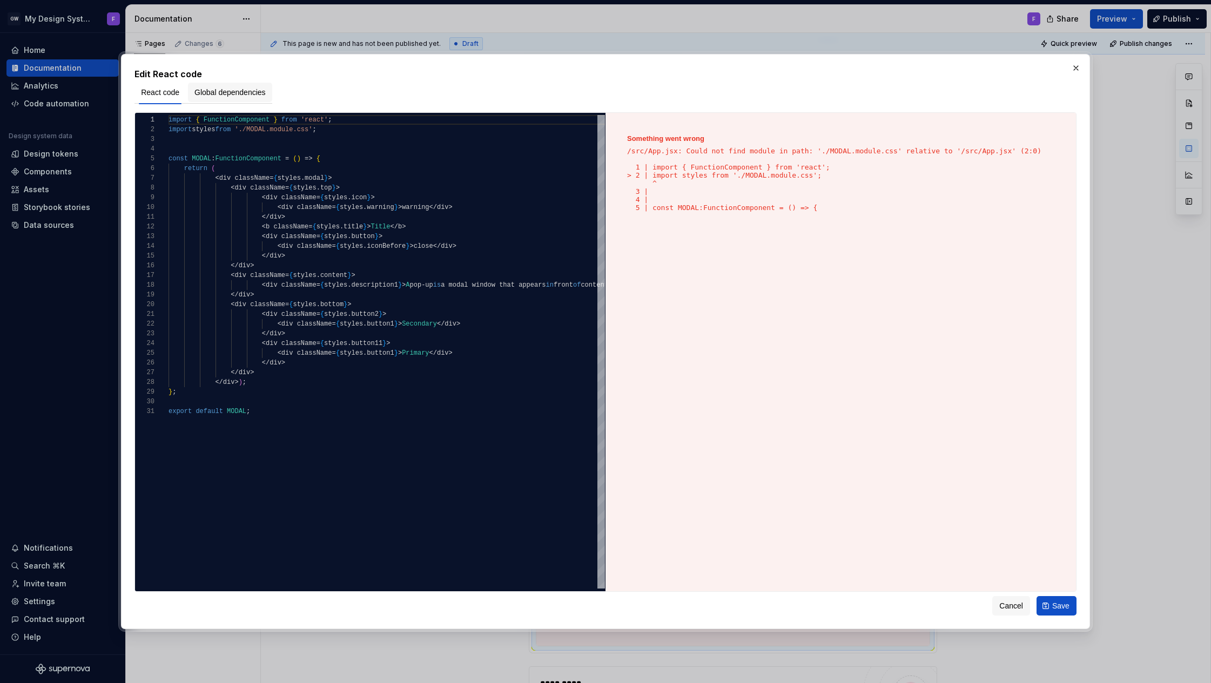
click at [236, 93] on span "Global dependencies" at bounding box center [229, 92] width 71 height 11
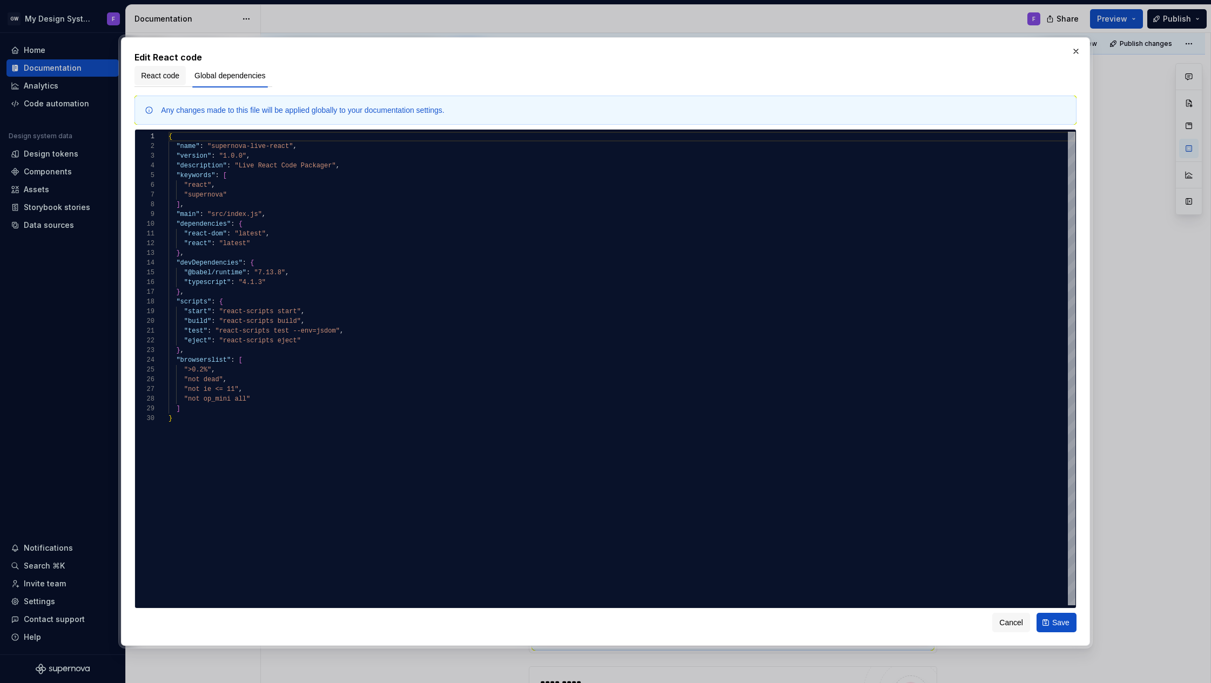
click at [159, 76] on span "React code" at bounding box center [160, 75] width 38 height 11
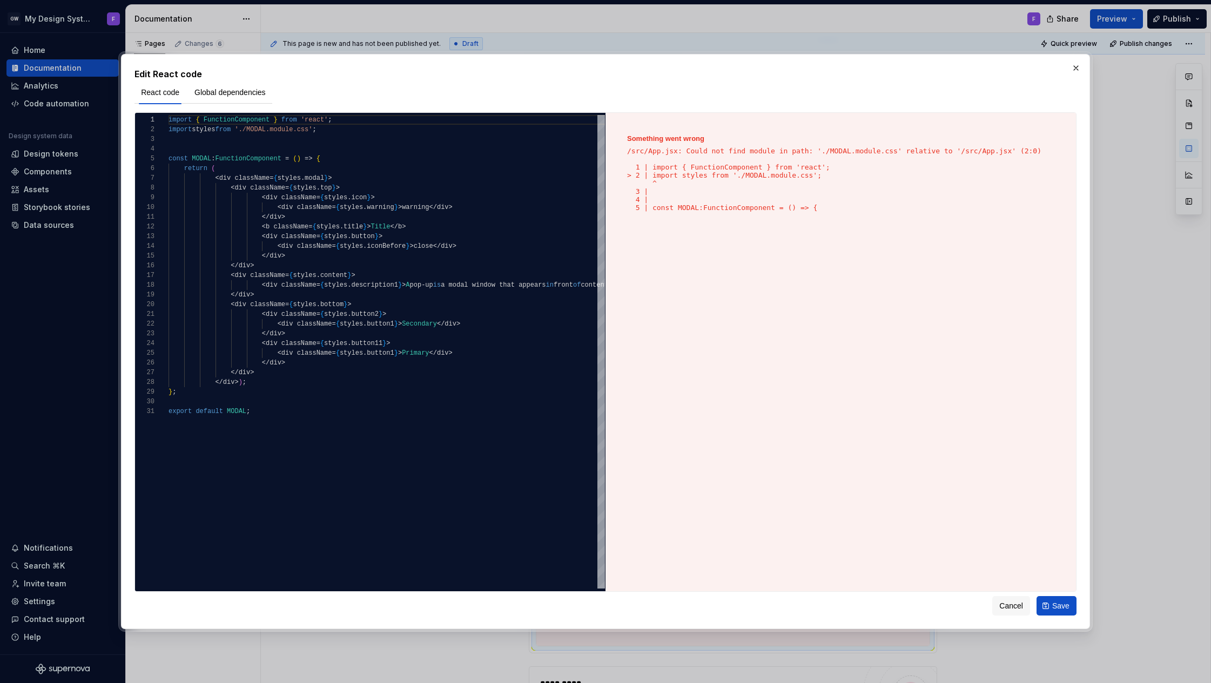
type textarea "*"
click at [219, 94] on span "Global dependencies" at bounding box center [229, 92] width 71 height 11
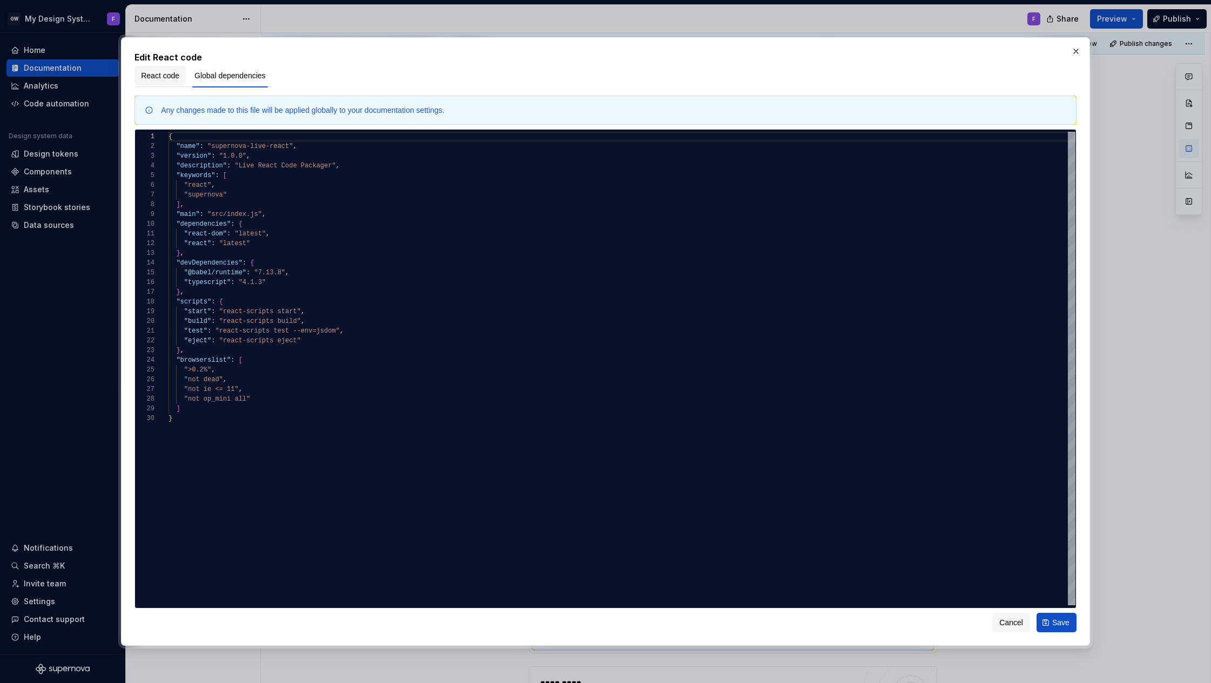
click at [181, 77] on button "React code" at bounding box center [160, 75] width 51 height 19
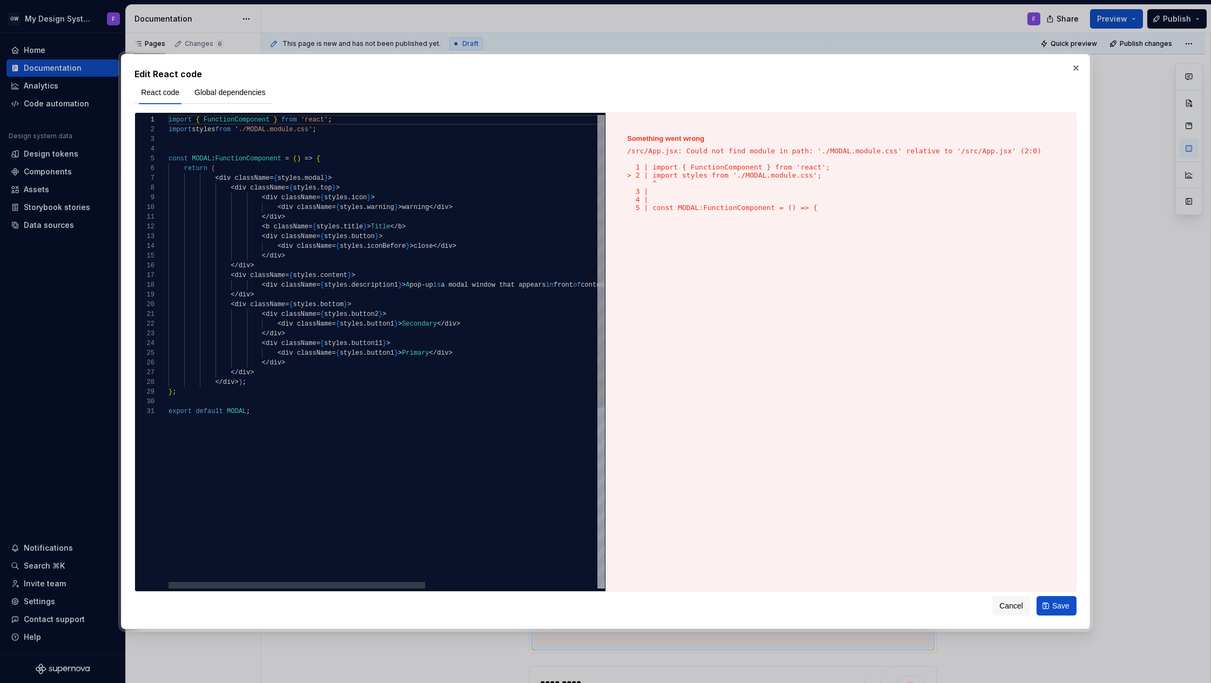
type textarea "**********"
drag, startPoint x: 364, startPoint y: 227, endPoint x: 317, endPoint y: 226, distance: 47.0
click at [317, 226] on div "import { FunctionComponent } from 'react' ; import styles from './MODAL.module.…" at bounding box center [533, 497] width 729 height 765
click at [230, 89] on span "Global dependencies" at bounding box center [229, 92] width 71 height 11
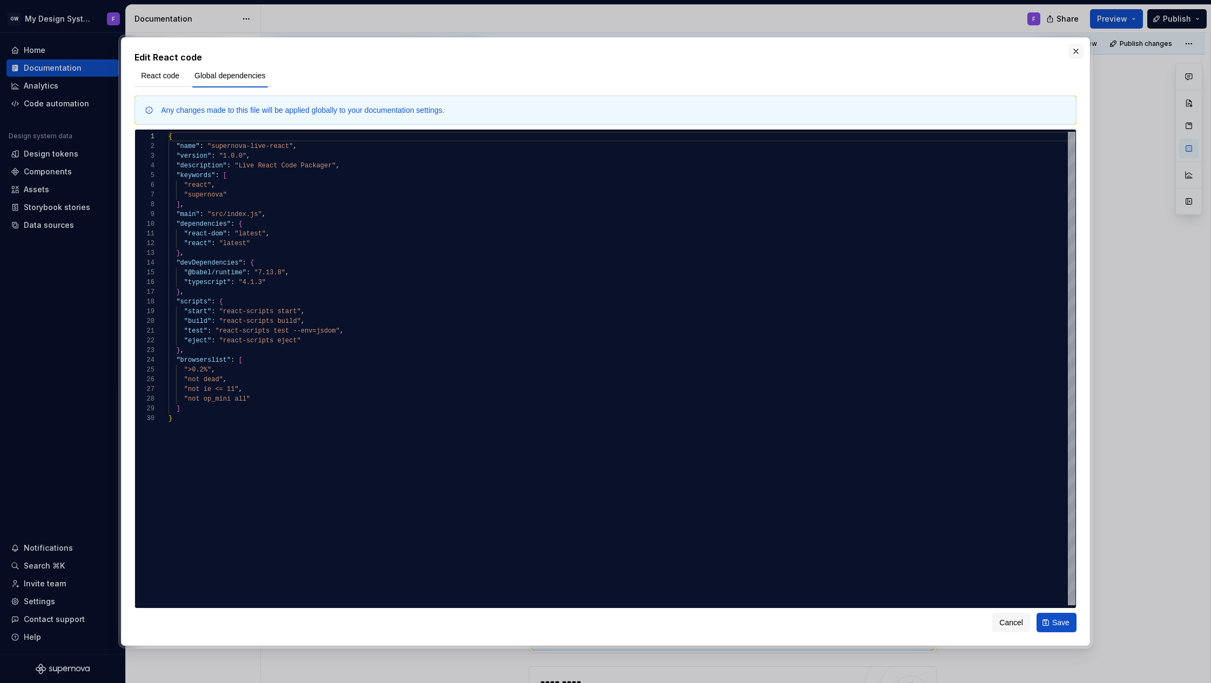
click at [1079, 51] on button "button" at bounding box center [1076, 51] width 15 height 15
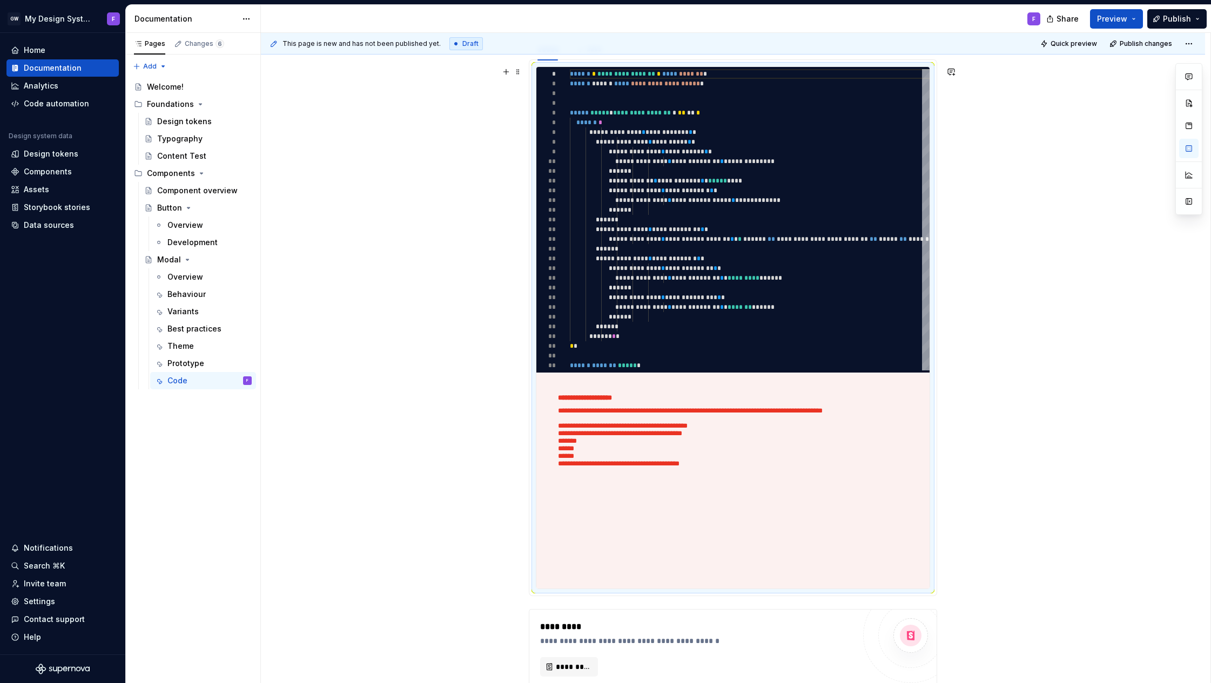
scroll to position [439, 0]
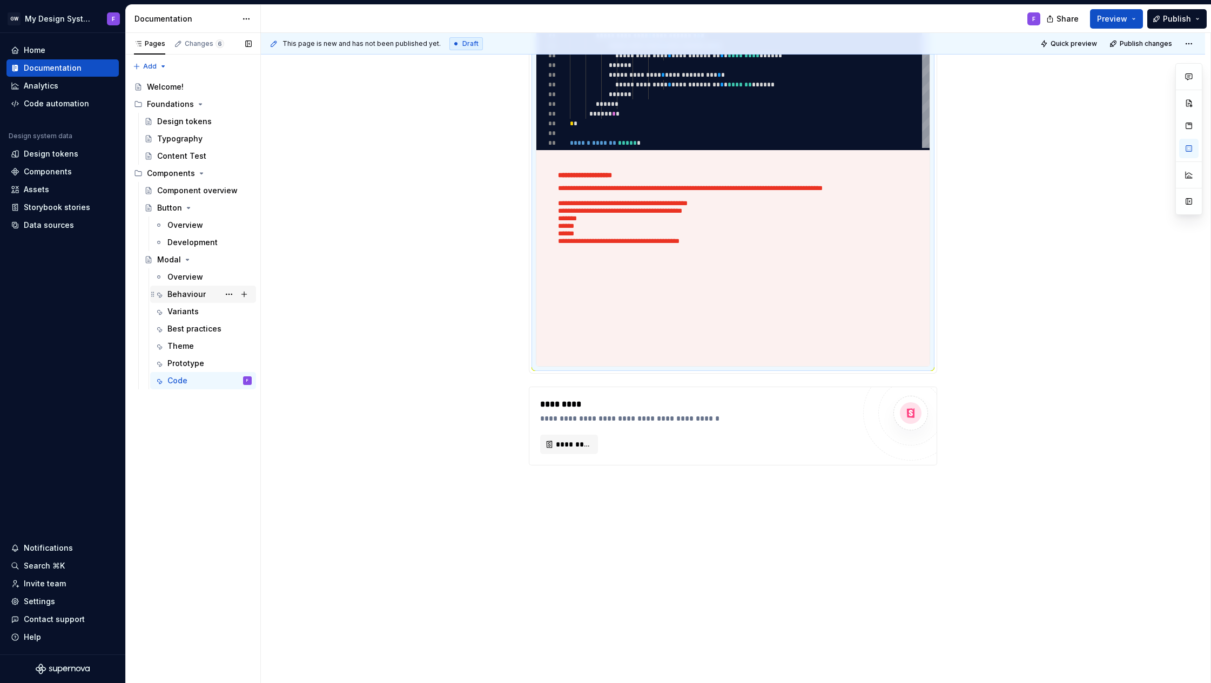
click at [186, 294] on div "Behaviour" at bounding box center [186, 294] width 38 height 11
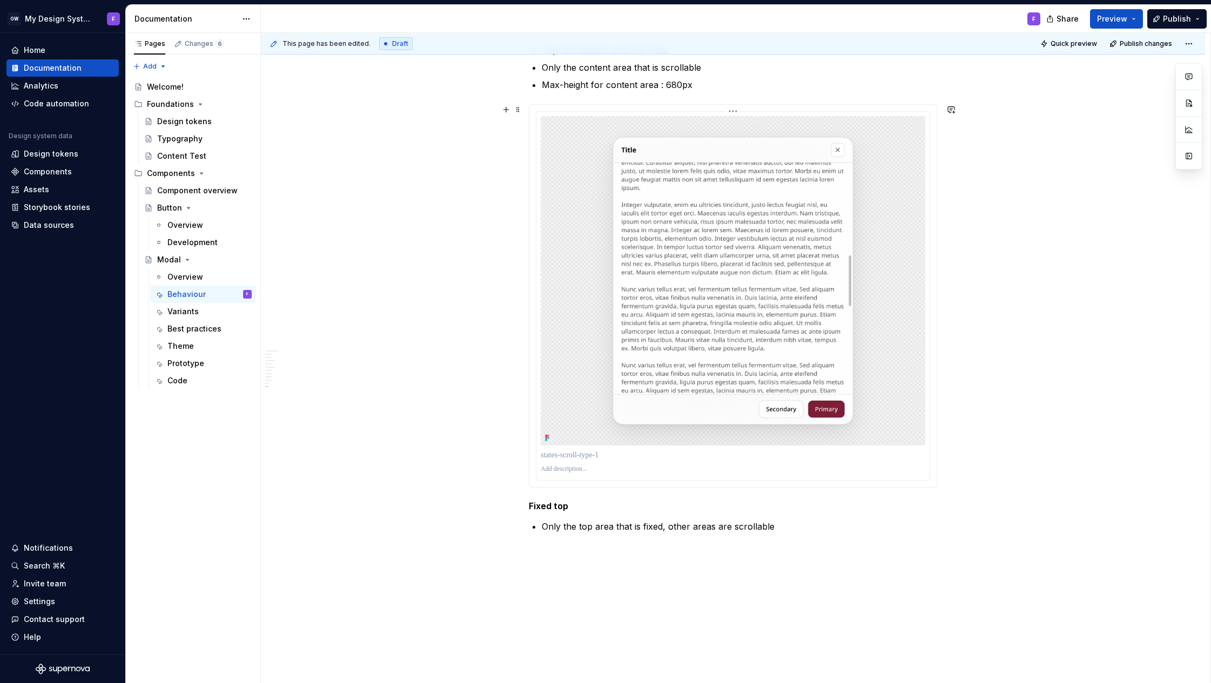
scroll to position [2051, 0]
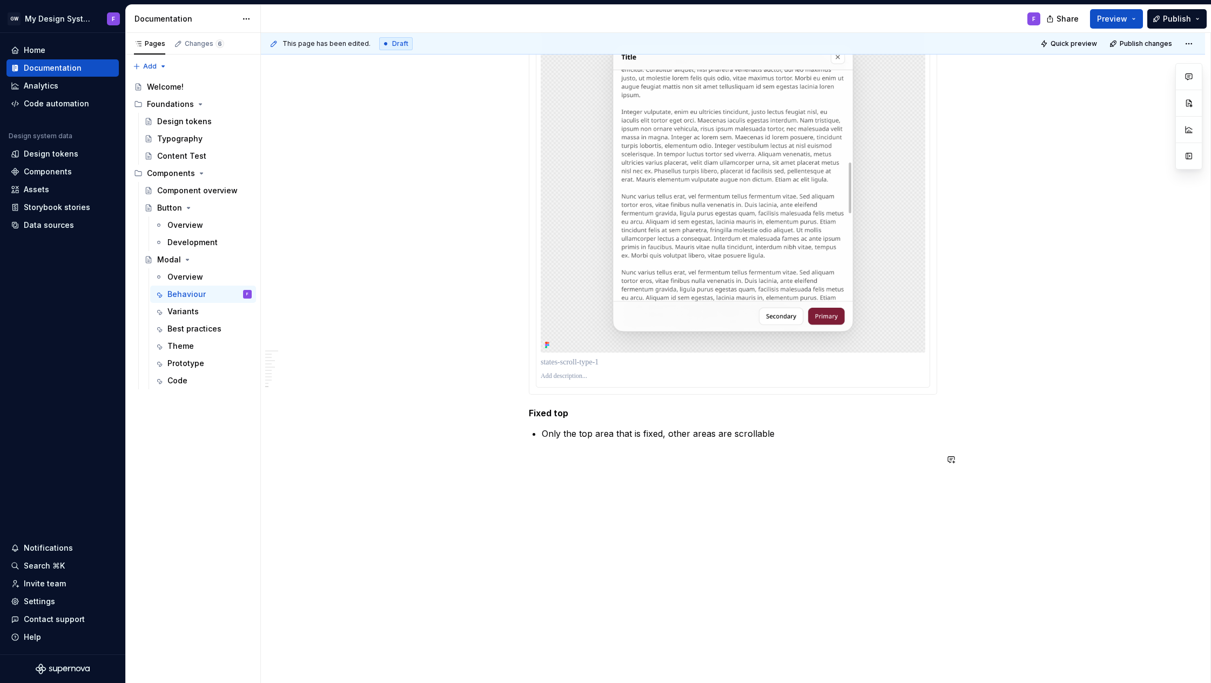
type textarea "*"
click at [546, 462] on p at bounding box center [733, 459] width 408 height 13
click at [594, 509] on span "**********" at bounding box center [577, 511] width 42 height 11
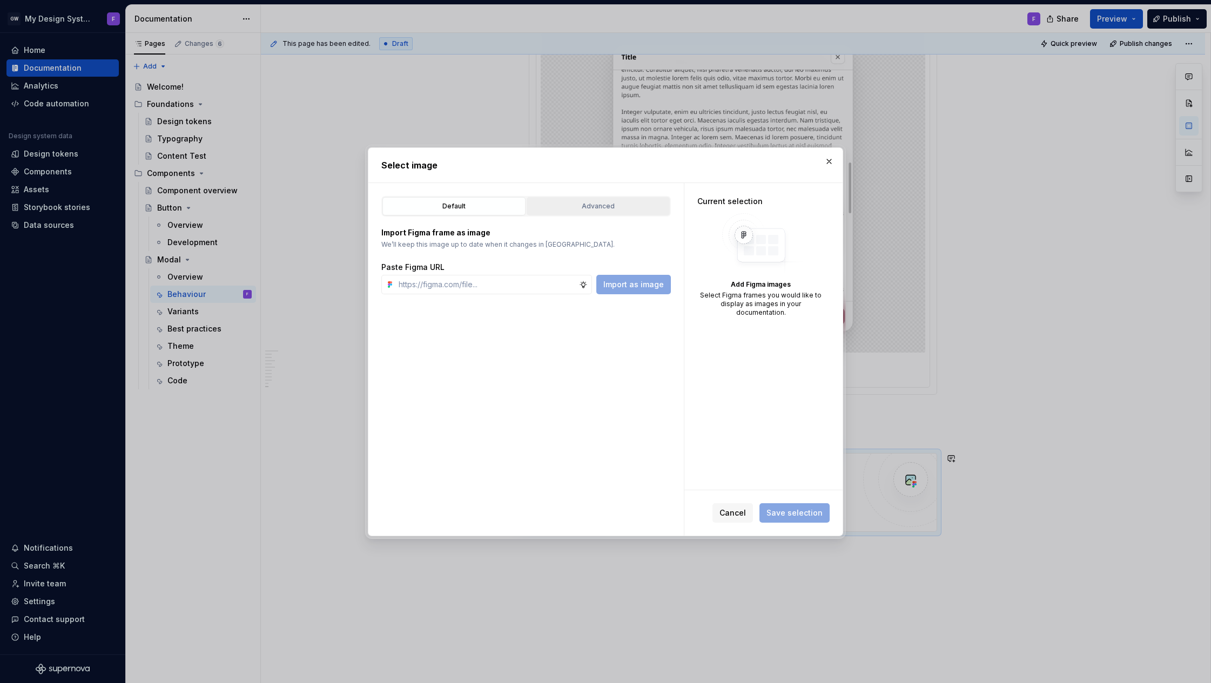
click at [612, 207] on div "Advanced" at bounding box center [599, 206] width 136 height 11
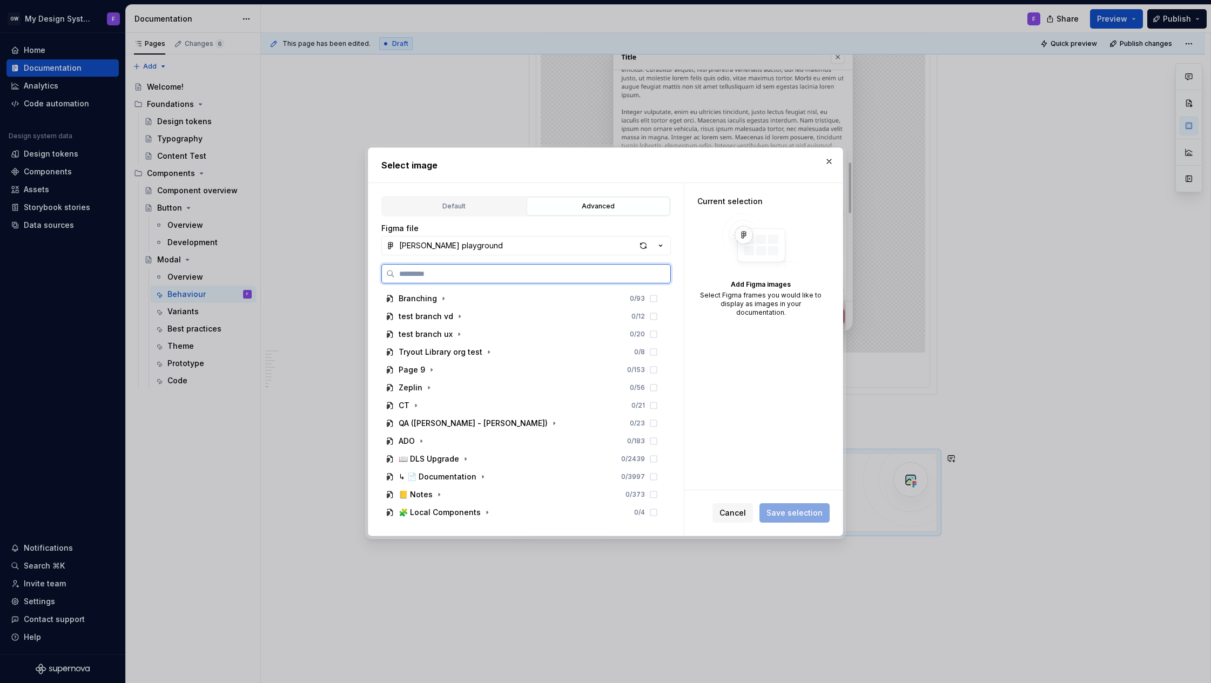
click at [494, 272] on input "search" at bounding box center [533, 273] width 276 height 11
type input "******"
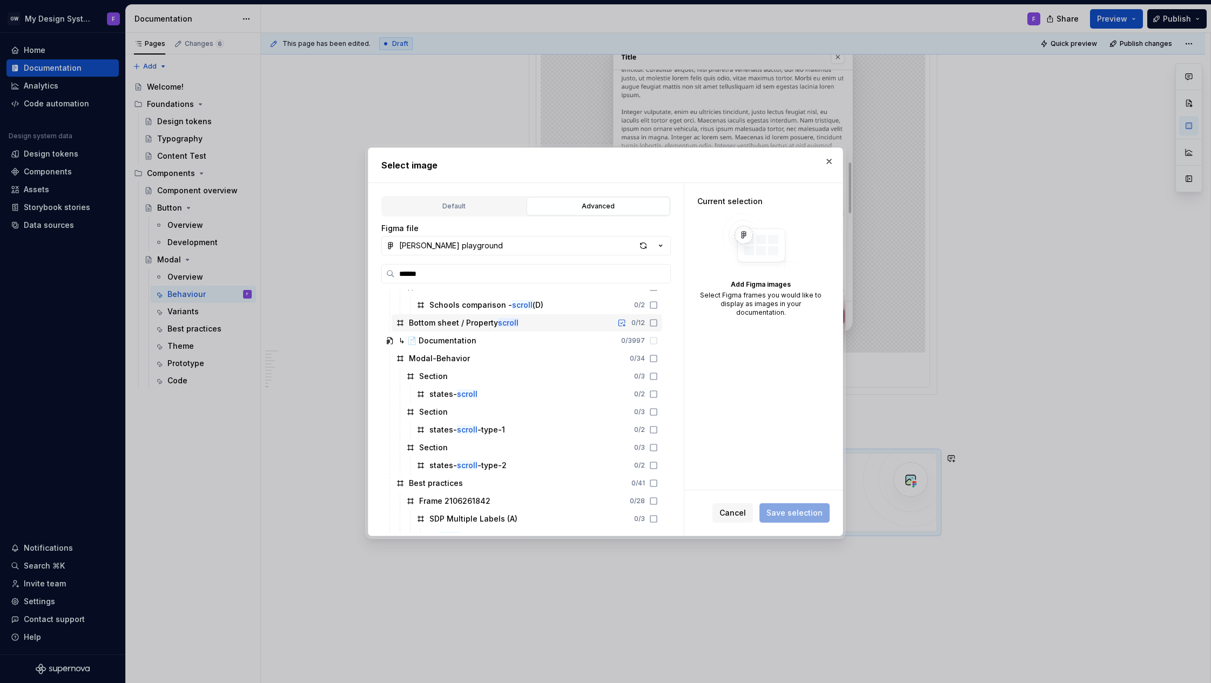
scroll to position [59, 0]
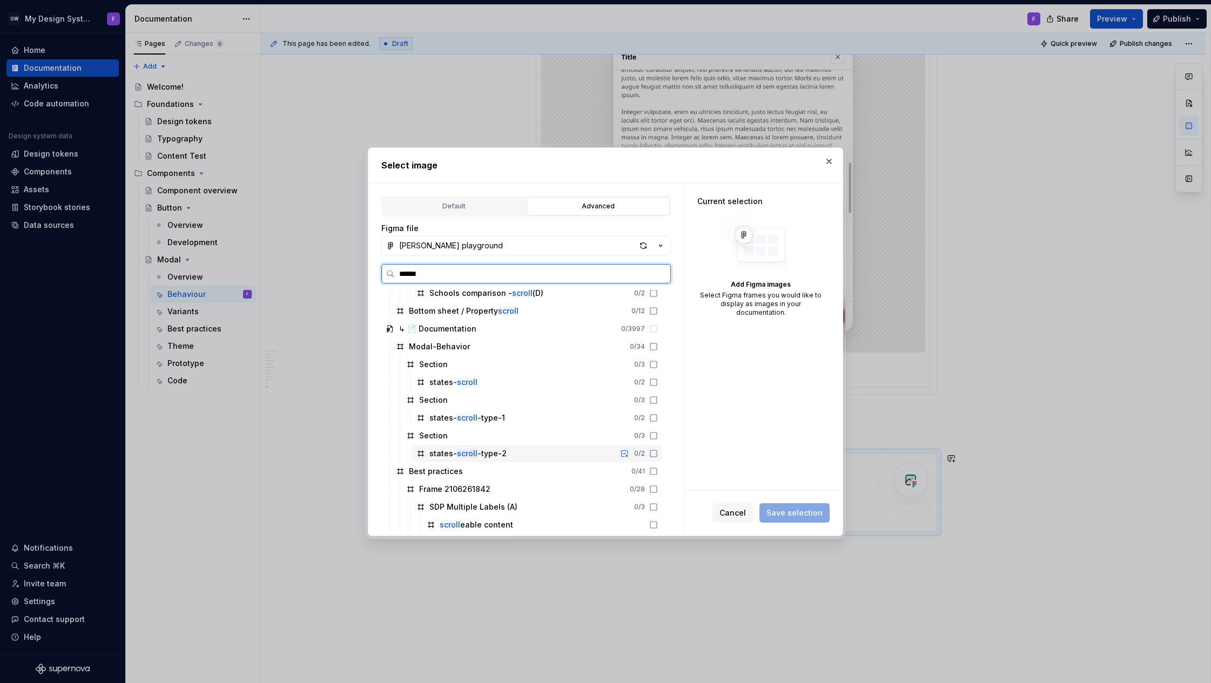
click at [658, 455] on icon at bounding box center [653, 453] width 9 height 9
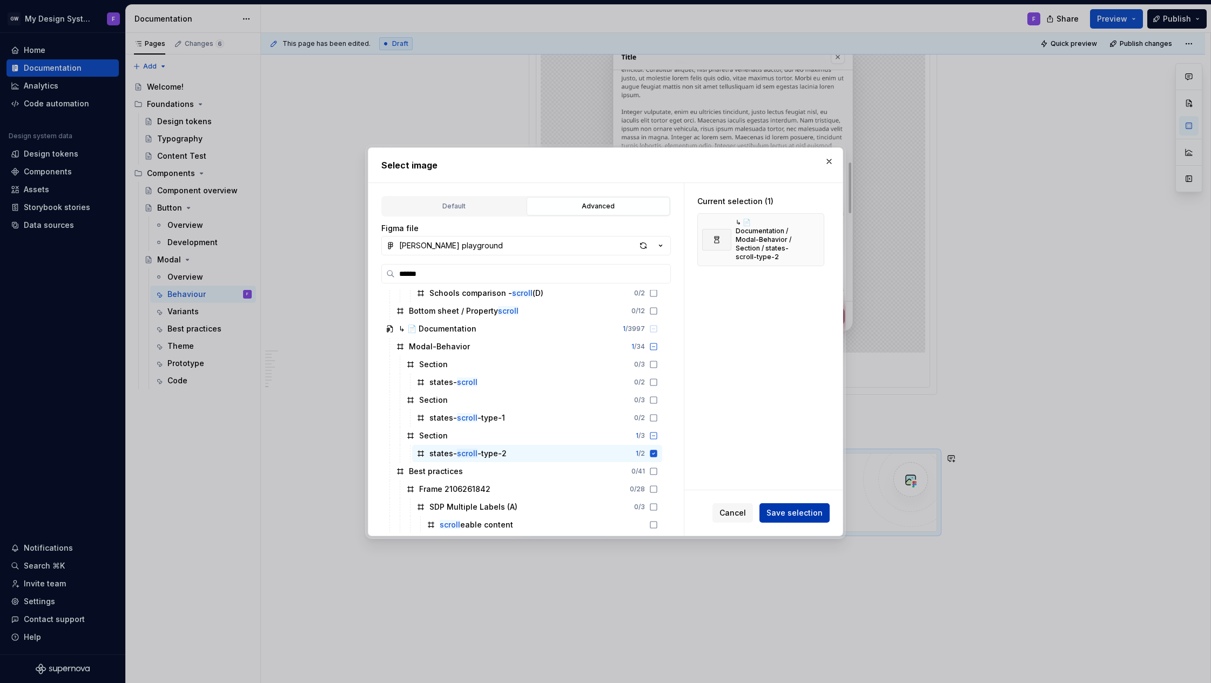
click at [817, 511] on span "Save selection" at bounding box center [795, 513] width 56 height 11
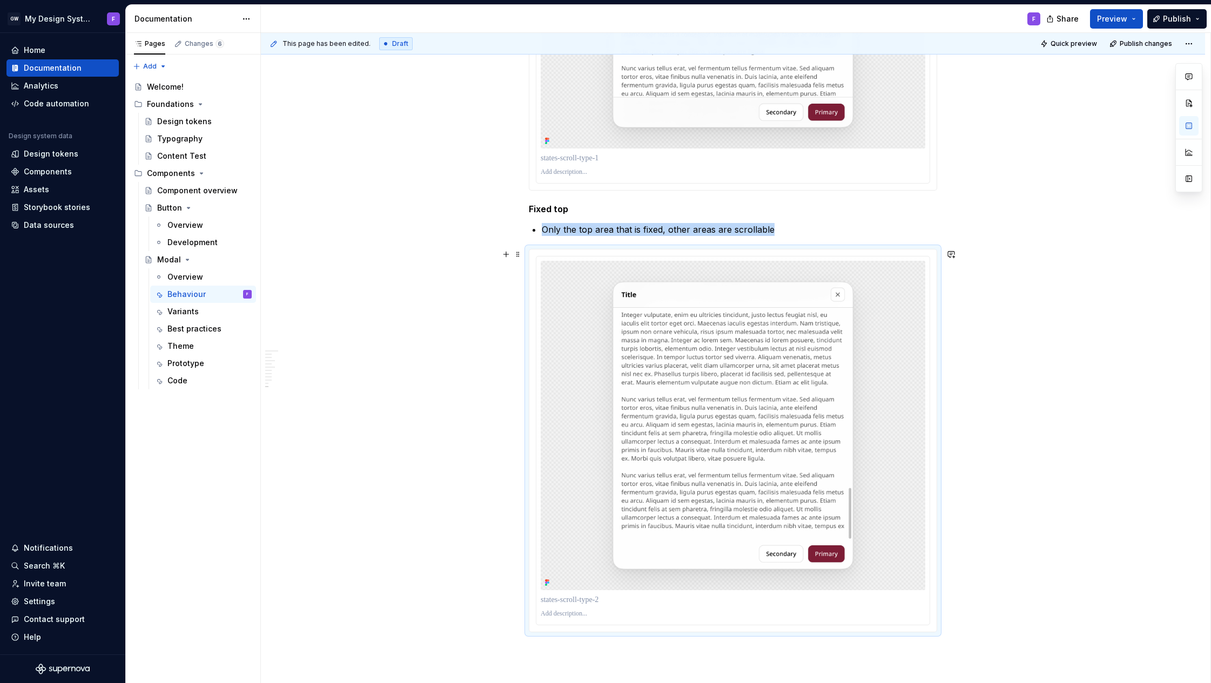
scroll to position [2256, 0]
click at [1160, 44] on span "Publish changes" at bounding box center [1146, 43] width 52 height 9
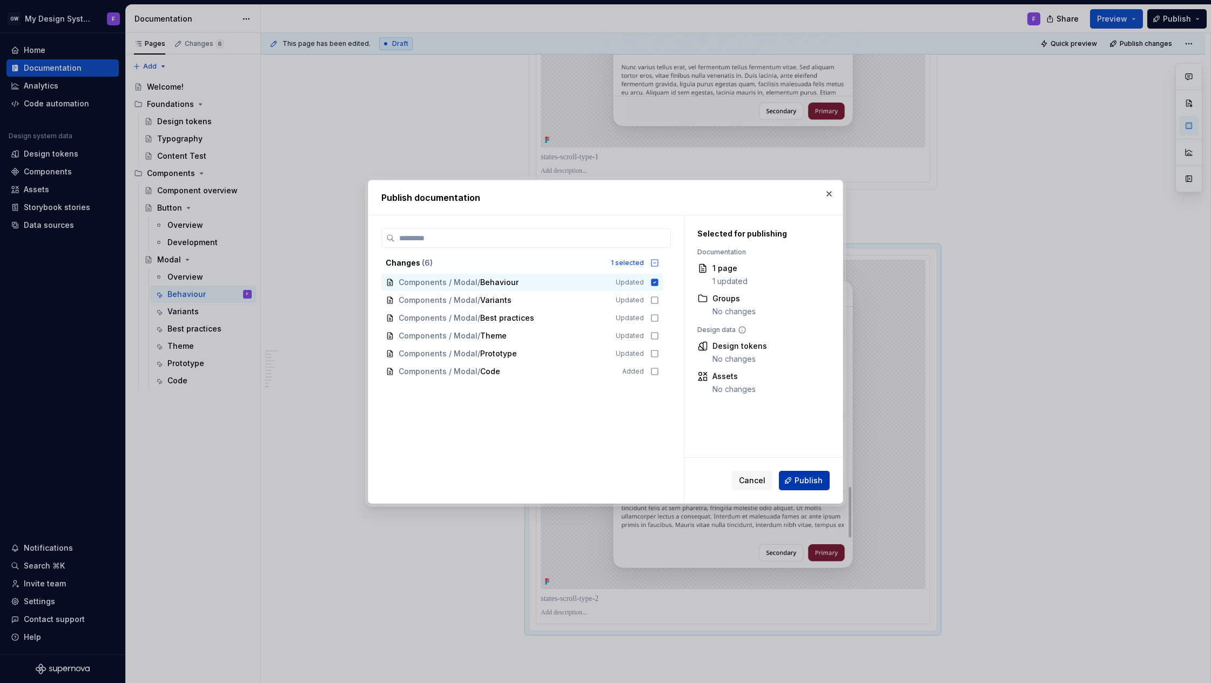
click at [809, 482] on span "Publish" at bounding box center [809, 480] width 28 height 11
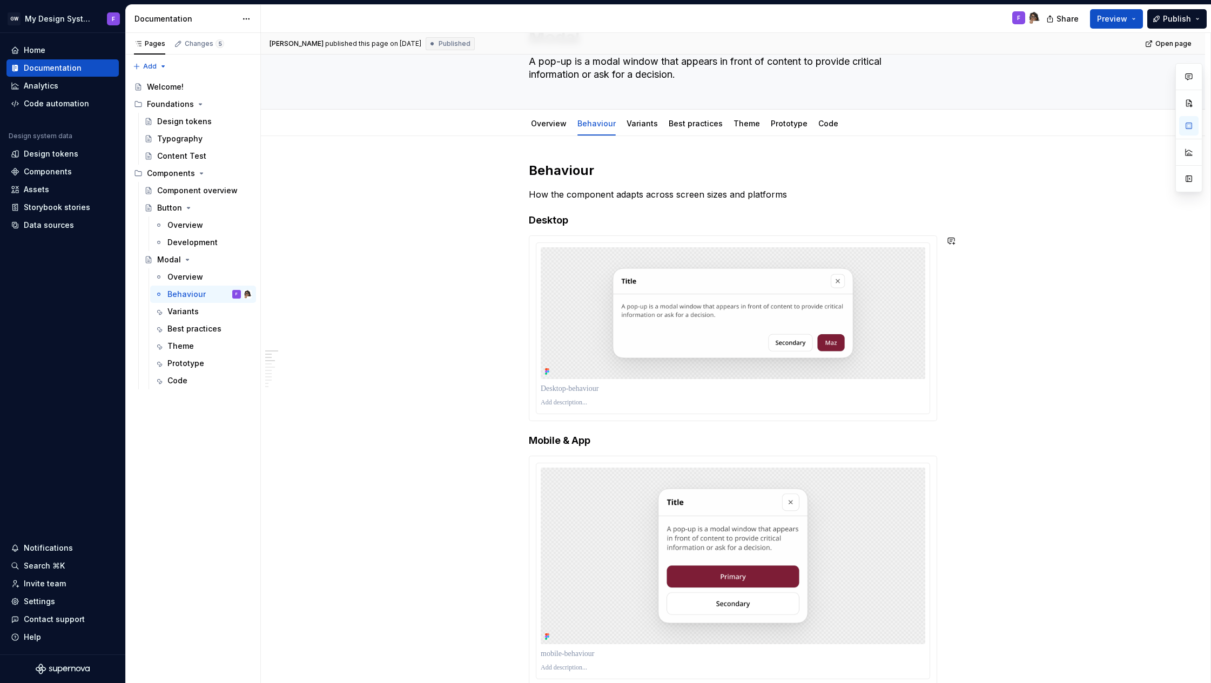
scroll to position [0, 0]
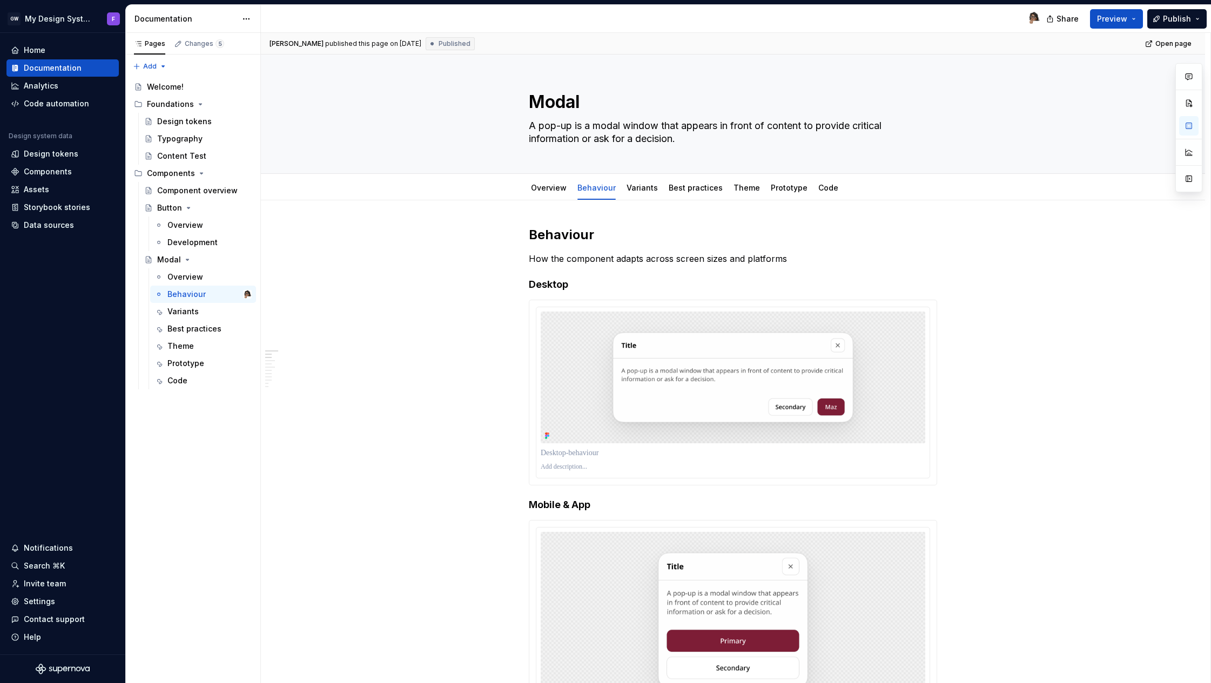
type textarea "*"
